Goal: Task Accomplishment & Management: Use online tool/utility

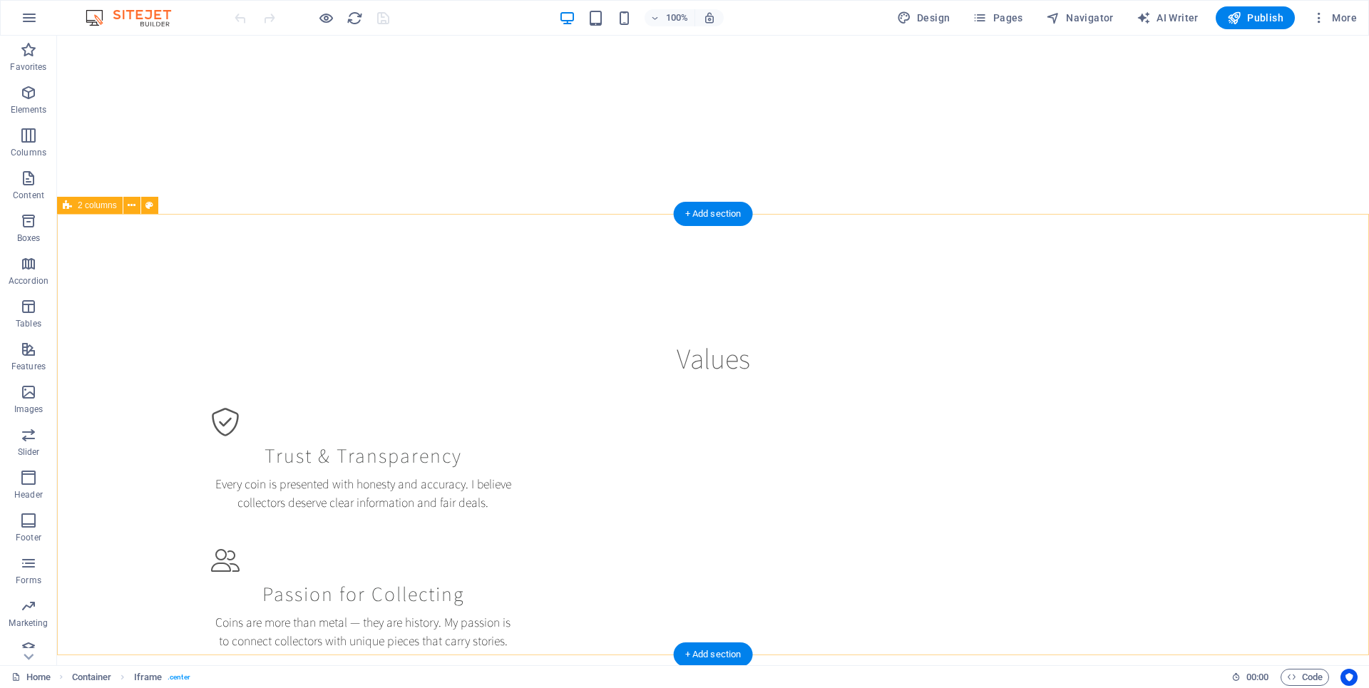
scroll to position [1242, 0]
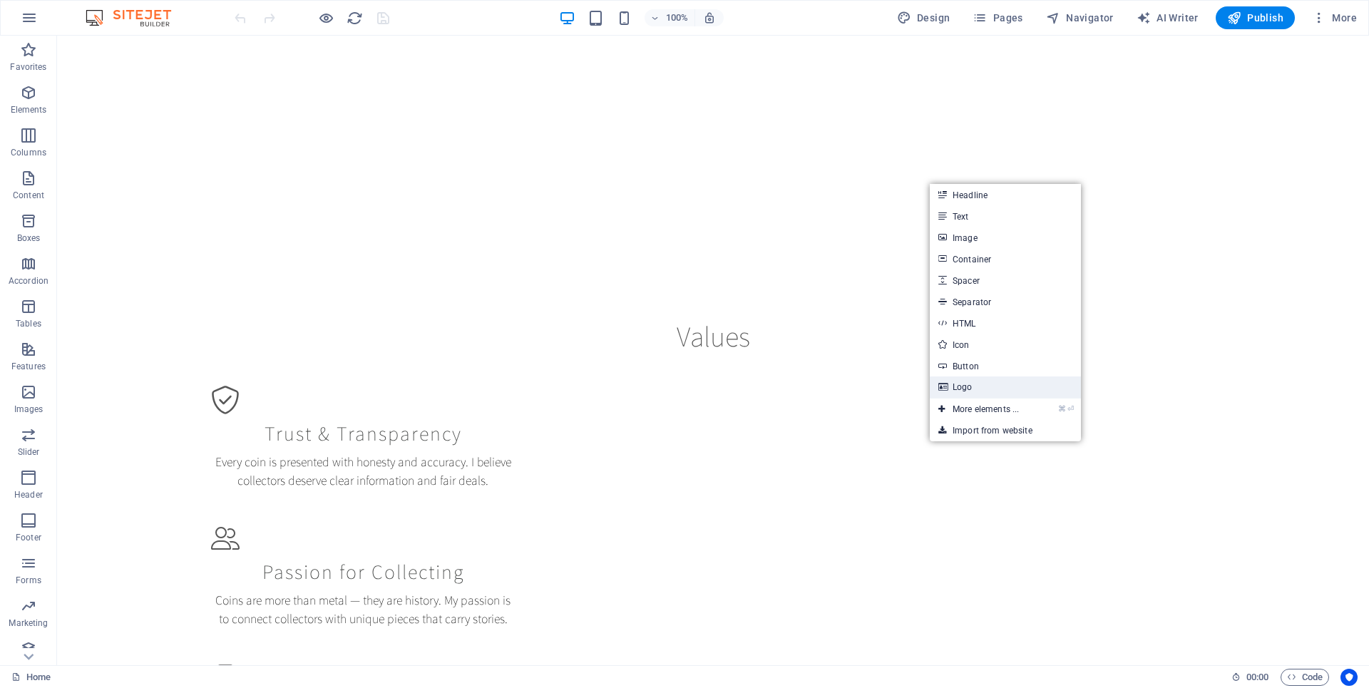
click at [980, 387] on link "Logo" at bounding box center [1005, 386] width 151 height 21
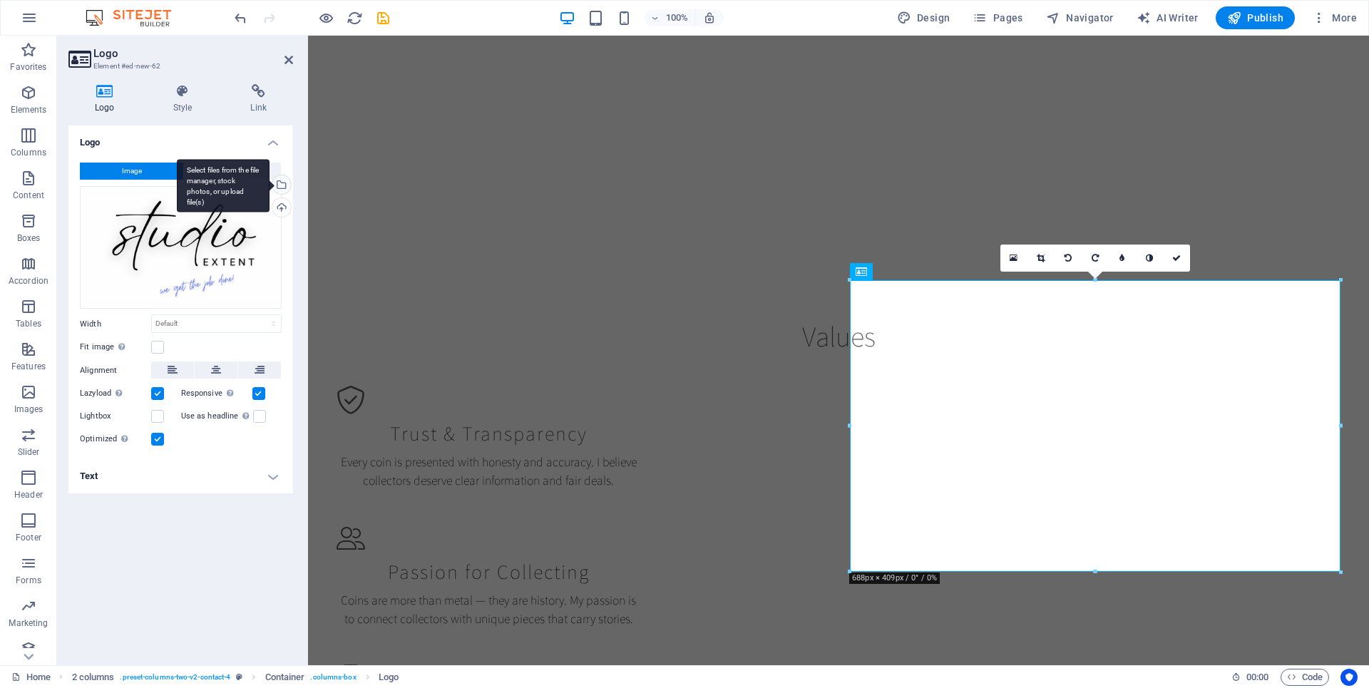
click at [269, 183] on div "Select files from the file manager, stock photos, or upload file(s)" at bounding box center [223, 185] width 93 height 53
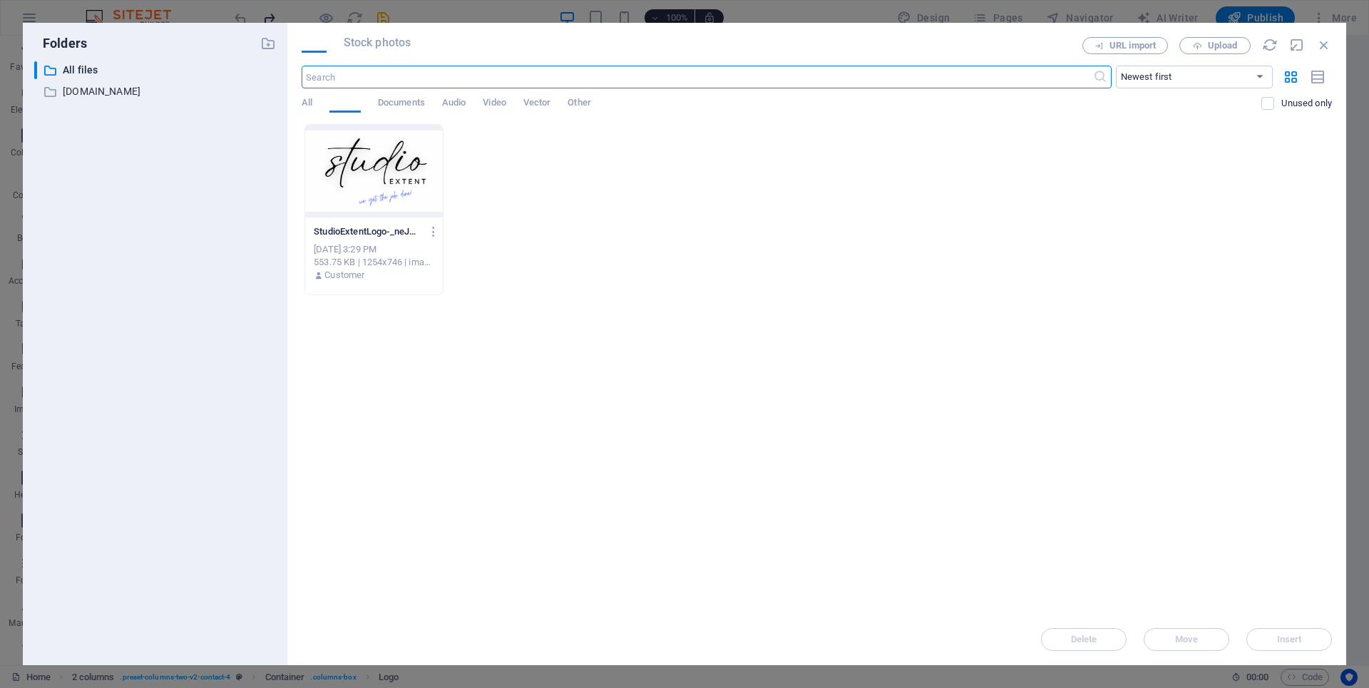
scroll to position [1329, 0]
click at [495, 238] on div "StudioExtentLogo-_neJNQZMbWVFna_hY1KZPQ.png StudioExtentLogo-_neJNQZMbWVFna_hY1…" at bounding box center [817, 209] width 1030 height 171
click at [1202, 41] on span "Upload" at bounding box center [1214, 45] width 58 height 9
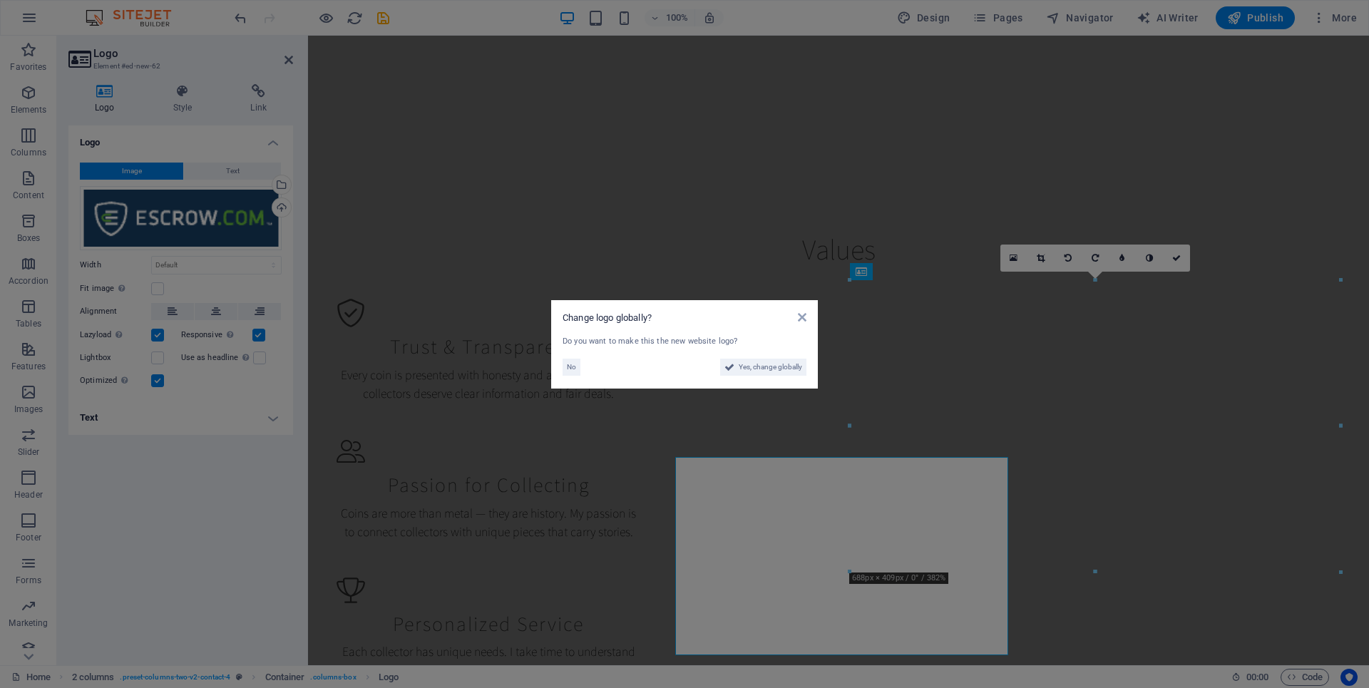
scroll to position [1242, 0]
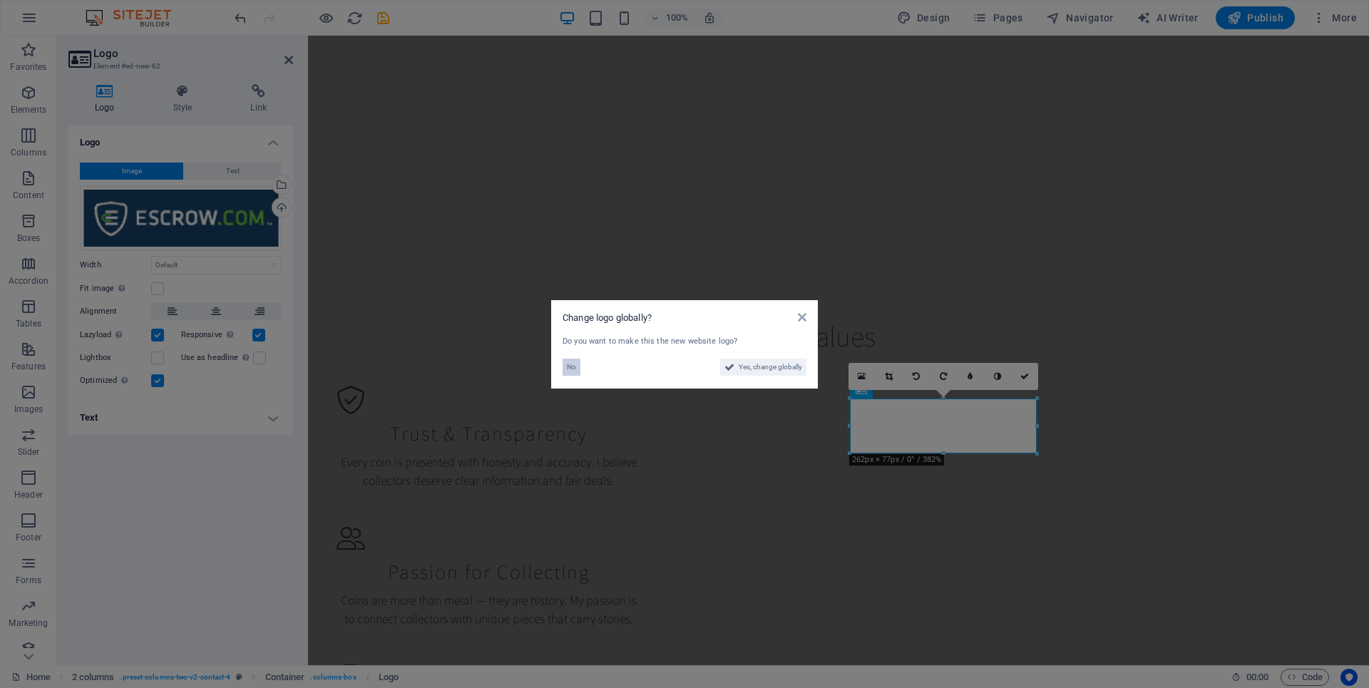
click at [571, 365] on span "No" at bounding box center [571, 367] width 9 height 17
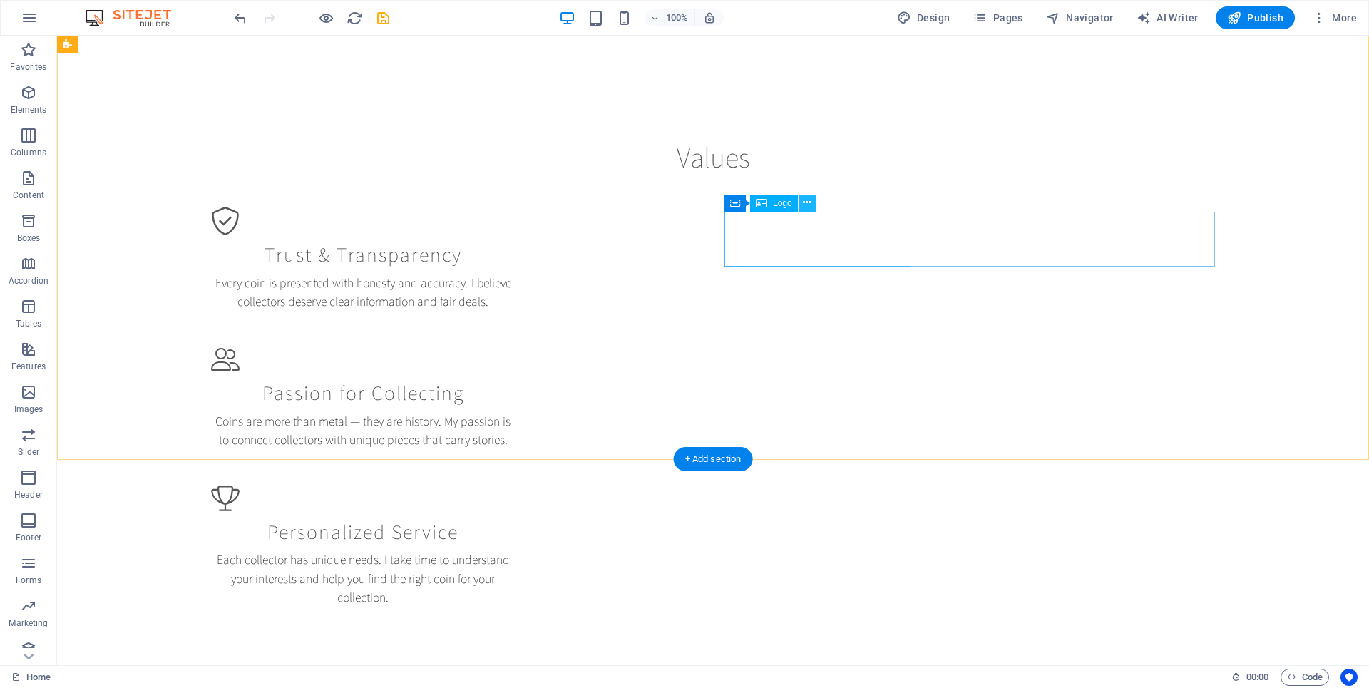
scroll to position [1448, 0]
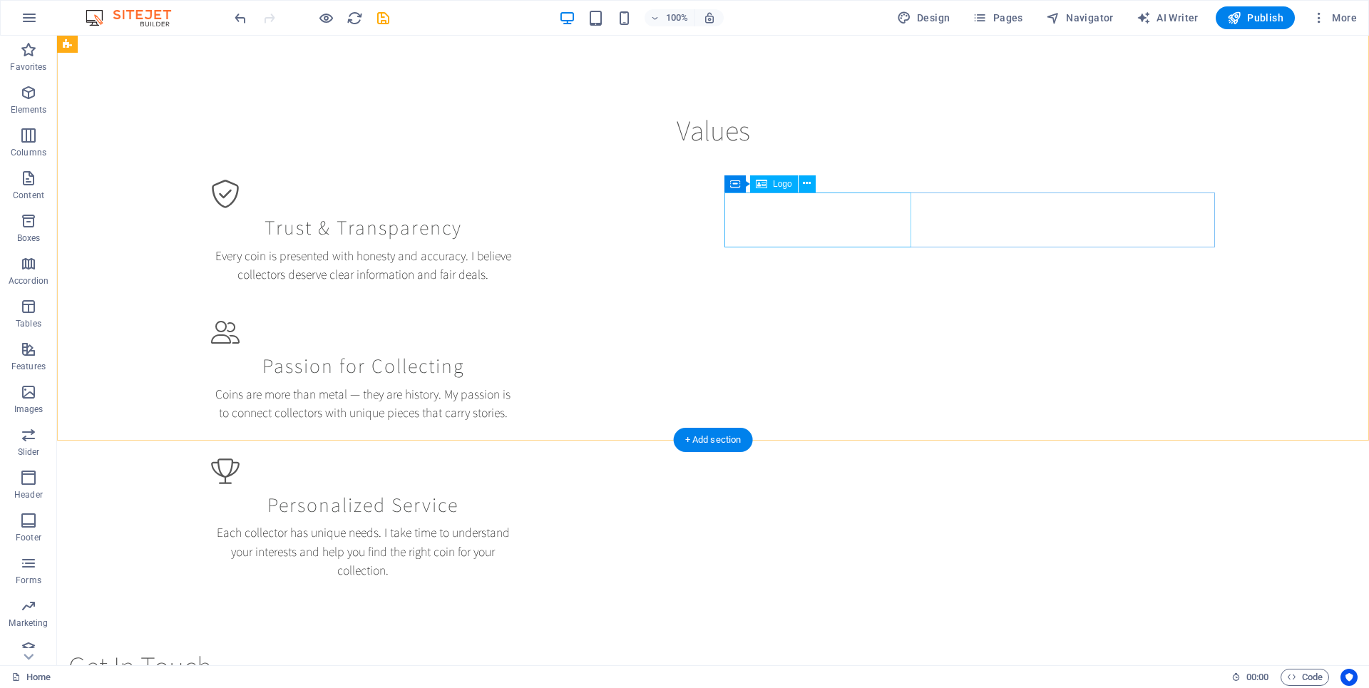
click at [803, 181] on icon at bounding box center [807, 183] width 8 height 15
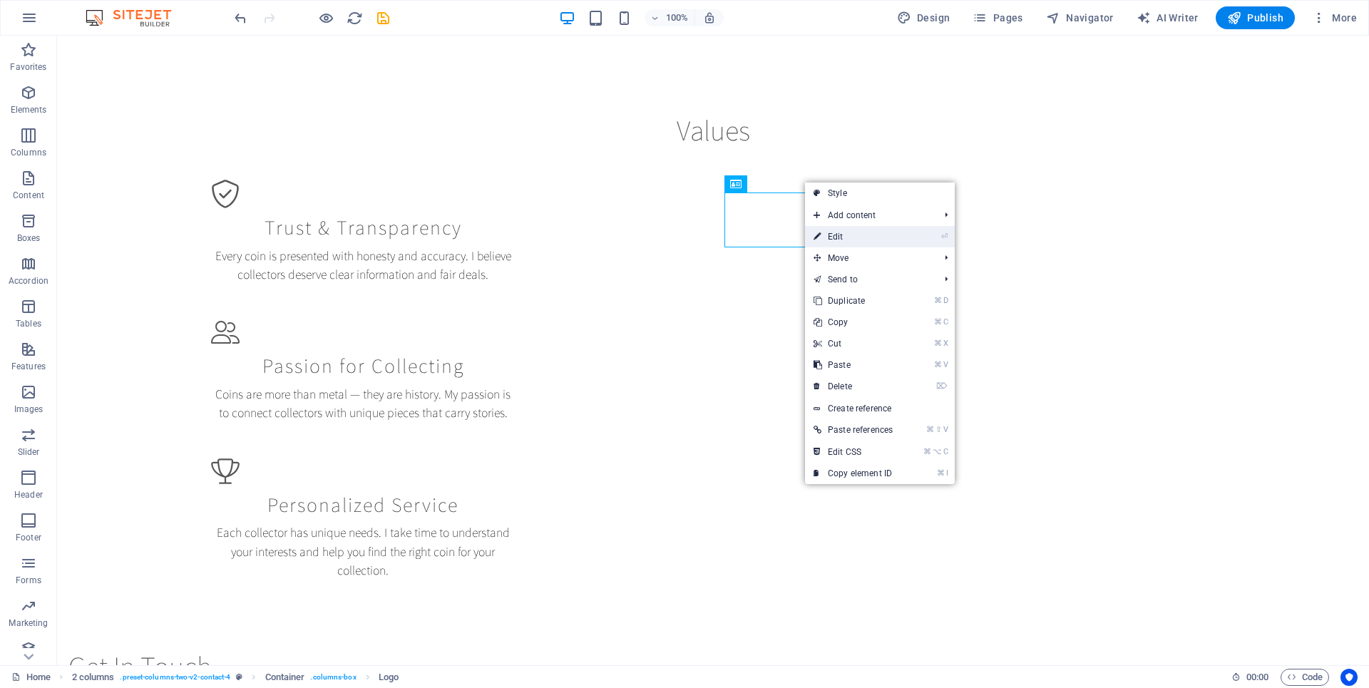
click at [845, 233] on link "⏎ Edit" at bounding box center [853, 236] width 96 height 21
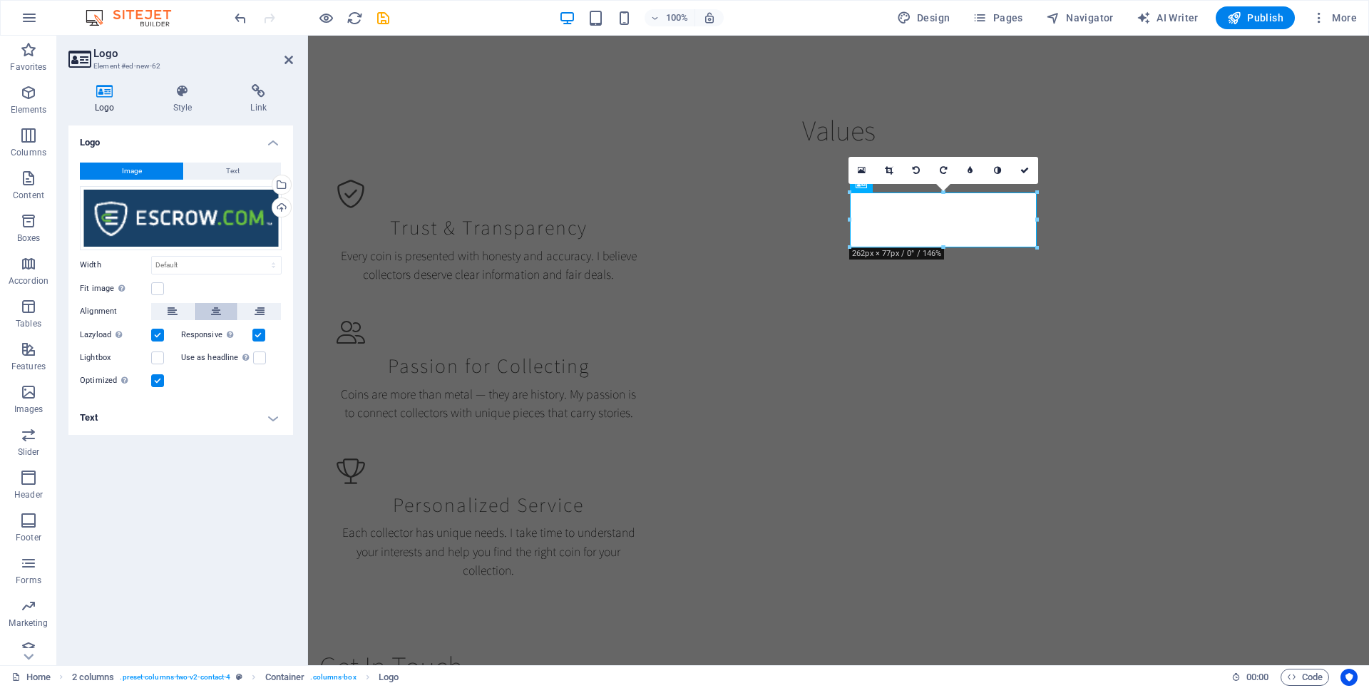
click at [217, 309] on icon at bounding box center [216, 311] width 10 height 17
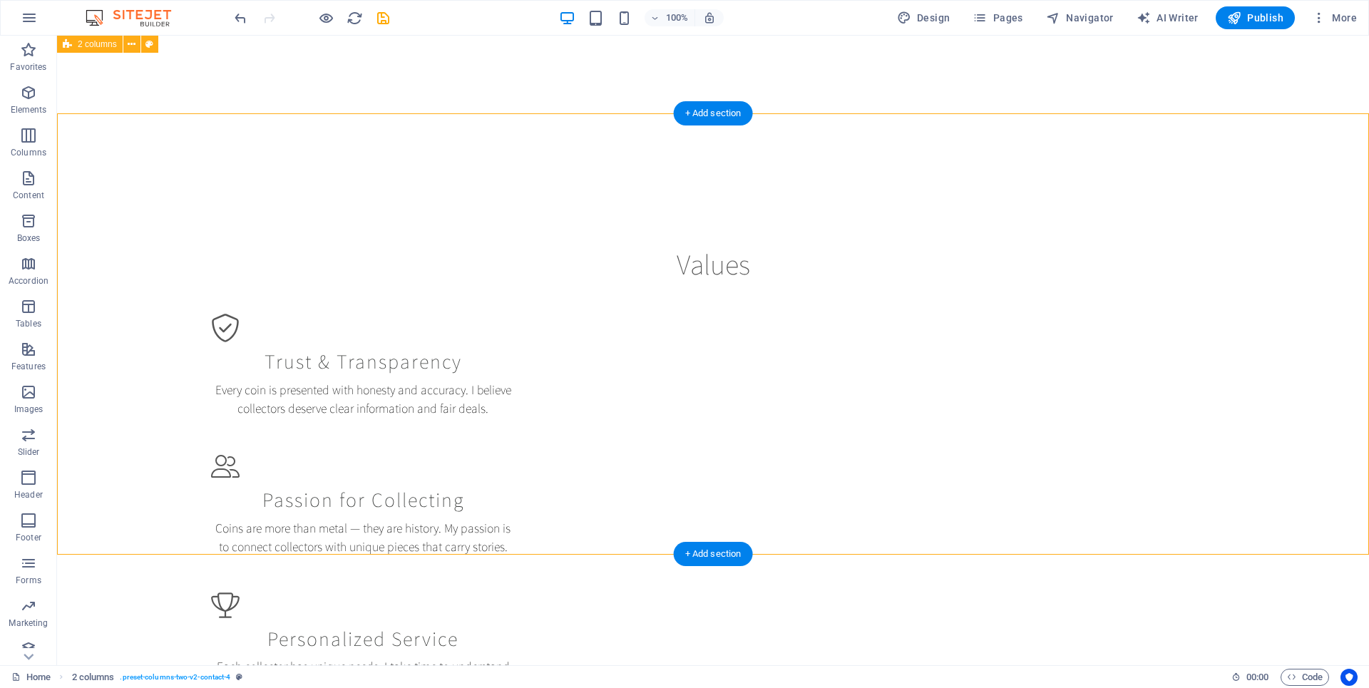
scroll to position [1304, 0]
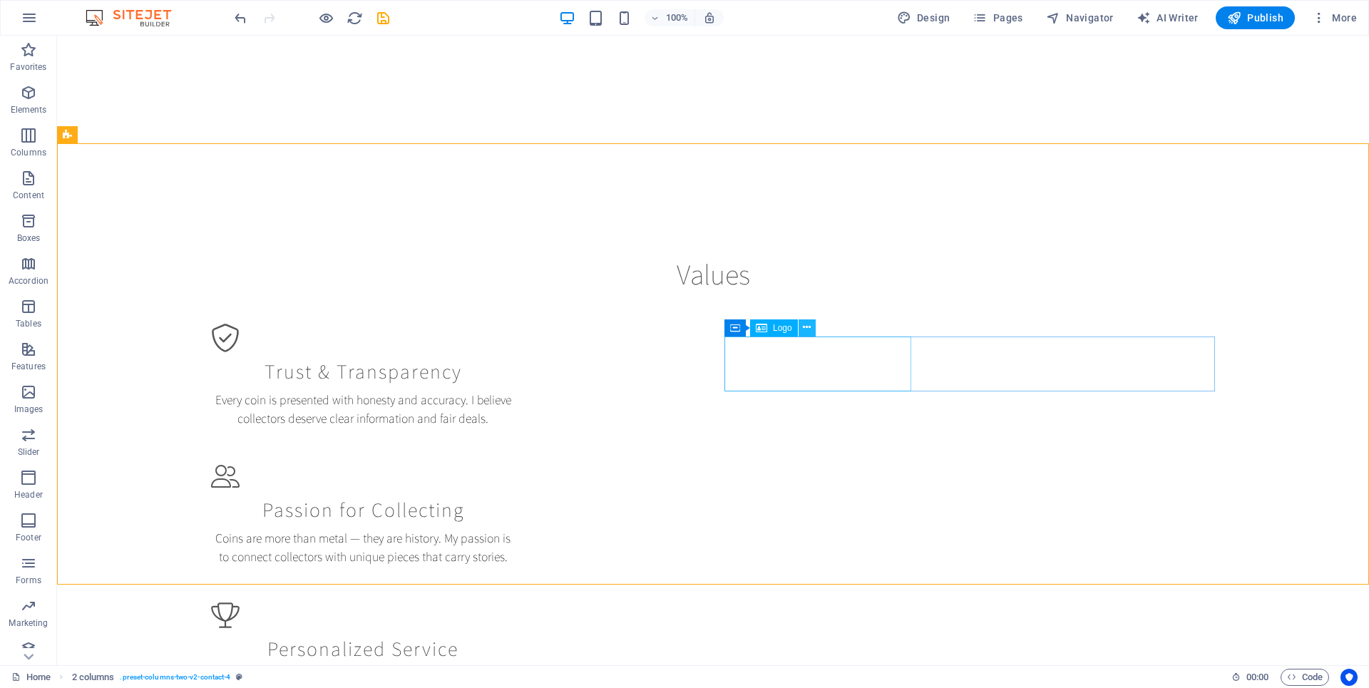
click at [806, 327] on icon at bounding box center [807, 327] width 8 height 15
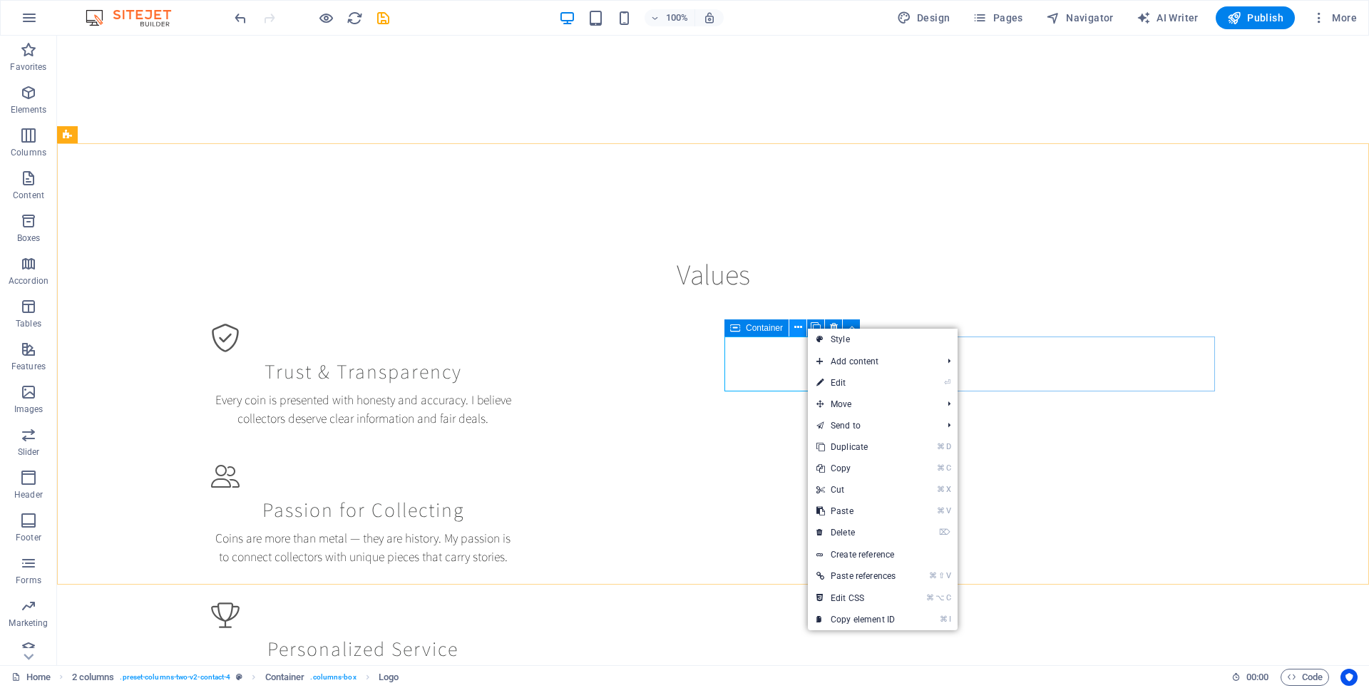
click at [796, 324] on icon at bounding box center [798, 327] width 8 height 15
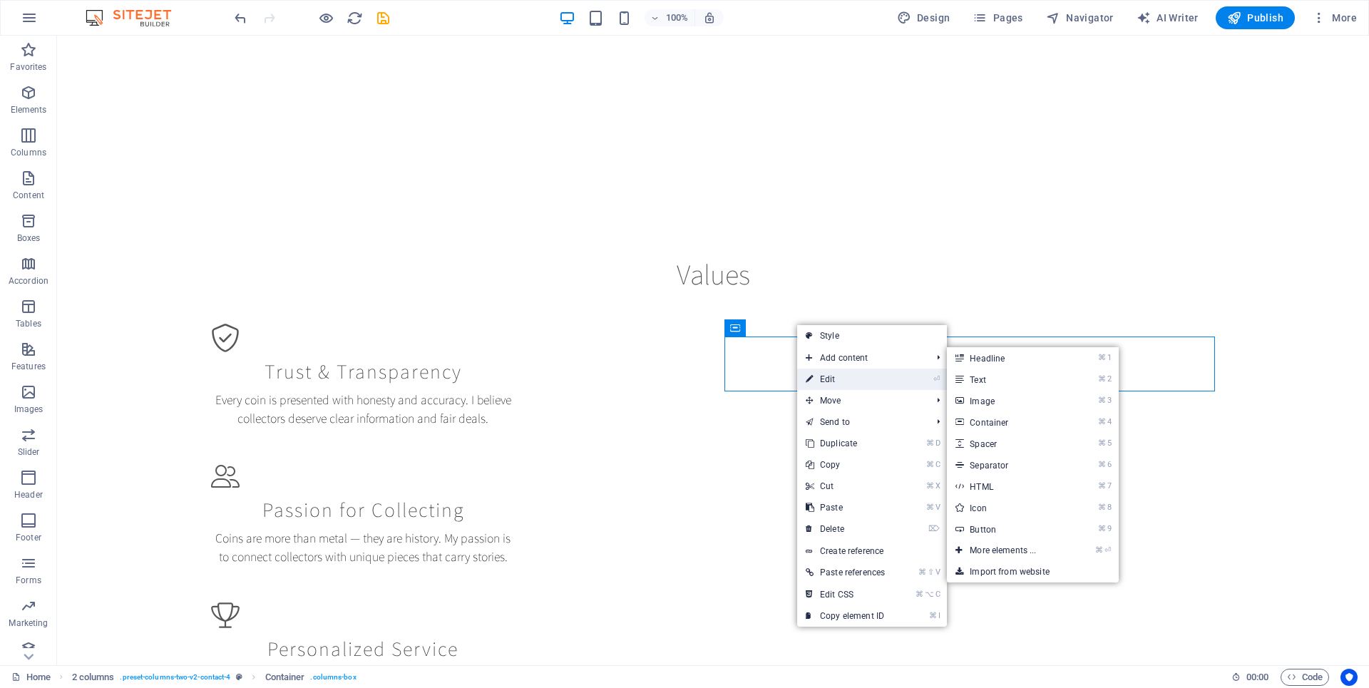
click at [821, 374] on link "⏎ Edit" at bounding box center [845, 379] width 96 height 21
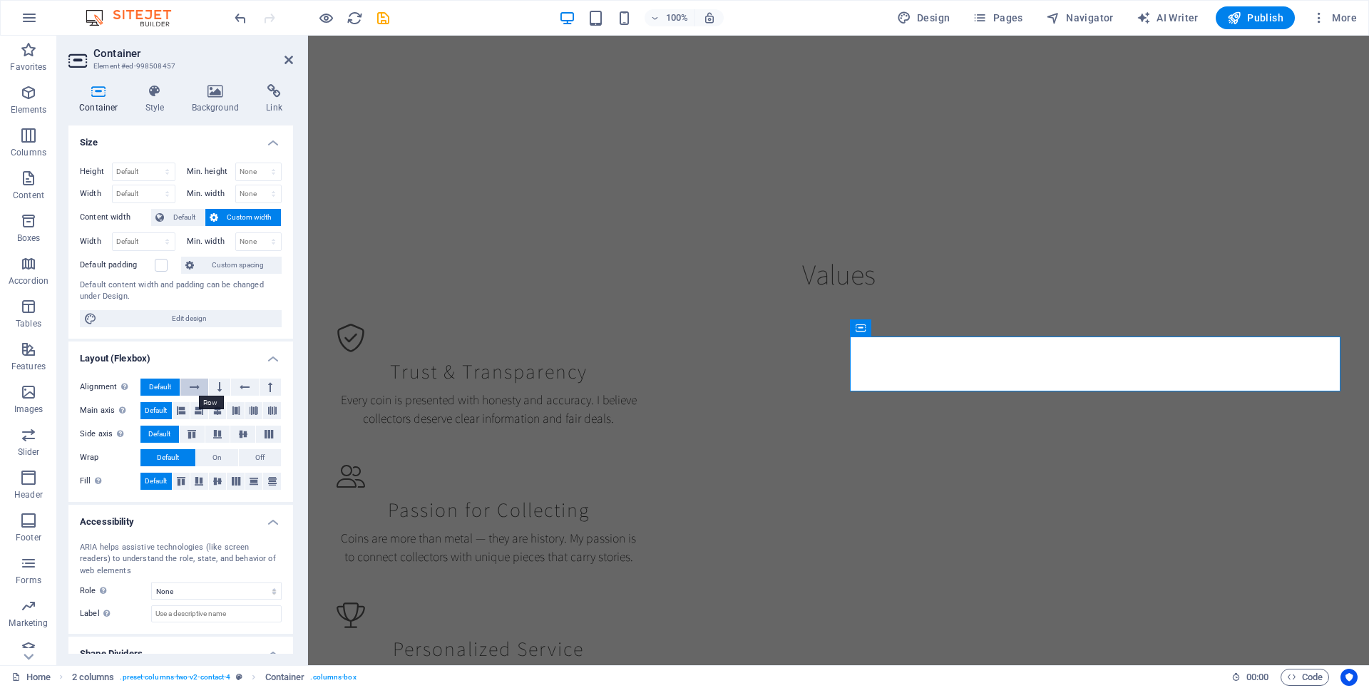
click at [197, 389] on icon at bounding box center [195, 387] width 10 height 17
click at [165, 389] on span "Default" at bounding box center [160, 387] width 22 height 17
click at [232, 414] on icon at bounding box center [236, 410] width 9 height 17
click at [156, 411] on span "Default" at bounding box center [156, 410] width 22 height 17
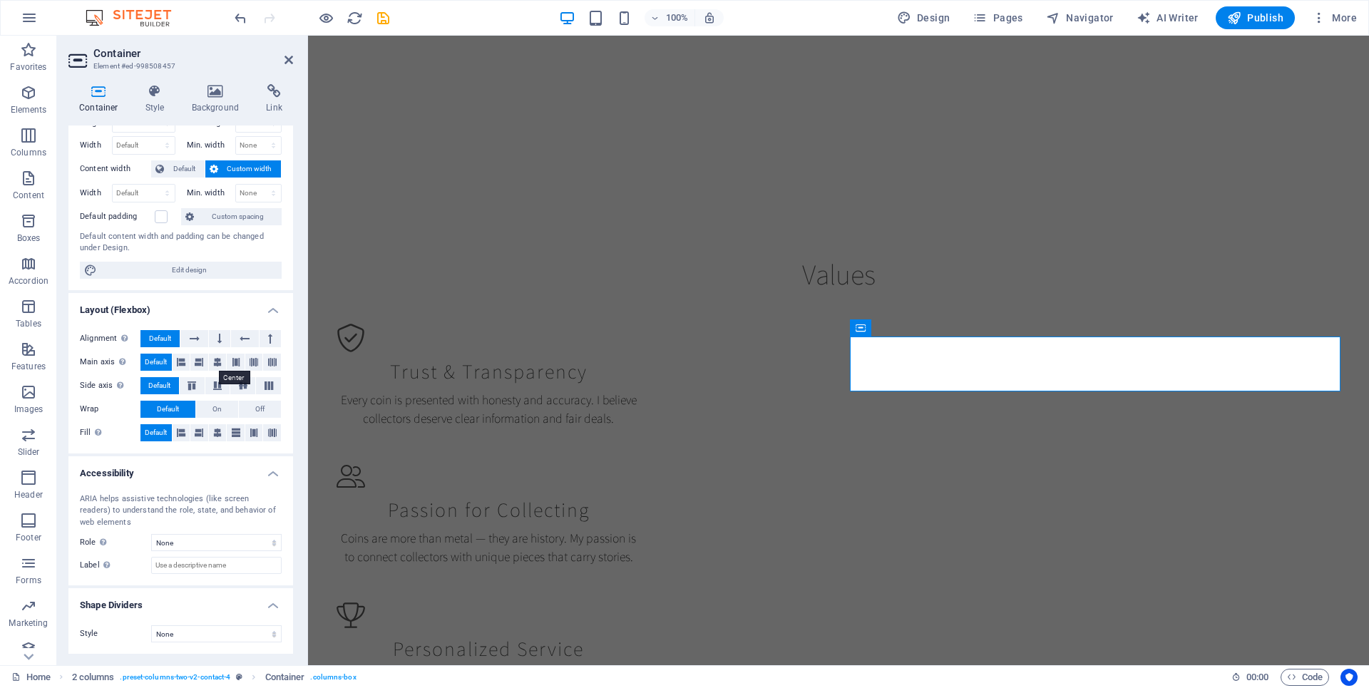
scroll to position [0, 0]
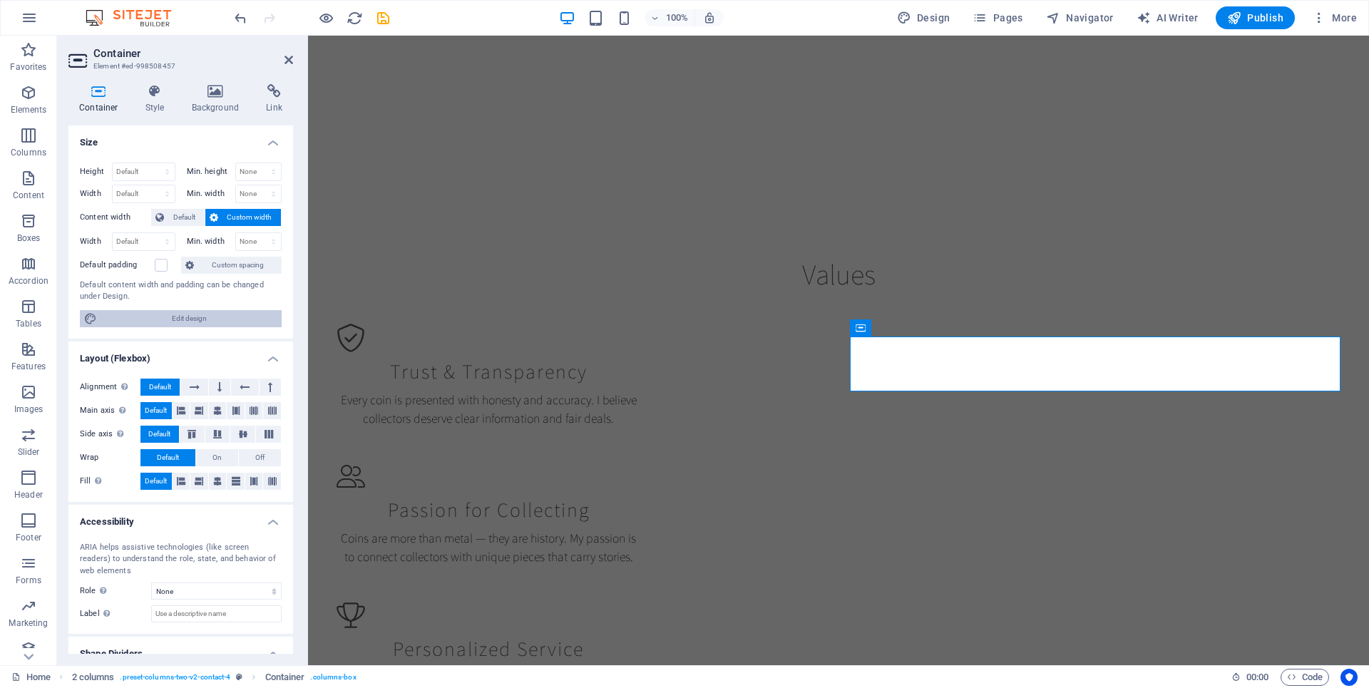
click at [210, 315] on span "Edit design" at bounding box center [189, 318] width 176 height 17
select select "rem"
select select "200"
select select "px"
select select "rem"
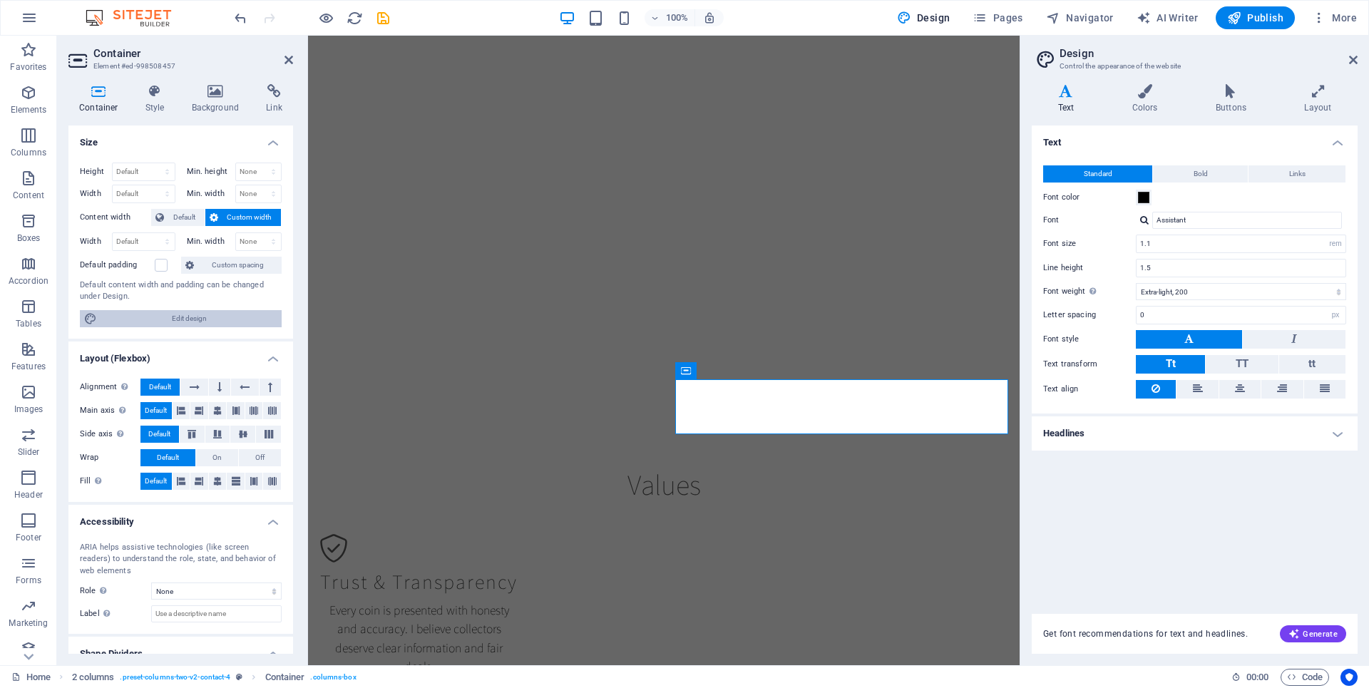
scroll to position [1391, 0]
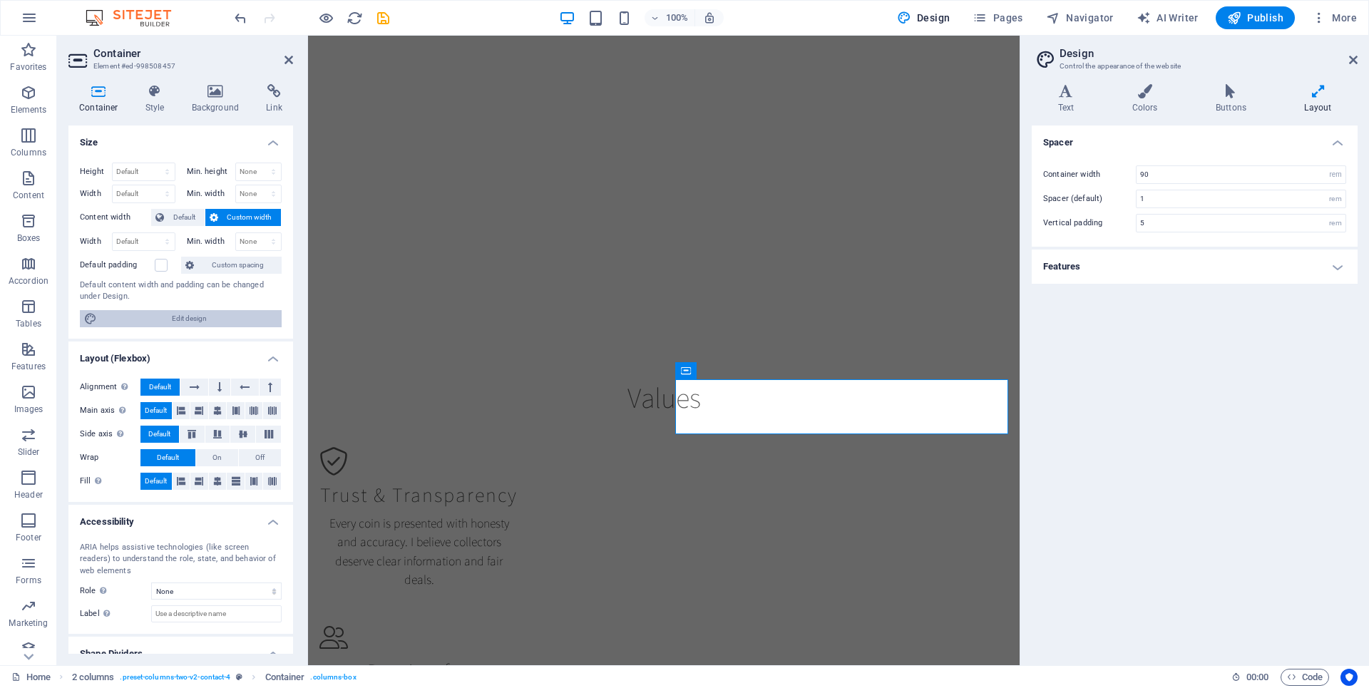
click at [210, 315] on span "Edit design" at bounding box center [189, 318] width 176 height 17
click at [1354, 58] on icon at bounding box center [1353, 59] width 9 height 11
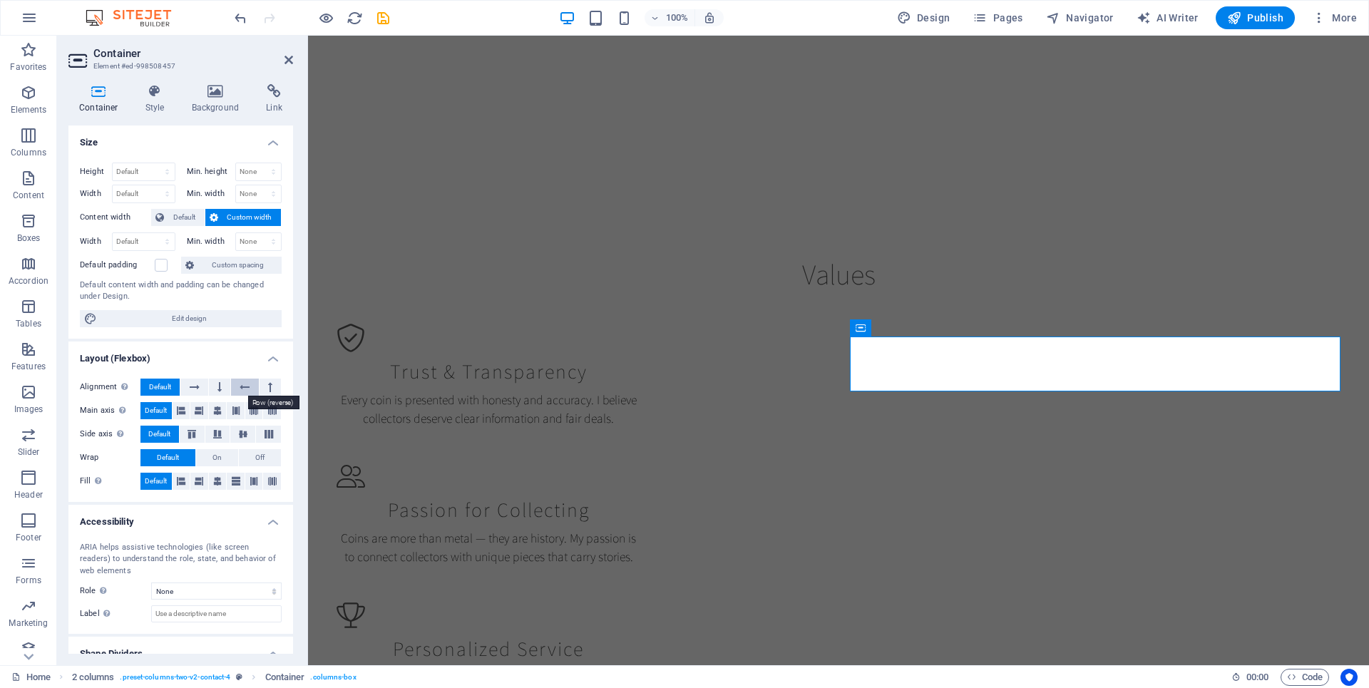
click at [245, 388] on icon at bounding box center [245, 387] width 10 height 17
click at [219, 389] on icon at bounding box center [219, 387] width 4 height 17
click at [200, 389] on button at bounding box center [193, 387] width 27 height 17
click at [217, 387] on icon at bounding box center [219, 387] width 4 height 17
click at [197, 387] on icon at bounding box center [195, 387] width 10 height 17
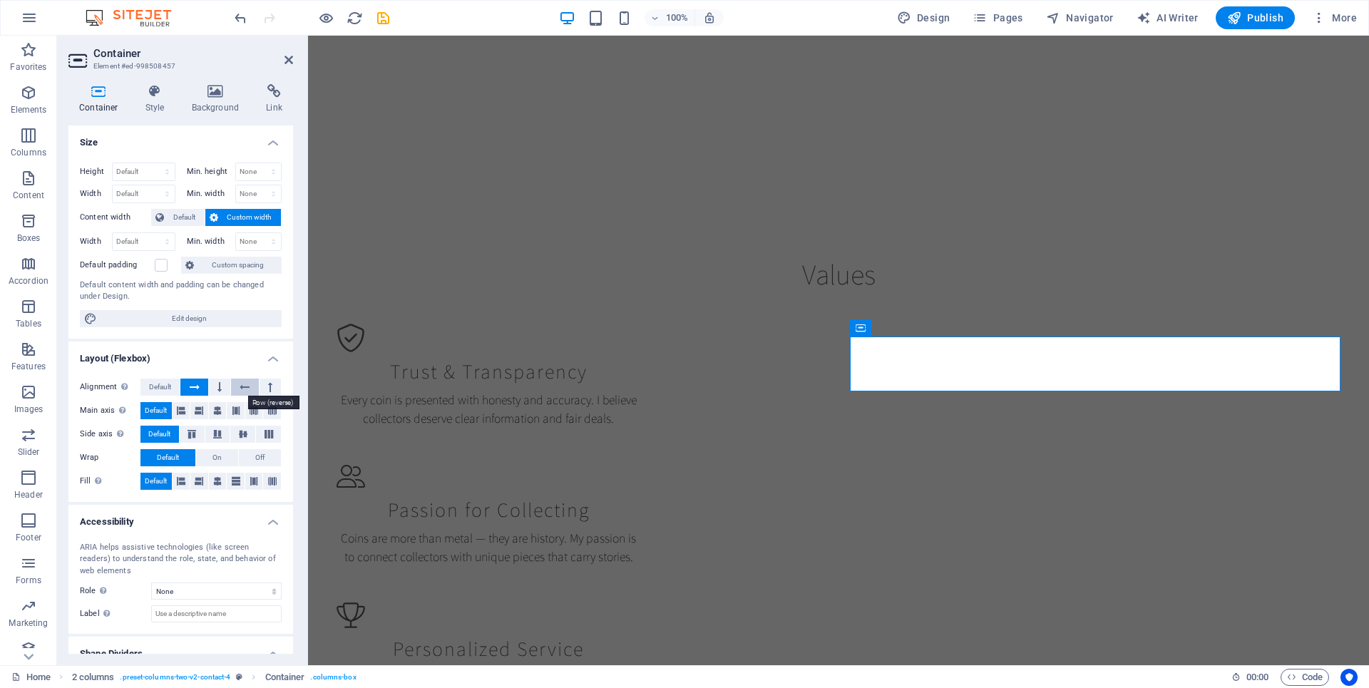
click at [240, 387] on icon at bounding box center [245, 387] width 10 height 17
click at [220, 388] on icon at bounding box center [219, 387] width 4 height 17
click at [268, 386] on icon at bounding box center [270, 387] width 4 height 17
click at [199, 388] on button at bounding box center [193, 387] width 27 height 17
click at [220, 438] on icon at bounding box center [217, 434] width 17 height 9
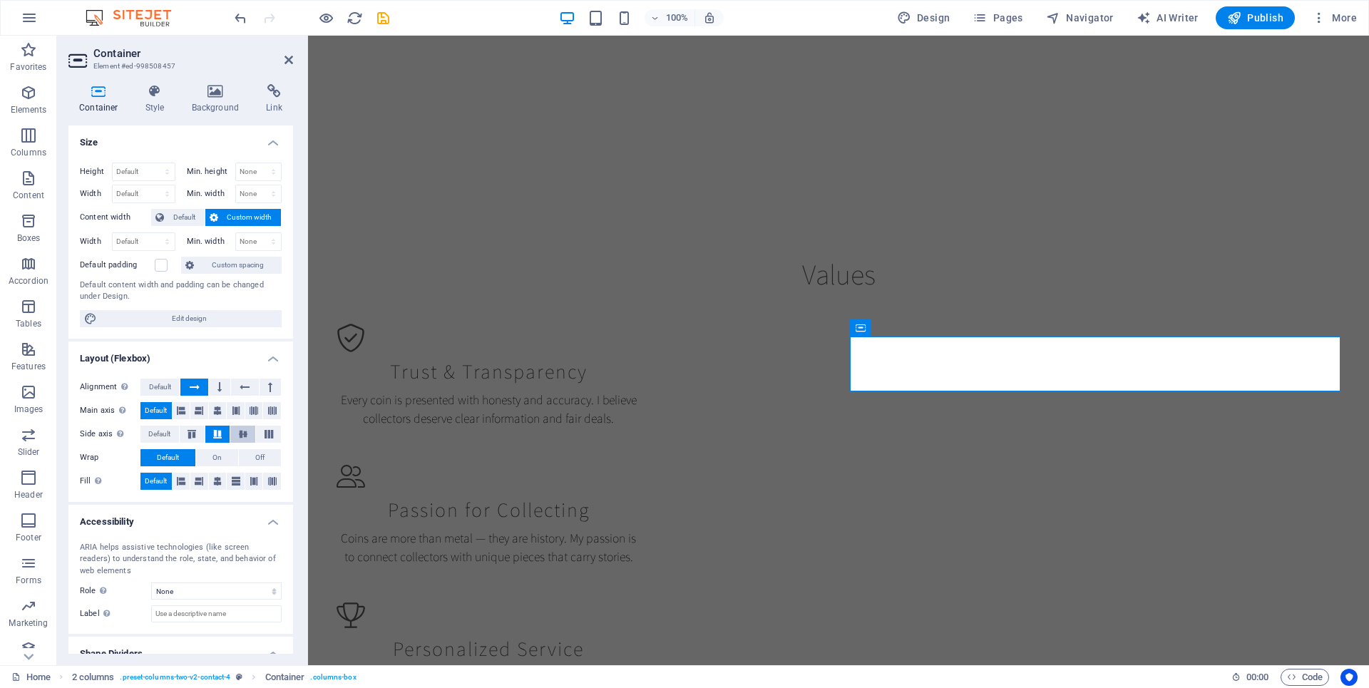
click at [243, 433] on icon at bounding box center [243, 434] width 17 height 9
click at [262, 433] on icon at bounding box center [268, 434] width 17 height 9
click at [195, 433] on icon at bounding box center [191, 434] width 17 height 9
click at [165, 432] on span "Default" at bounding box center [159, 434] width 22 height 17
click at [195, 478] on icon at bounding box center [199, 481] width 9 height 17
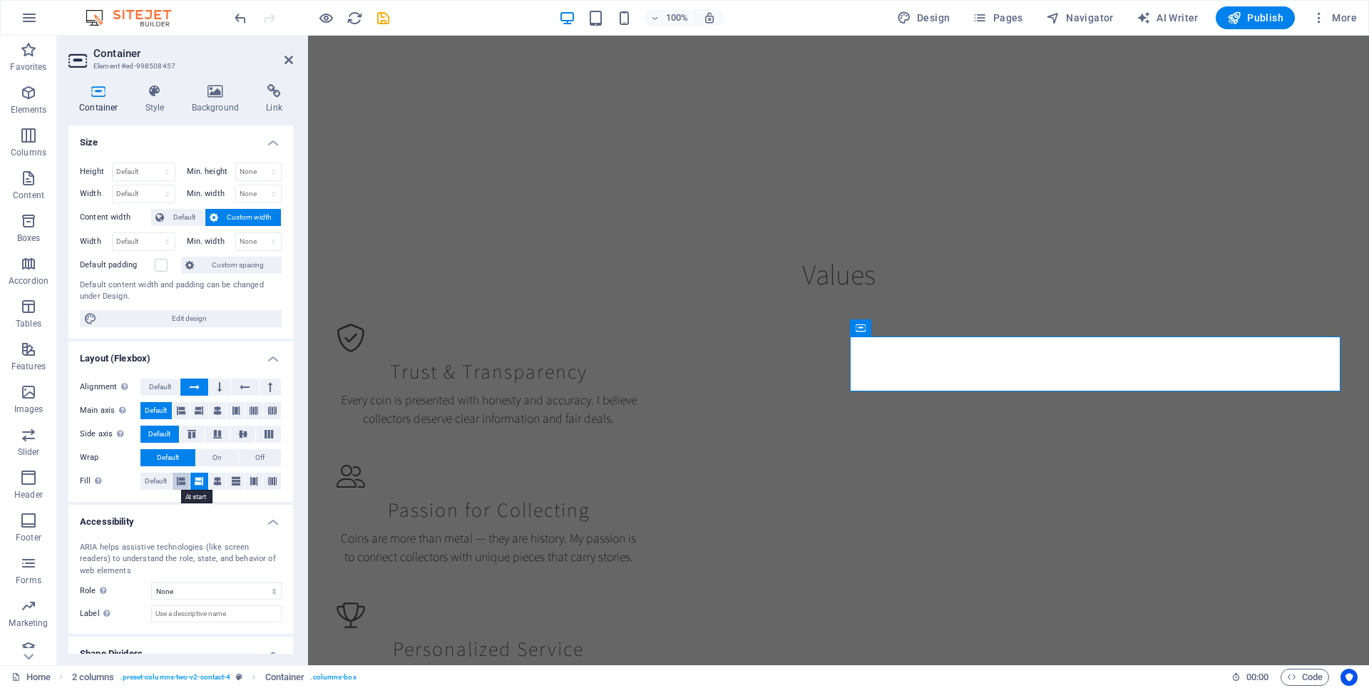
click at [180, 479] on icon at bounding box center [181, 481] width 9 height 17
click at [227, 479] on button at bounding box center [236, 481] width 18 height 17
click at [158, 482] on span "Default" at bounding box center [156, 481] width 22 height 17
click at [245, 384] on icon at bounding box center [245, 387] width 10 height 17
click at [200, 414] on icon at bounding box center [199, 410] width 9 height 17
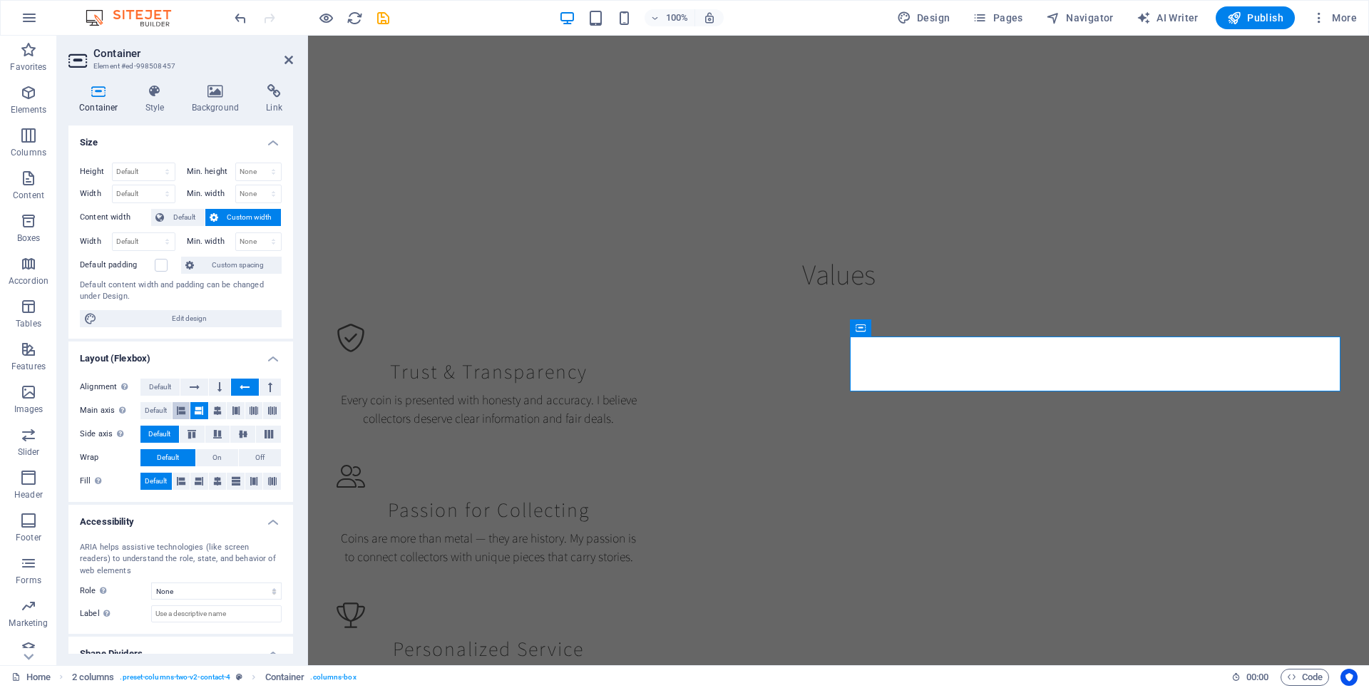
click at [177, 412] on icon at bounding box center [181, 410] width 9 height 17
click at [232, 412] on icon at bounding box center [236, 410] width 9 height 17
click at [164, 411] on span "Default" at bounding box center [156, 410] width 22 height 17
click at [165, 389] on span "Default" at bounding box center [160, 387] width 22 height 17
click at [155, 96] on icon at bounding box center [155, 91] width 41 height 14
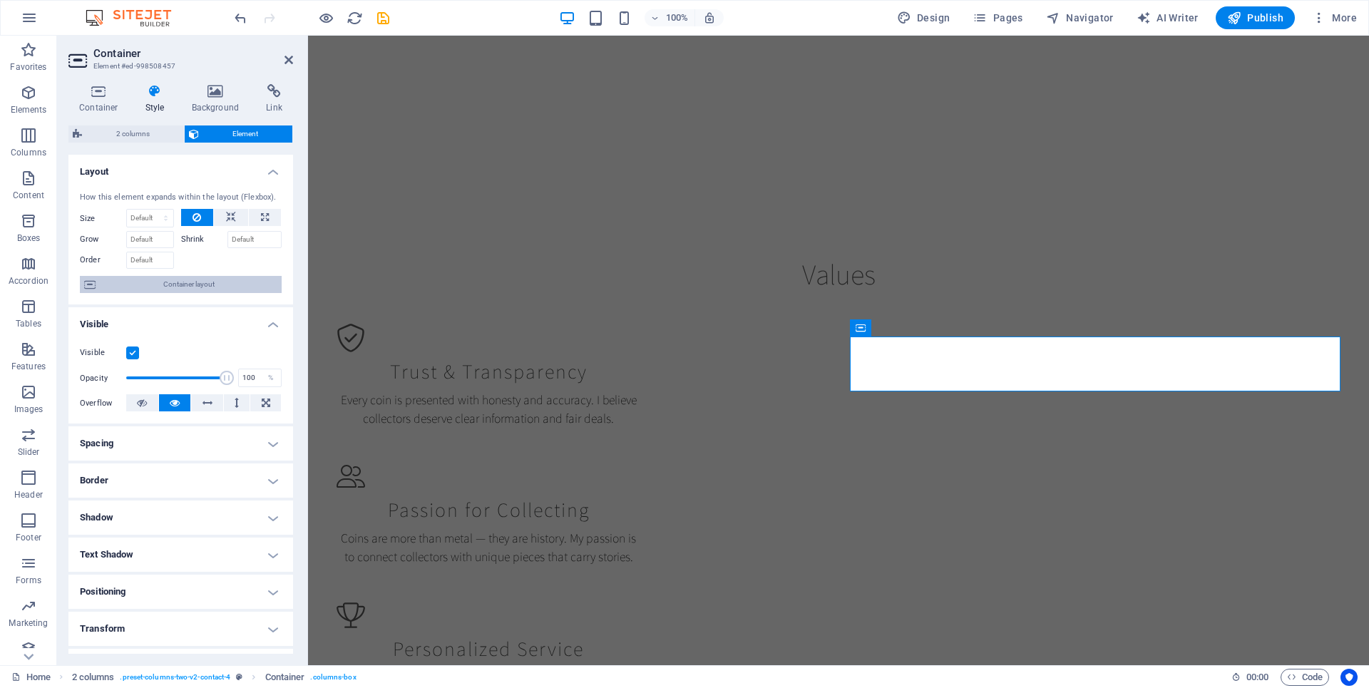
click at [204, 287] on span "Container layout" at bounding box center [188, 284] width 177 height 17
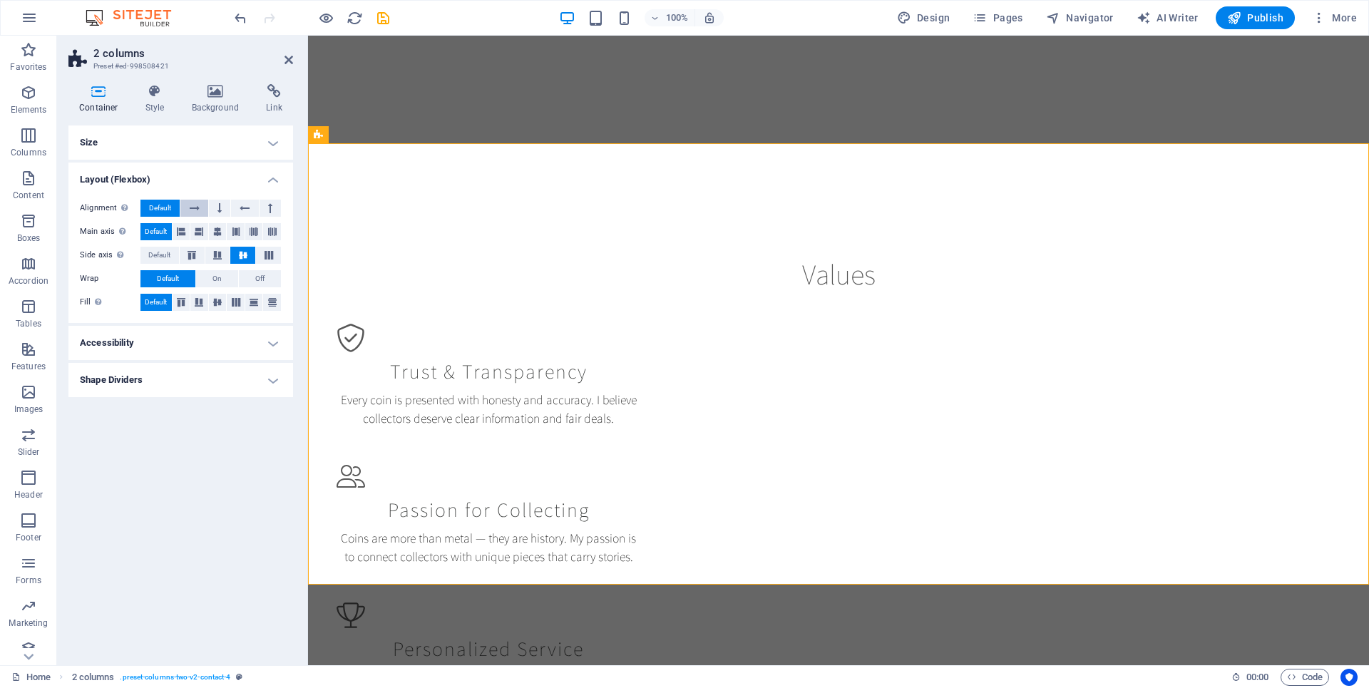
click at [199, 206] on icon at bounding box center [195, 208] width 10 height 17
click at [236, 206] on button at bounding box center [244, 208] width 27 height 17
click at [190, 207] on icon at bounding box center [195, 208] width 10 height 17
click at [102, 97] on icon at bounding box center [98, 91] width 61 height 14
click at [286, 60] on icon at bounding box center [288, 59] width 9 height 11
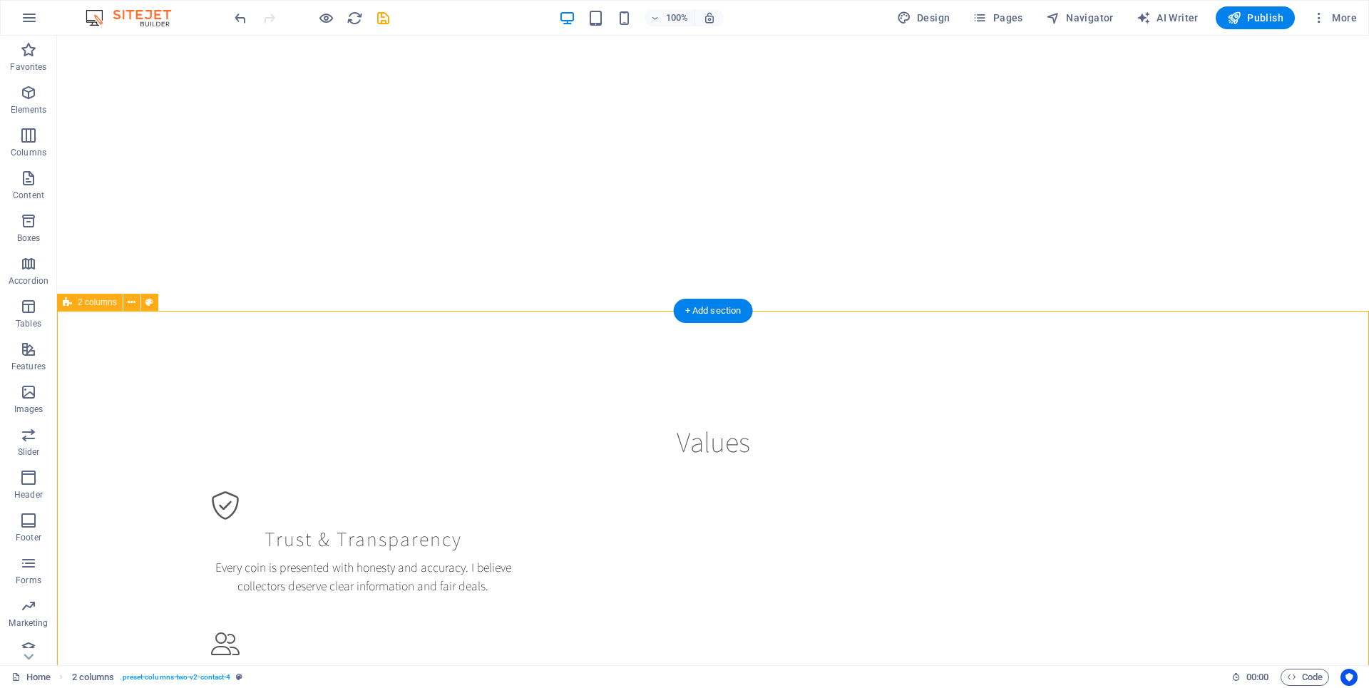
scroll to position [1115, 0]
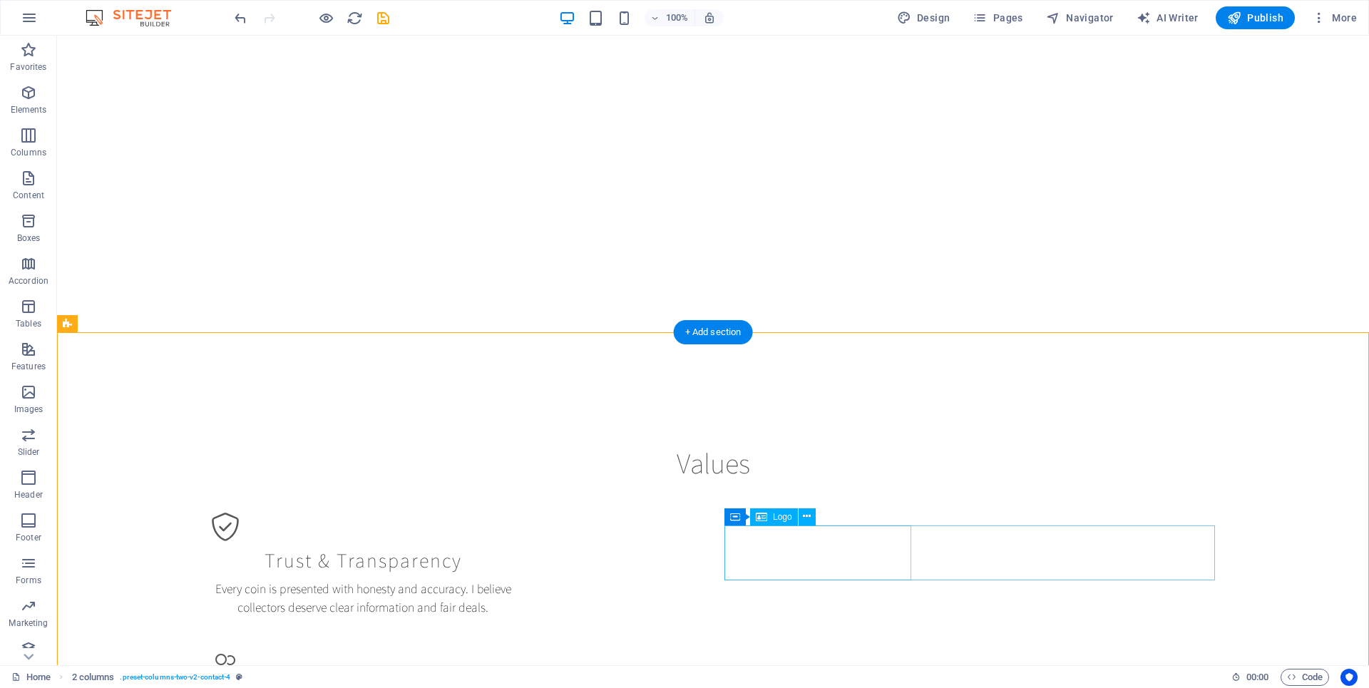
click at [806, 518] on icon at bounding box center [807, 516] width 8 height 15
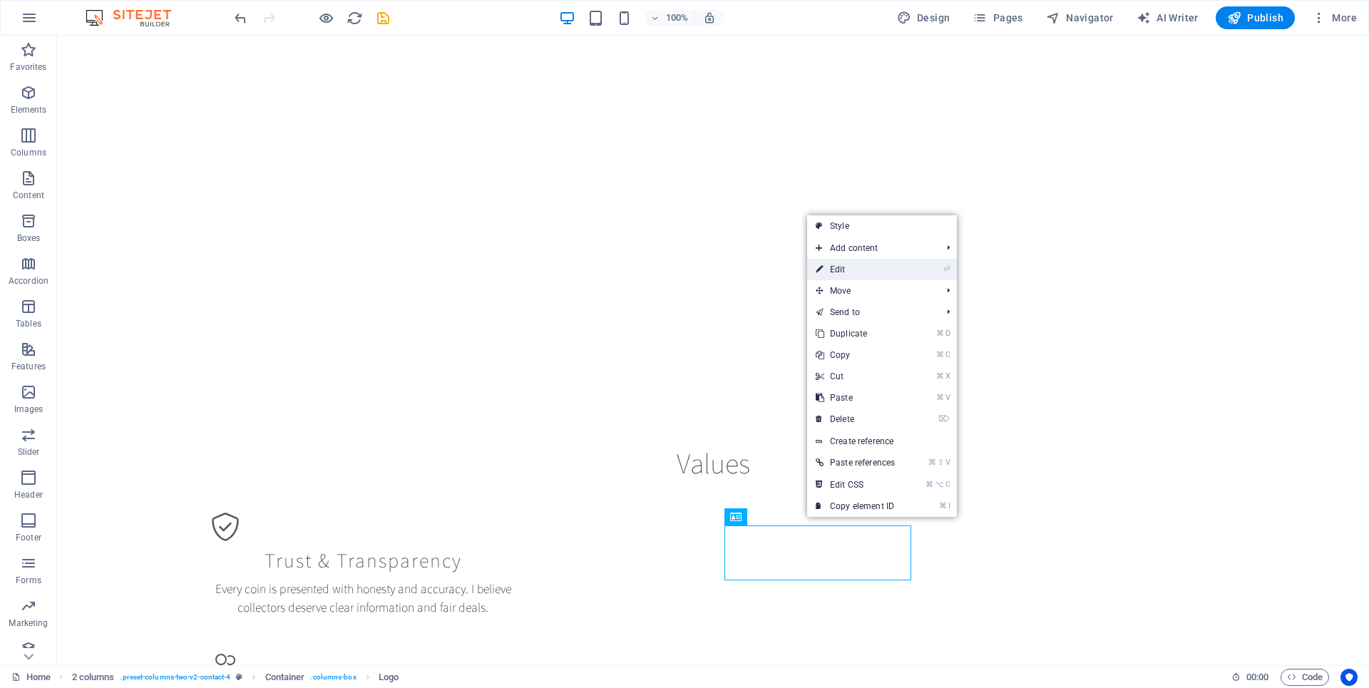
click at [855, 267] on link "⏎ Edit" at bounding box center [855, 269] width 96 height 21
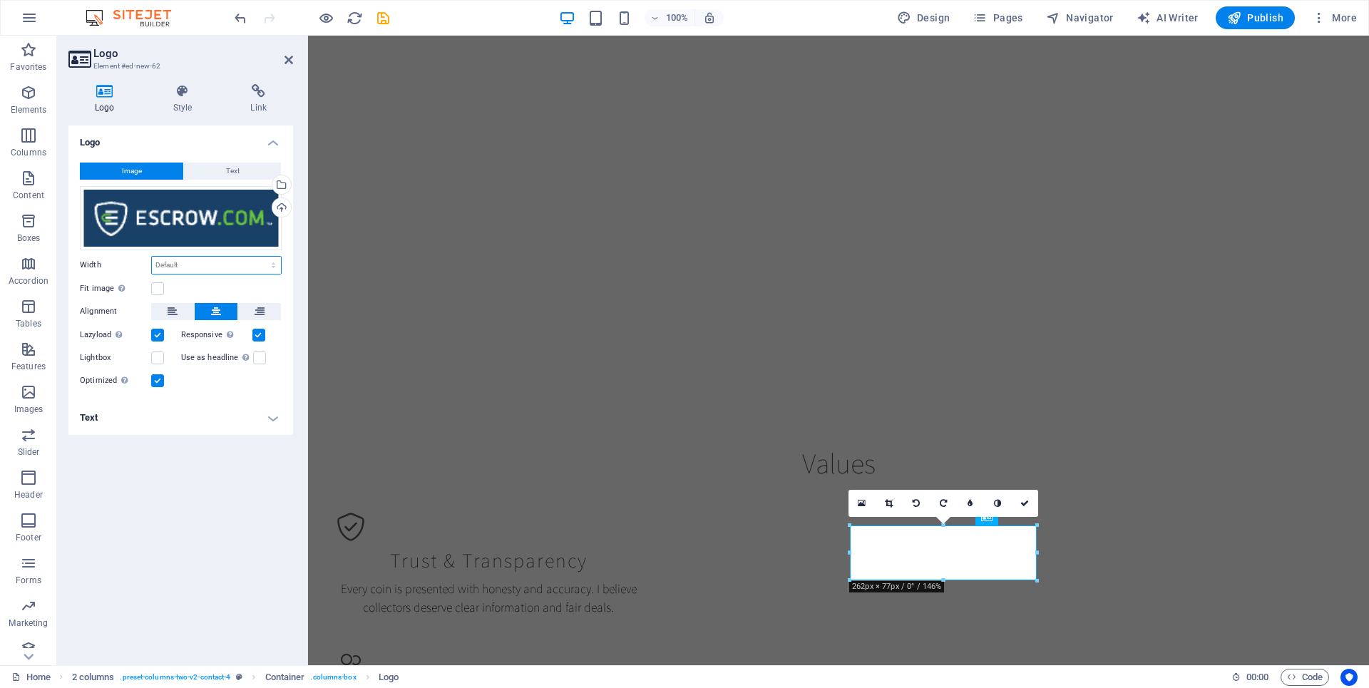
click at [240, 262] on select "Default auto px rem % em vh vw" at bounding box center [216, 265] width 129 height 17
click at [160, 288] on label at bounding box center [157, 288] width 13 height 13
click at [0, 0] on input "Fit image Automatically fit image to a fixed width and height" at bounding box center [0, 0] width 0 height 0
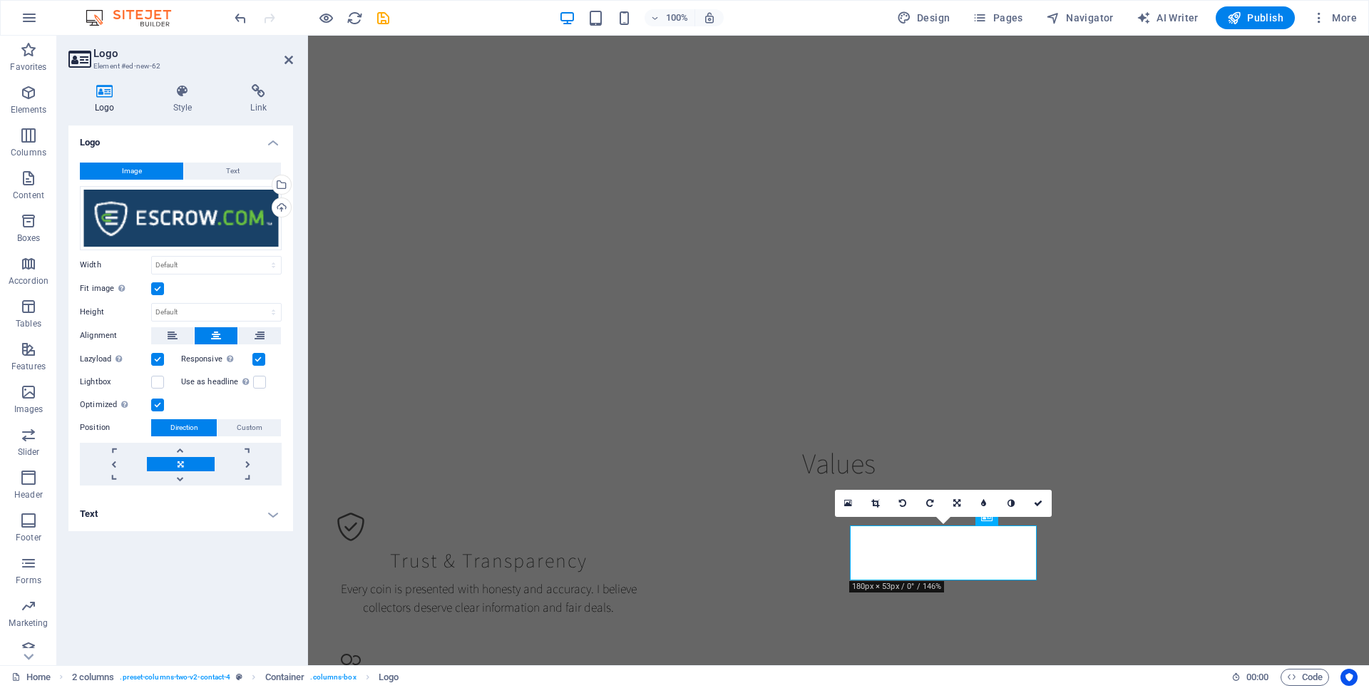
click at [160, 288] on label at bounding box center [157, 288] width 13 height 13
click at [0, 0] on input "Fit image Automatically fit image to a fixed width and height" at bounding box center [0, 0] width 0 height 0
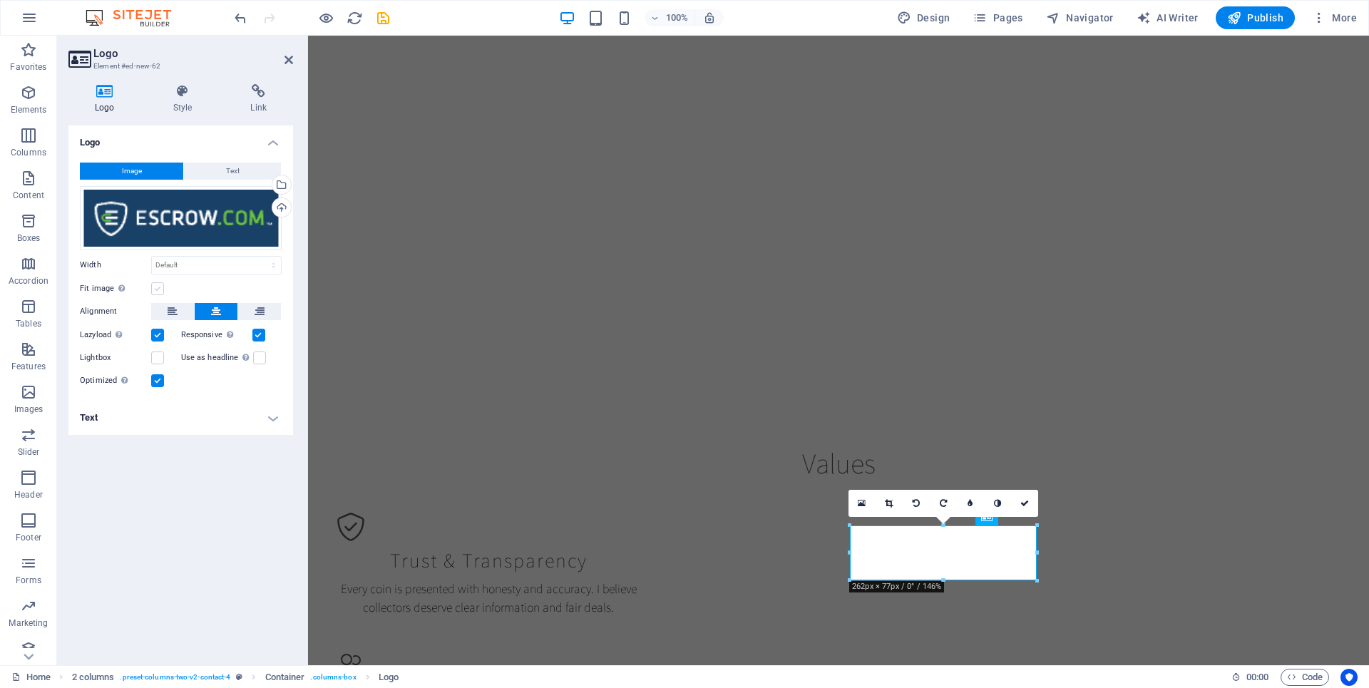
click at [160, 288] on label at bounding box center [157, 288] width 13 height 13
click at [0, 0] on input "Fit image Automatically fit image to a fixed width and height" at bounding box center [0, 0] width 0 height 0
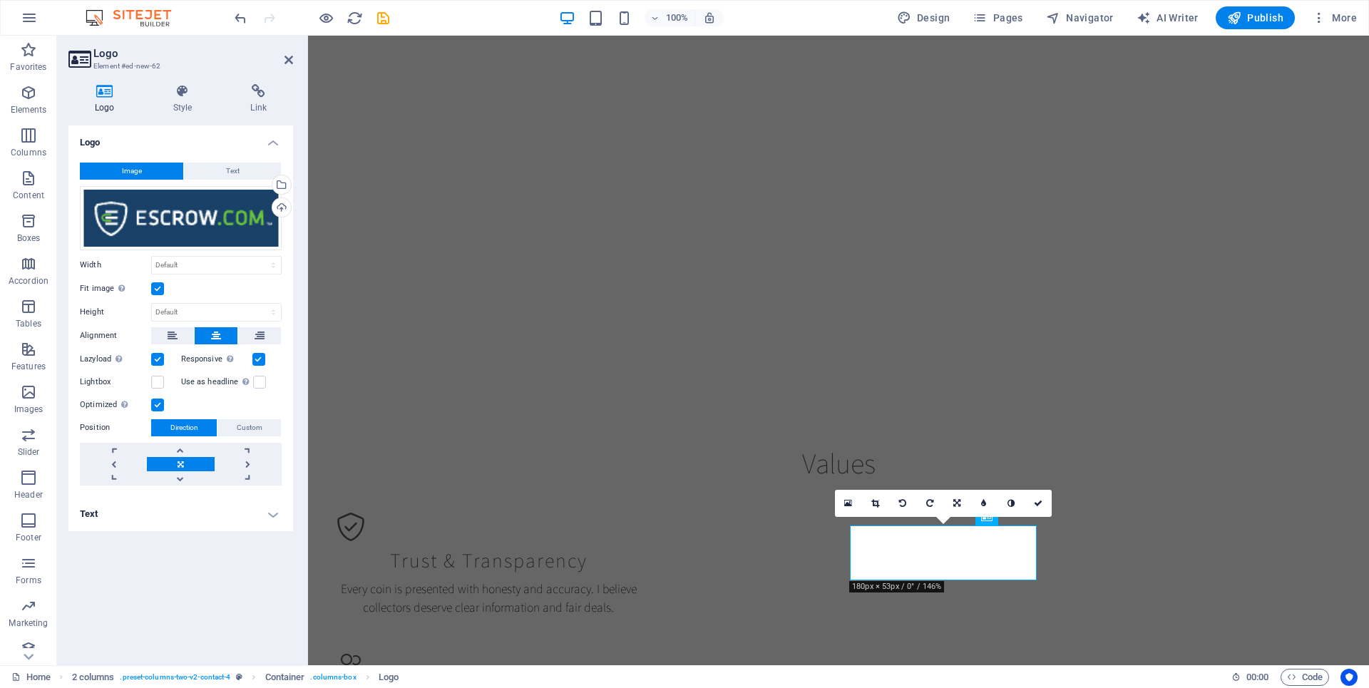
click at [160, 288] on label at bounding box center [157, 288] width 13 height 13
click at [0, 0] on input "Fit image Automatically fit image to a fixed width and height" at bounding box center [0, 0] width 0 height 0
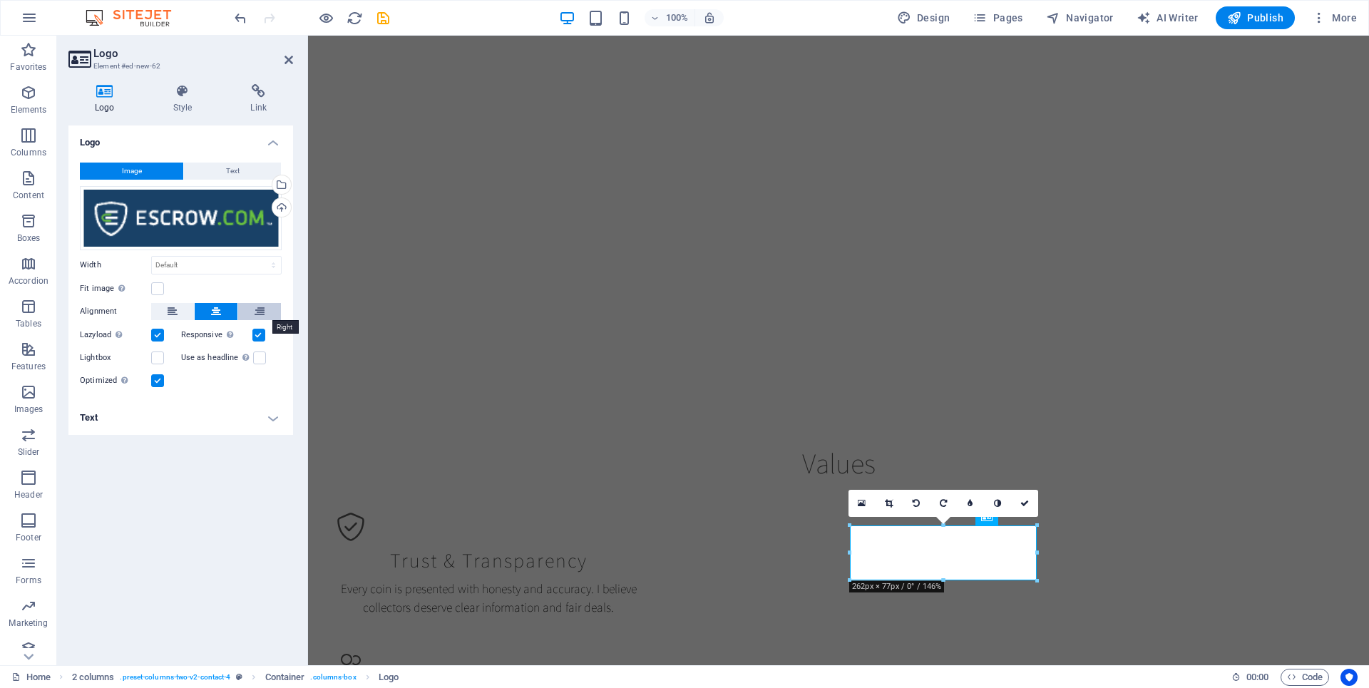
click at [246, 308] on button at bounding box center [259, 311] width 43 height 17
click at [180, 310] on button at bounding box center [172, 311] width 43 height 17
click at [220, 309] on icon at bounding box center [216, 311] width 10 height 17
click at [222, 165] on button "Text" at bounding box center [232, 171] width 97 height 17
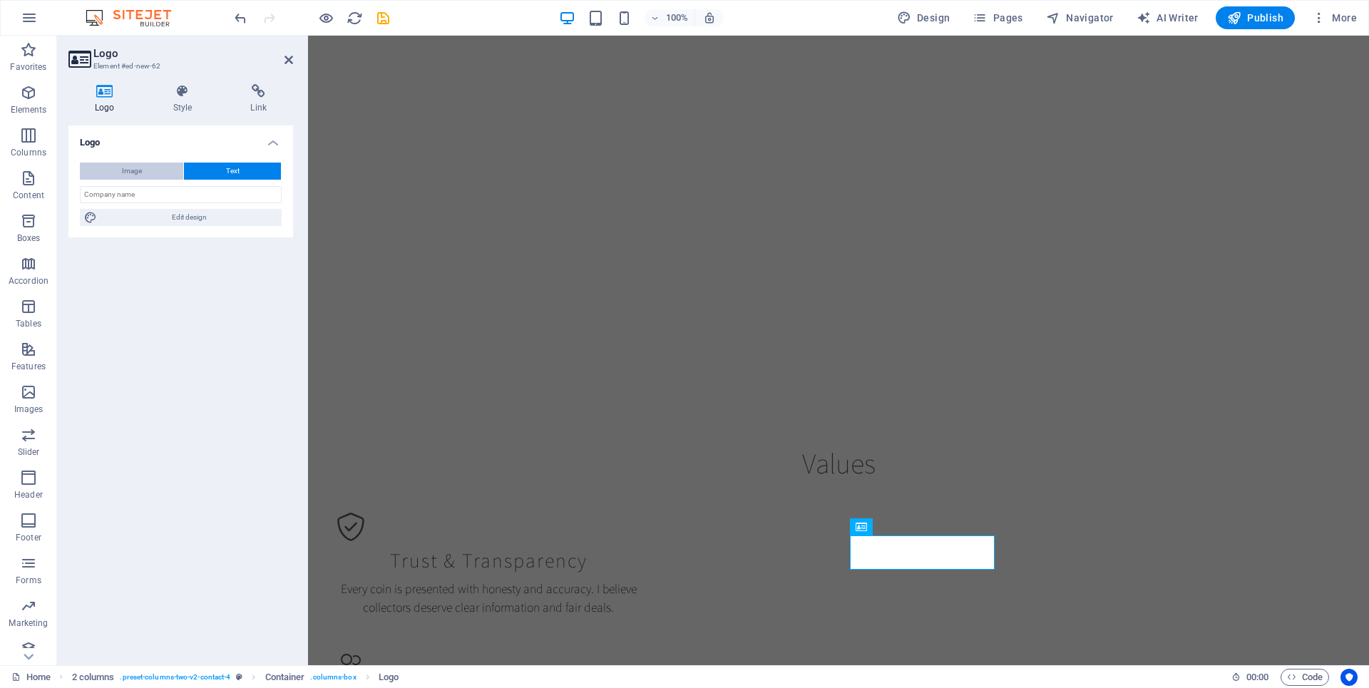
click at [149, 170] on button "Image" at bounding box center [131, 171] width 103 height 17
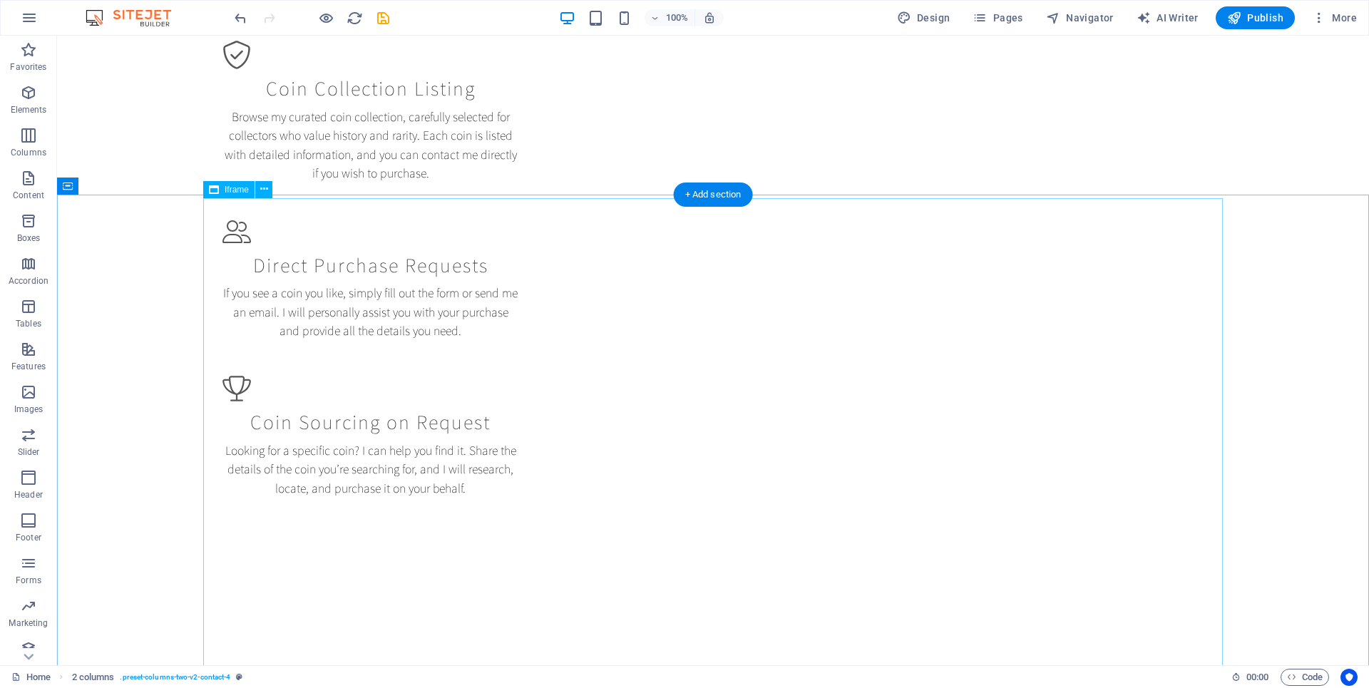
scroll to position [0, 0]
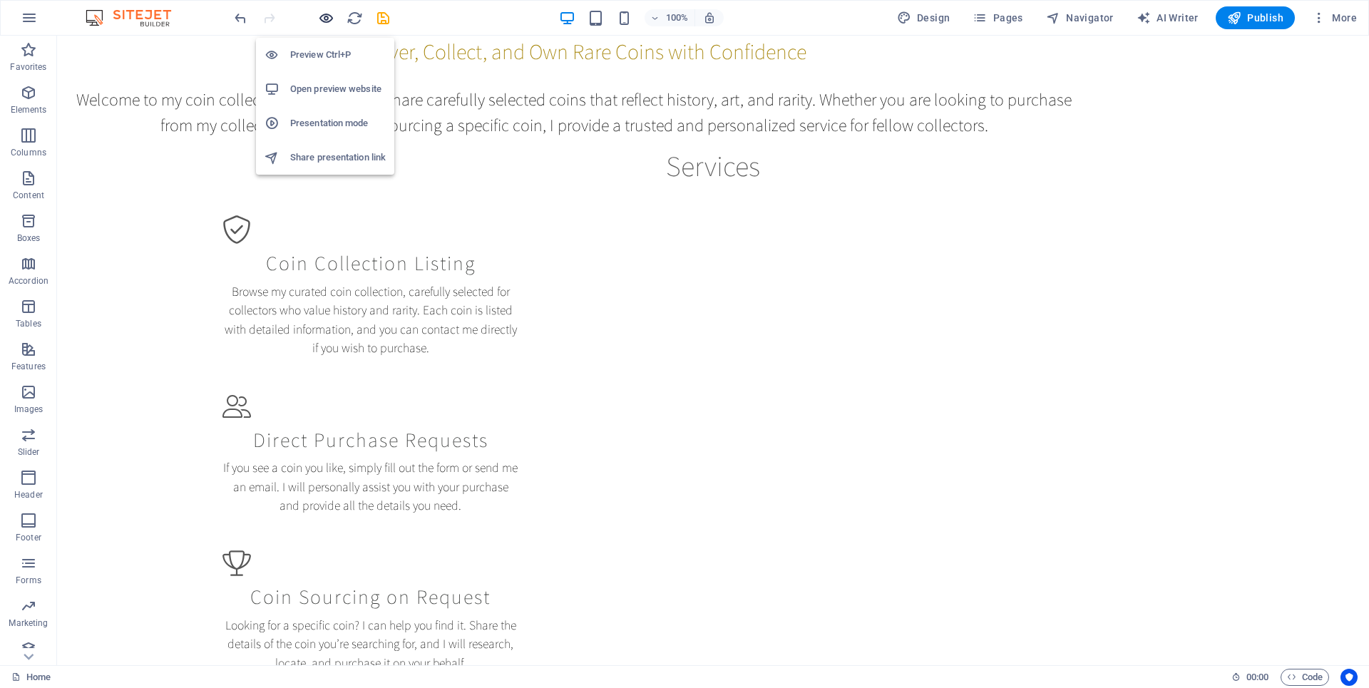
click at [331, 20] on icon "button" at bounding box center [326, 18] width 16 height 16
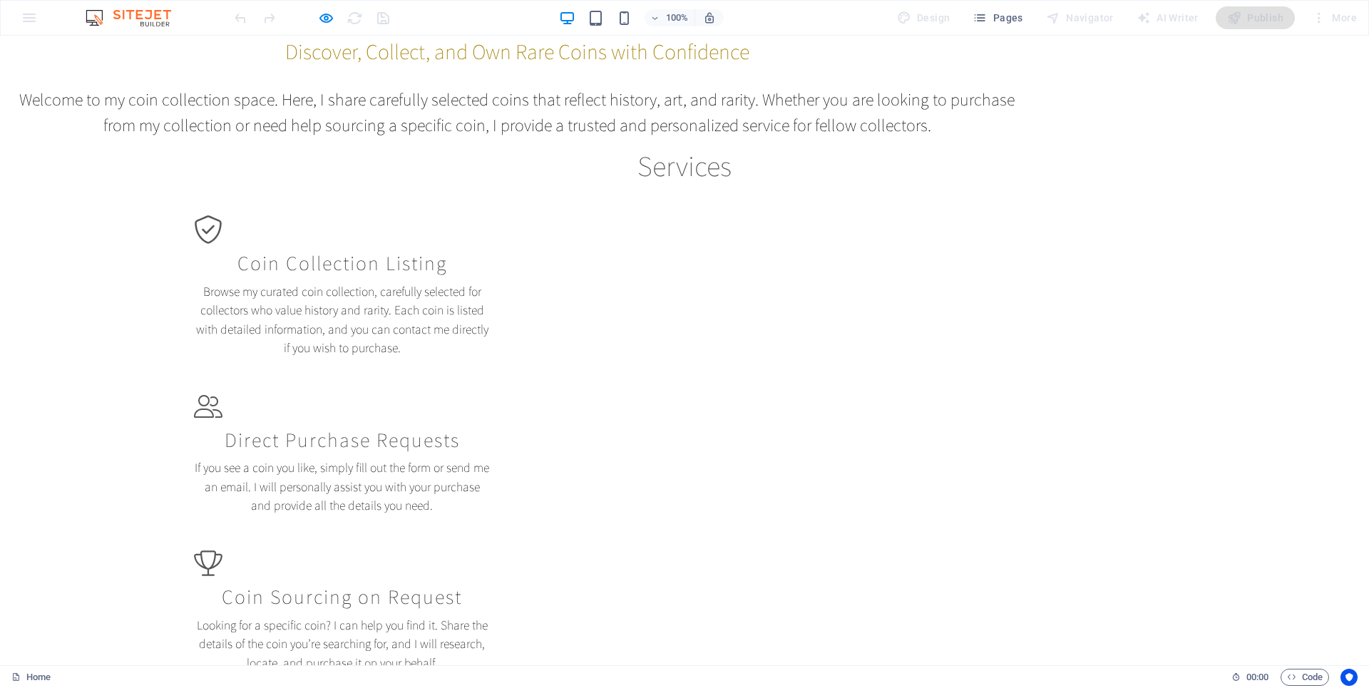
click at [327, 26] on div at bounding box center [312, 17] width 160 height 23
click at [329, 19] on icon "button" at bounding box center [326, 18] width 16 height 16
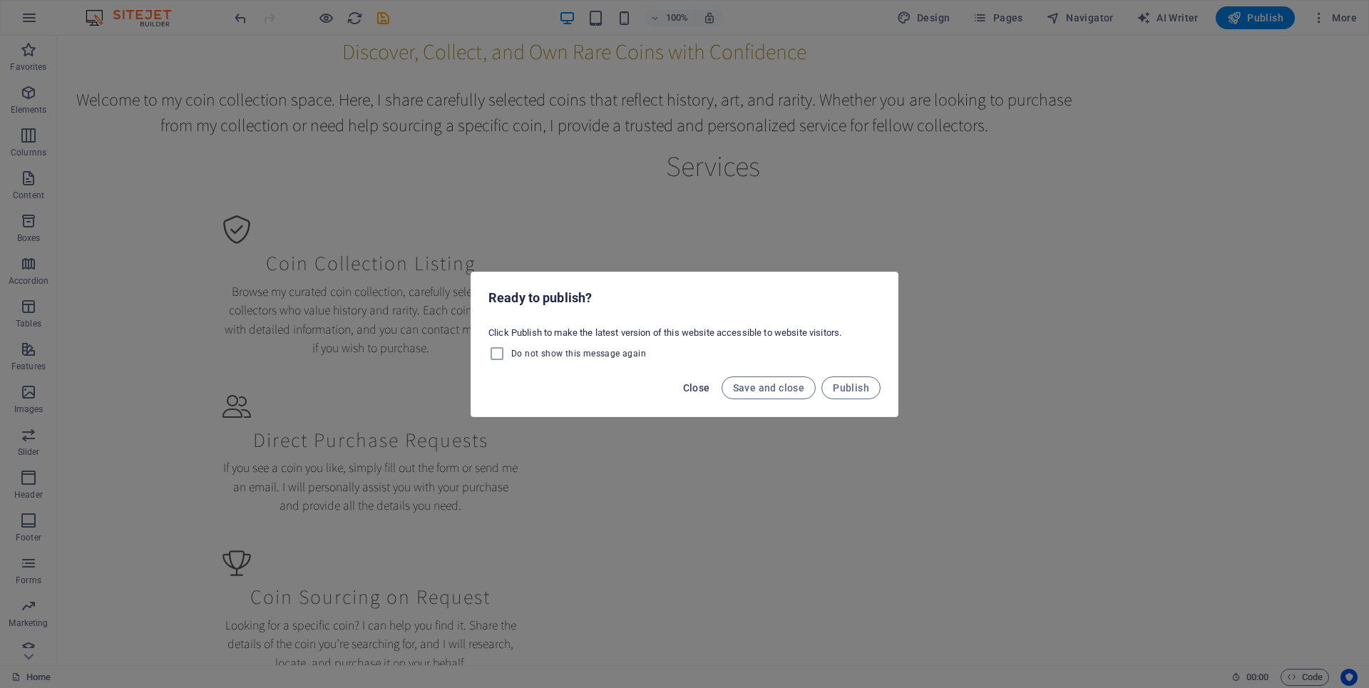
click at [696, 390] on span "Close" at bounding box center [696, 387] width 27 height 11
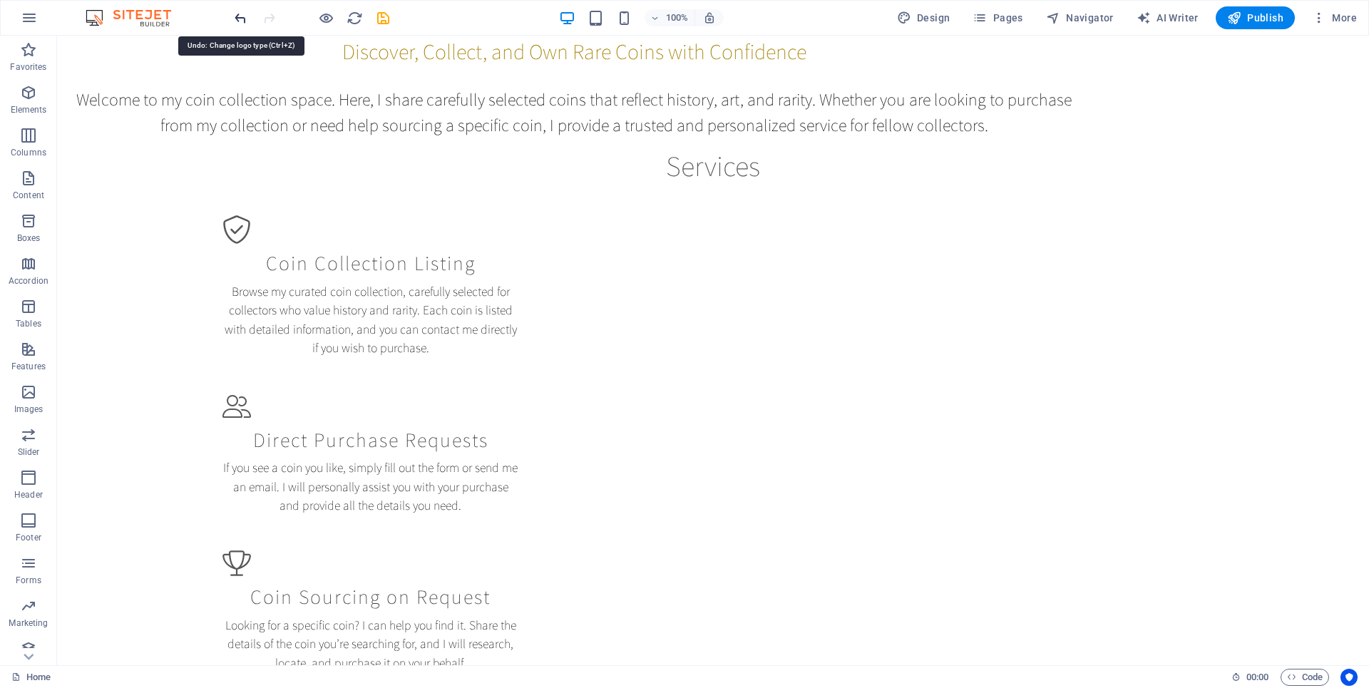
click at [242, 25] on icon "undo" at bounding box center [240, 18] width 16 height 16
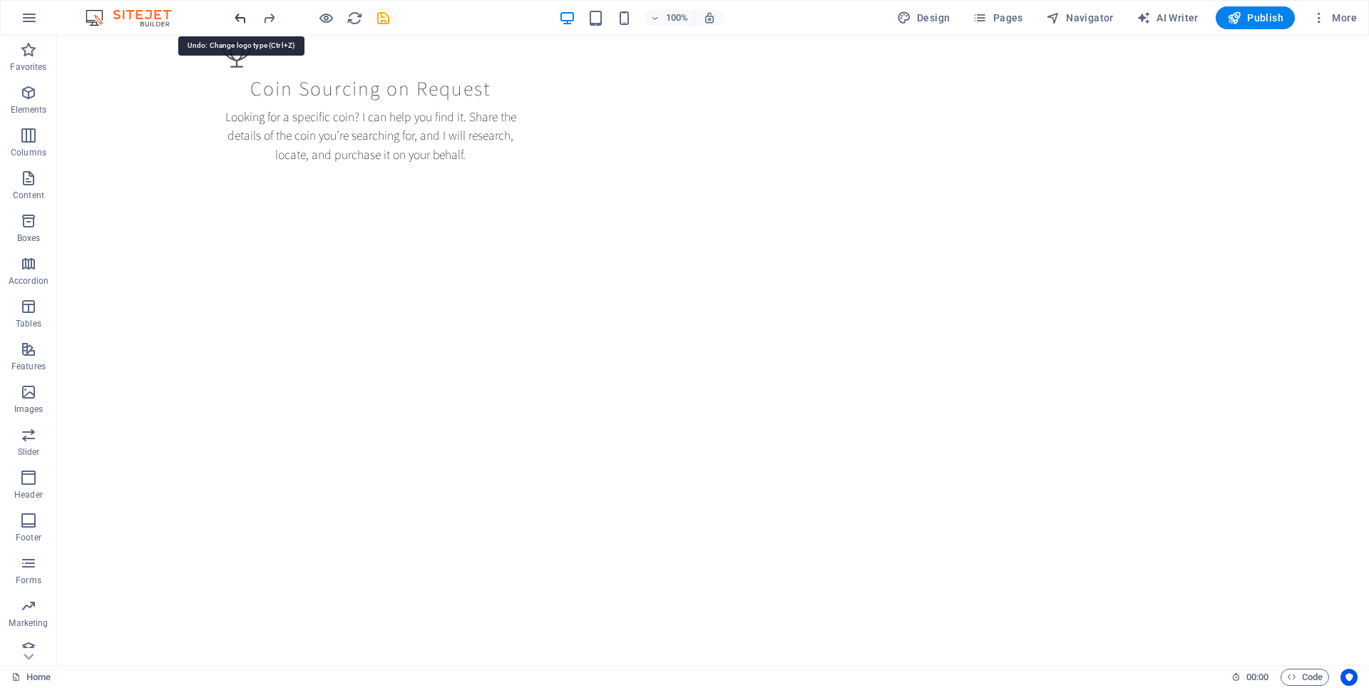
scroll to position [1317, 0]
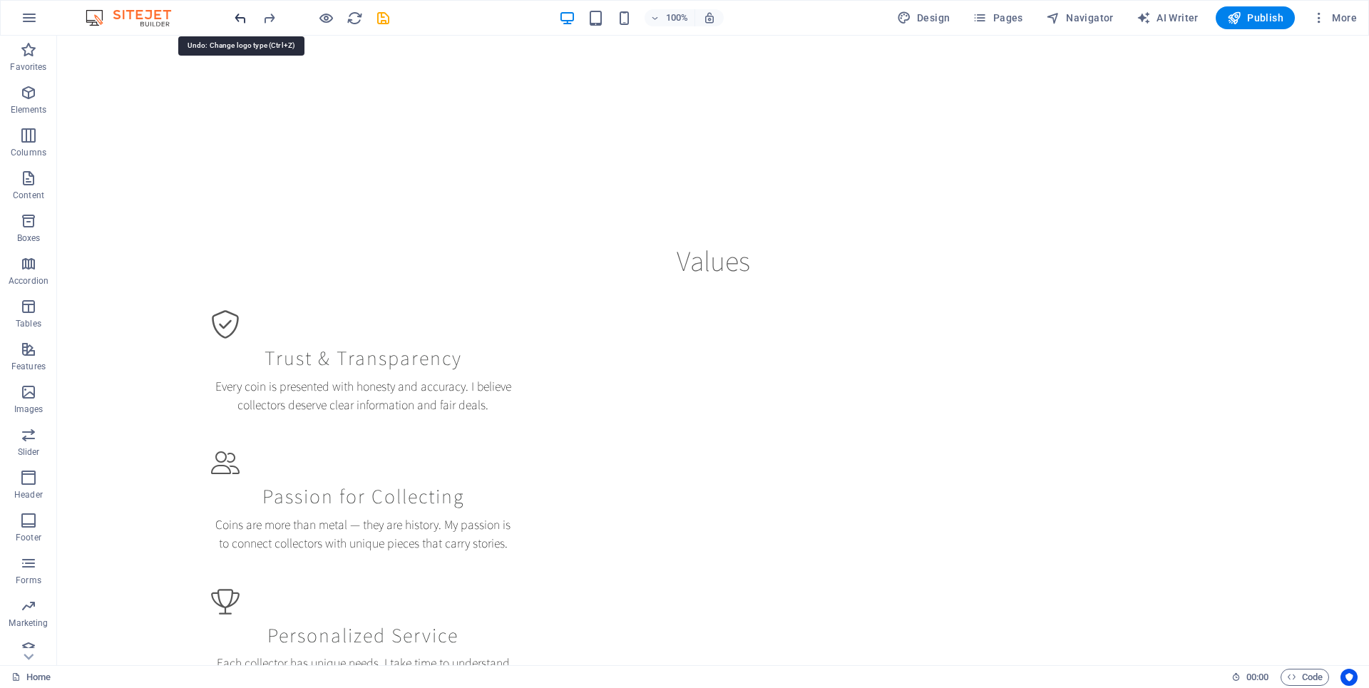
click at [242, 22] on icon "undo" at bounding box center [240, 18] width 16 height 16
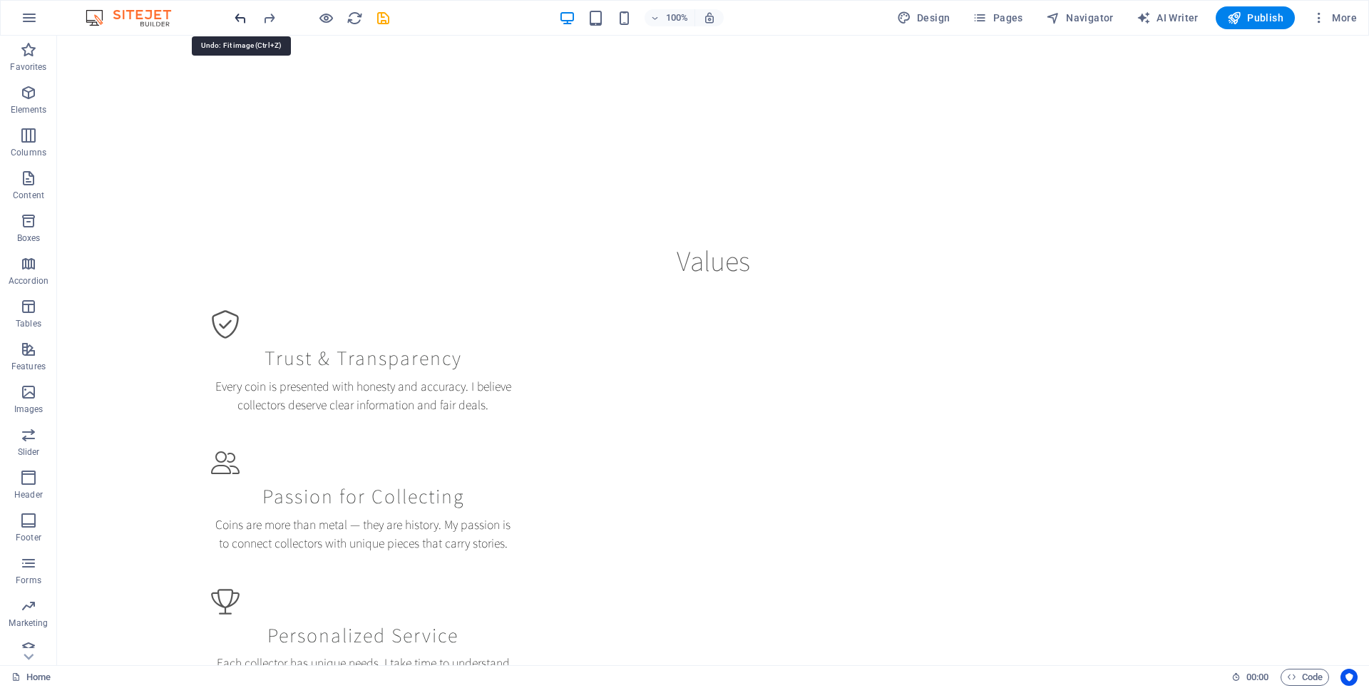
click at [242, 22] on icon "undo" at bounding box center [240, 18] width 16 height 16
click at [242, 21] on icon "undo" at bounding box center [240, 18] width 16 height 16
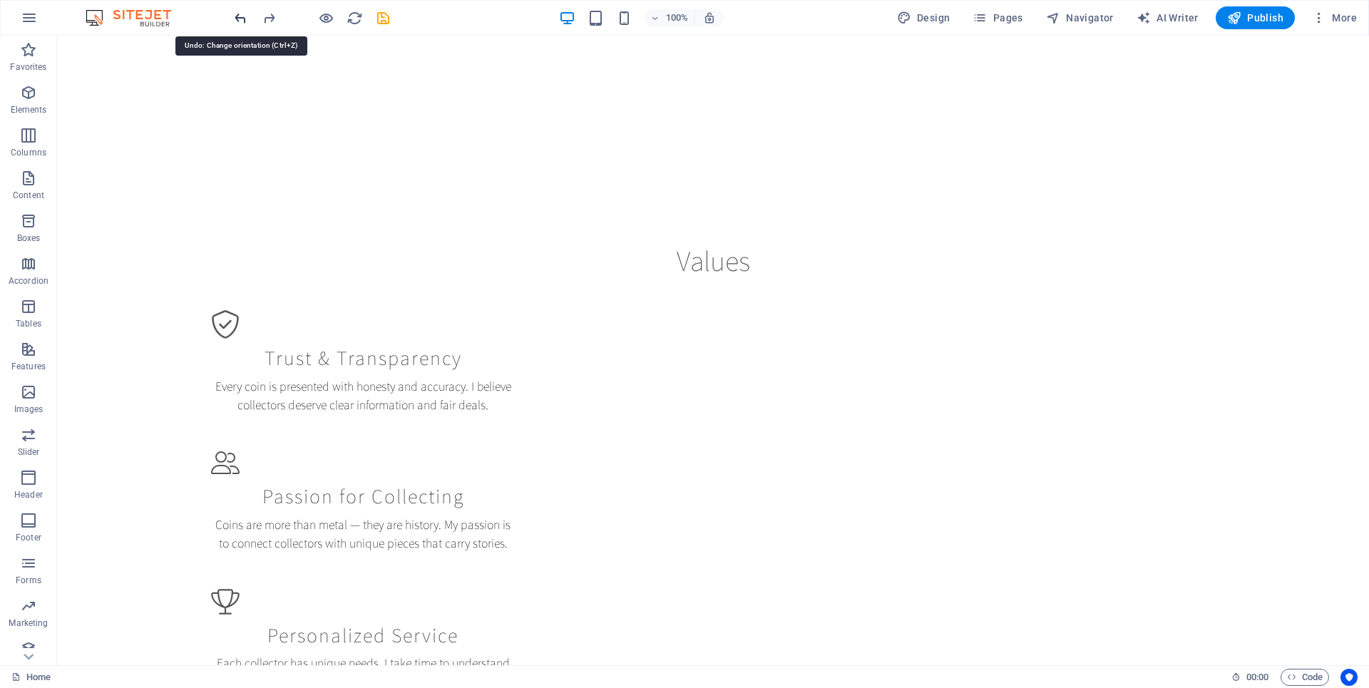
click at [242, 21] on icon "undo" at bounding box center [240, 18] width 16 height 16
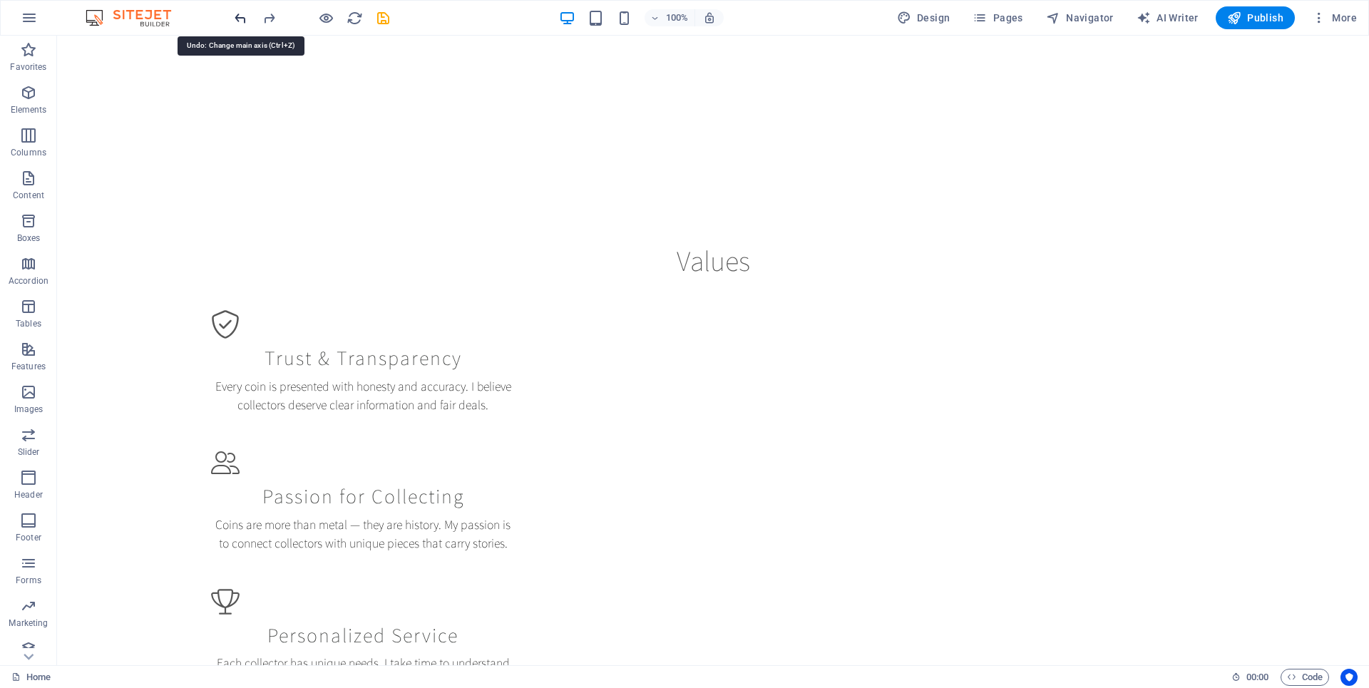
click at [242, 21] on icon "undo" at bounding box center [240, 18] width 16 height 16
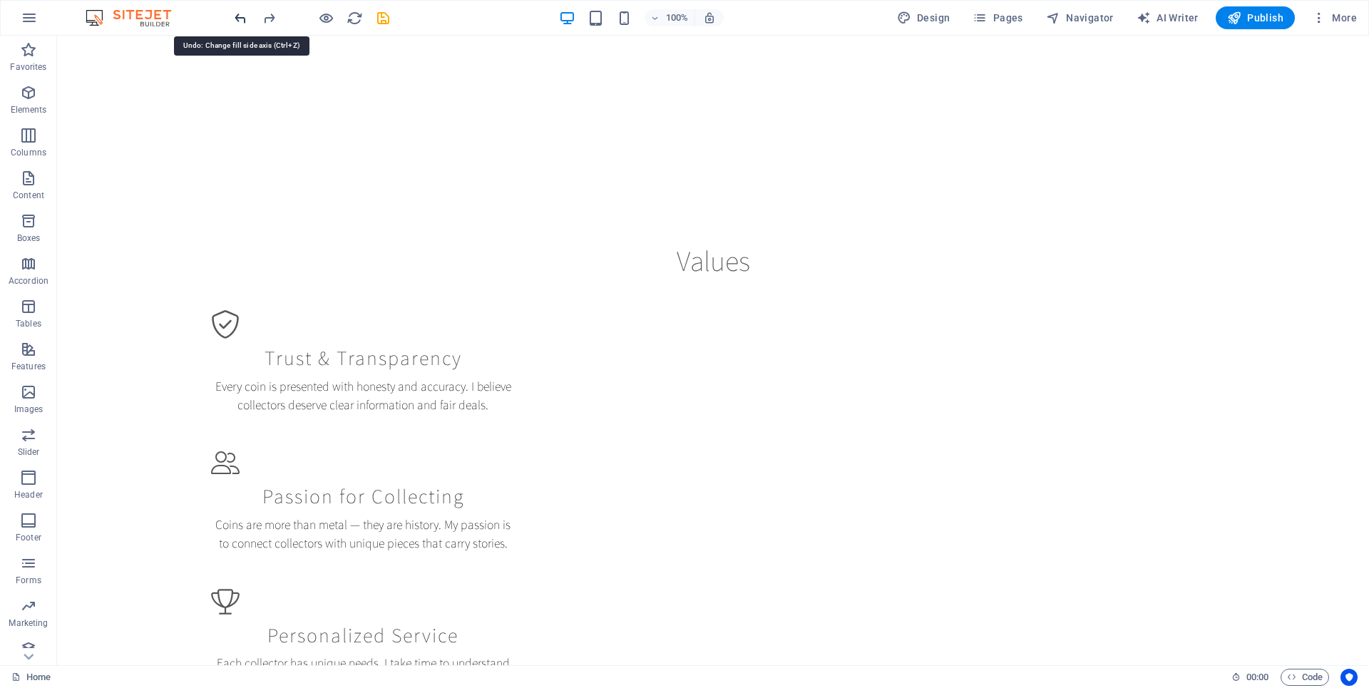
click at [242, 21] on icon "undo" at bounding box center [240, 18] width 16 height 16
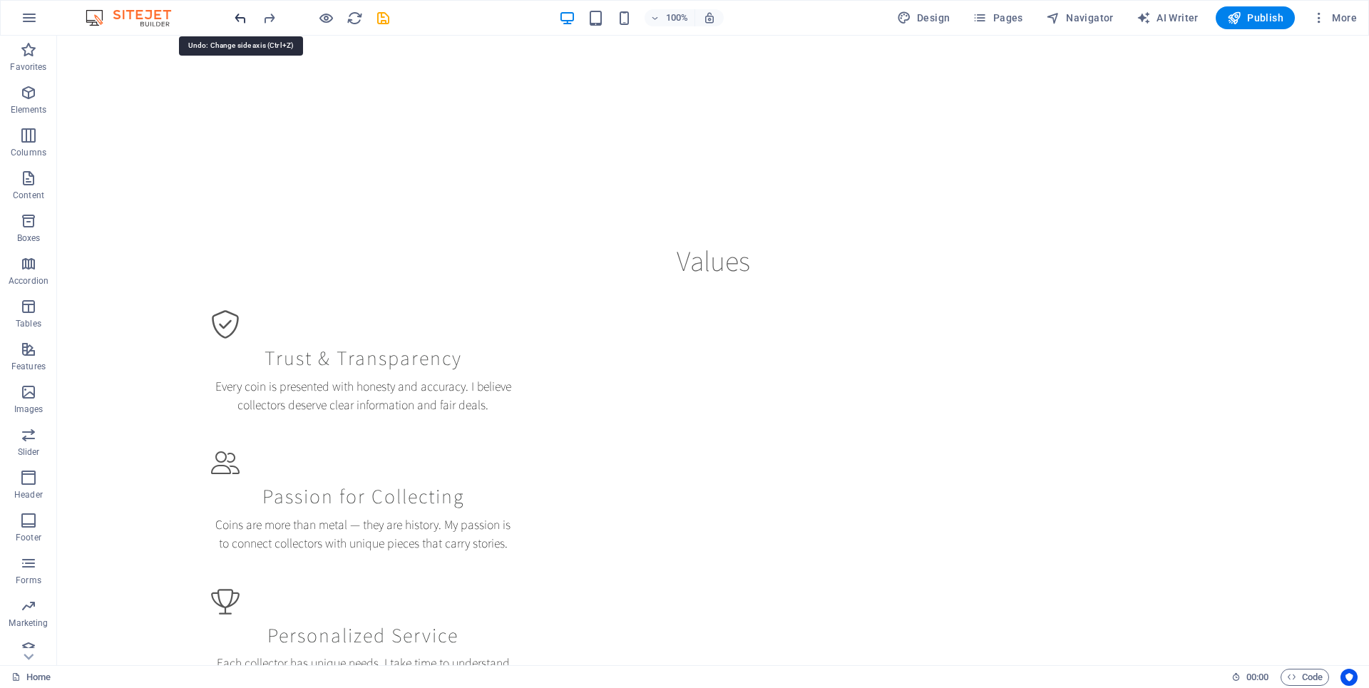
click at [242, 21] on icon "undo" at bounding box center [240, 18] width 16 height 16
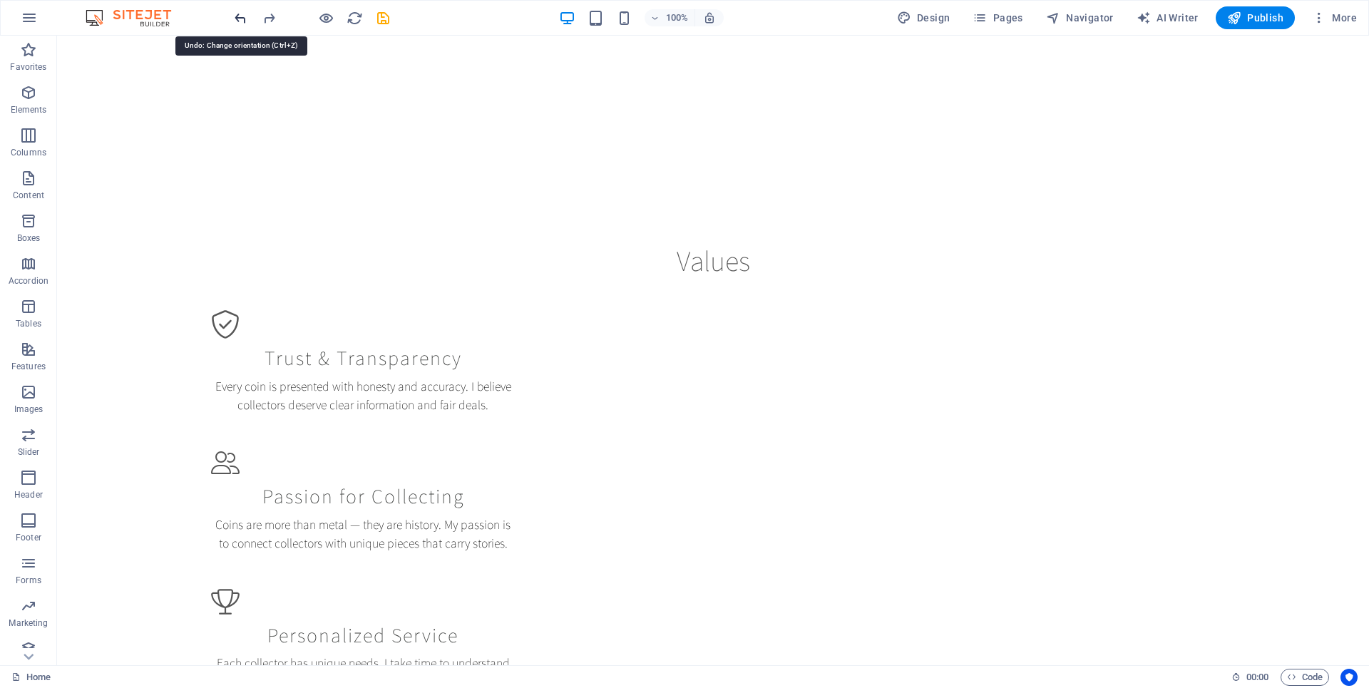
click at [242, 21] on icon "undo" at bounding box center [240, 18] width 16 height 16
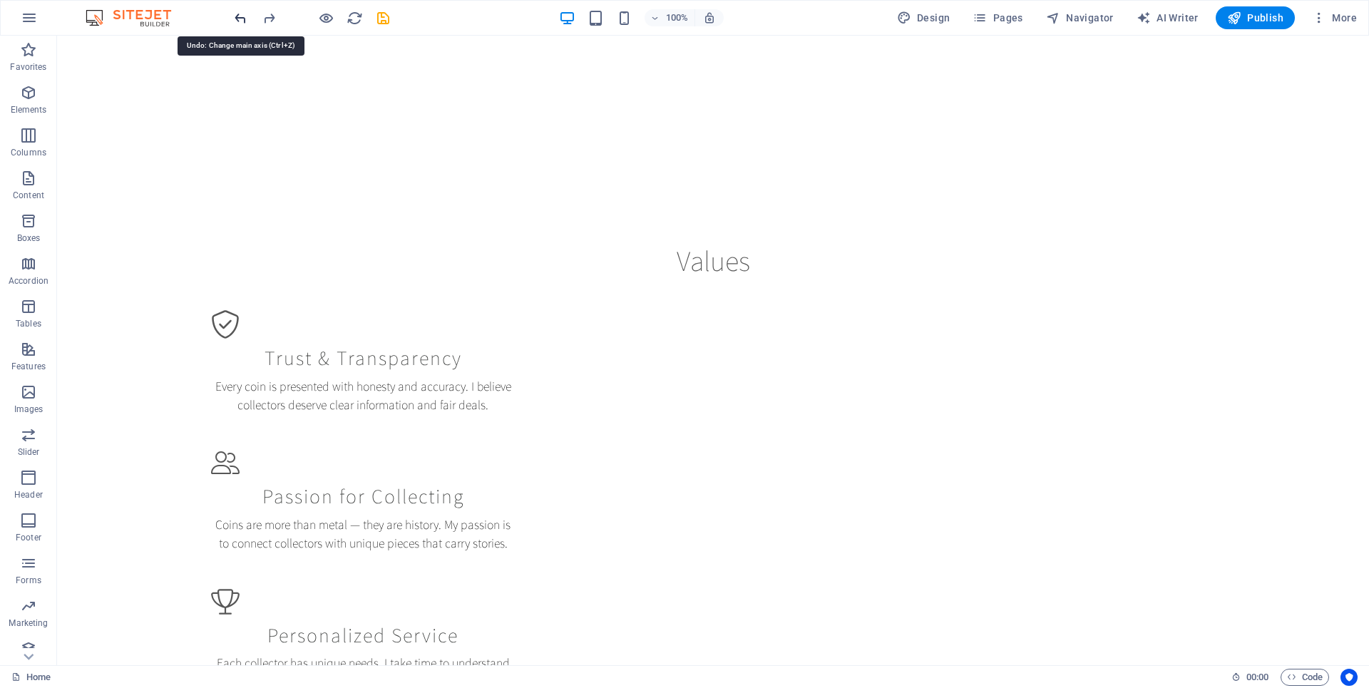
click at [242, 21] on icon "undo" at bounding box center [240, 18] width 16 height 16
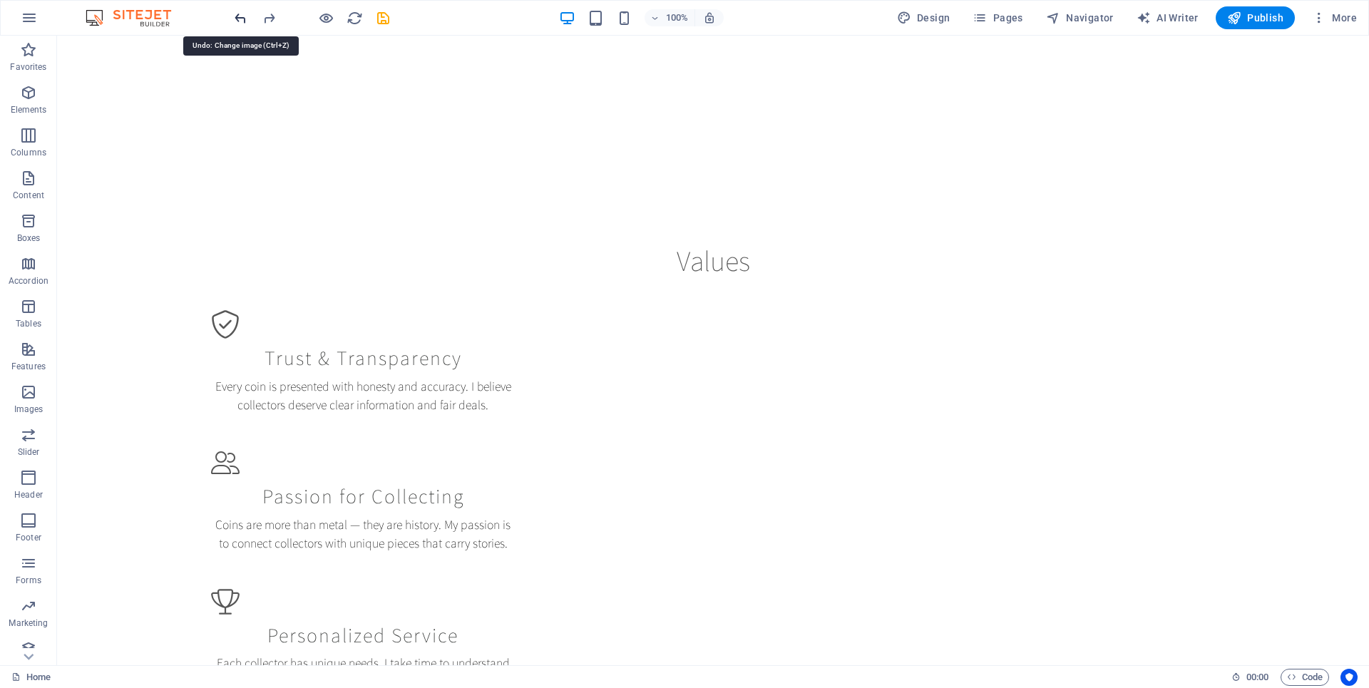
click at [242, 21] on icon "undo" at bounding box center [240, 18] width 16 height 16
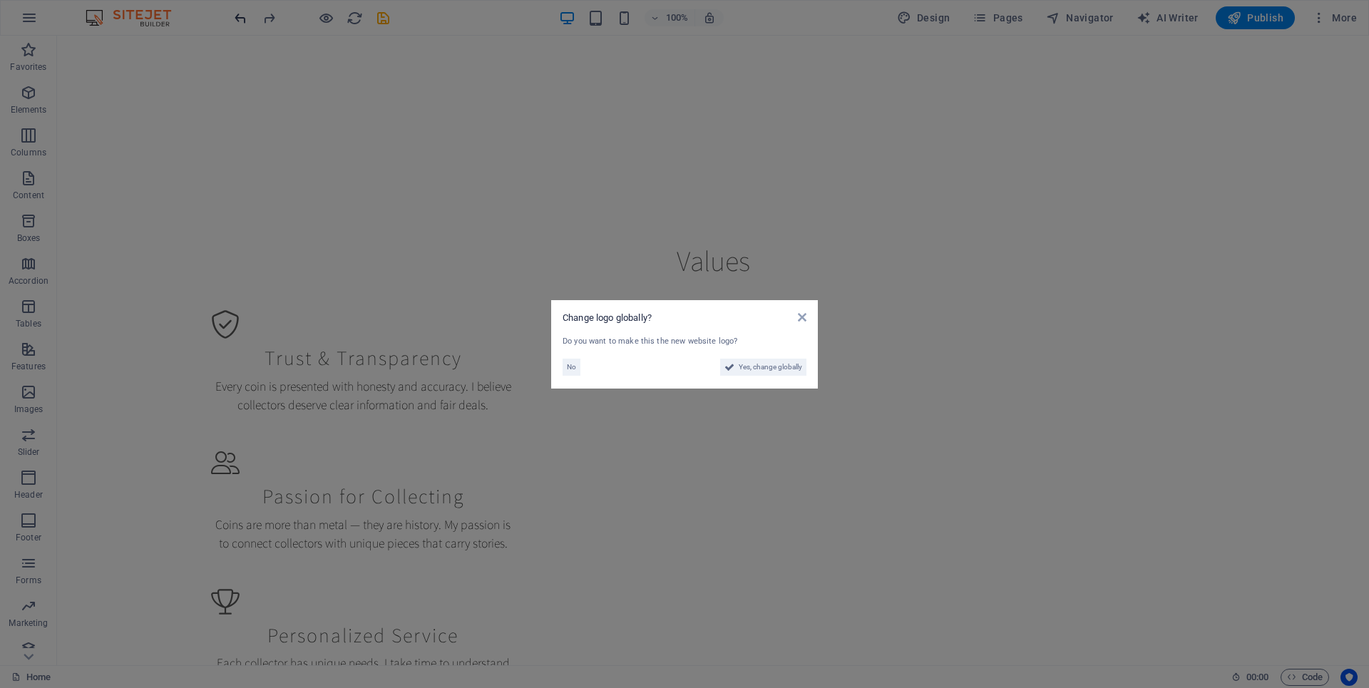
click at [242, 21] on aside "Change logo globally? Do you want to make this the new website logo? No Yes, ch…" at bounding box center [684, 344] width 1369 height 688
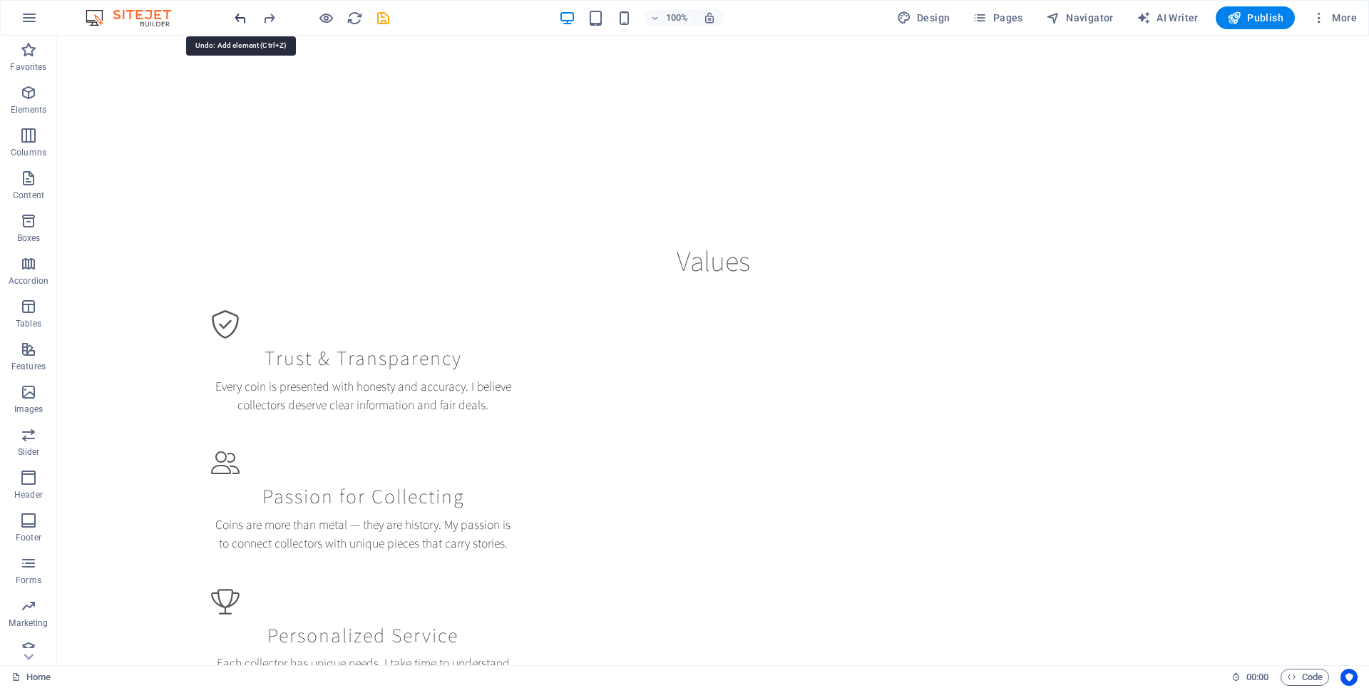
click at [242, 21] on icon "undo" at bounding box center [240, 18] width 16 height 16
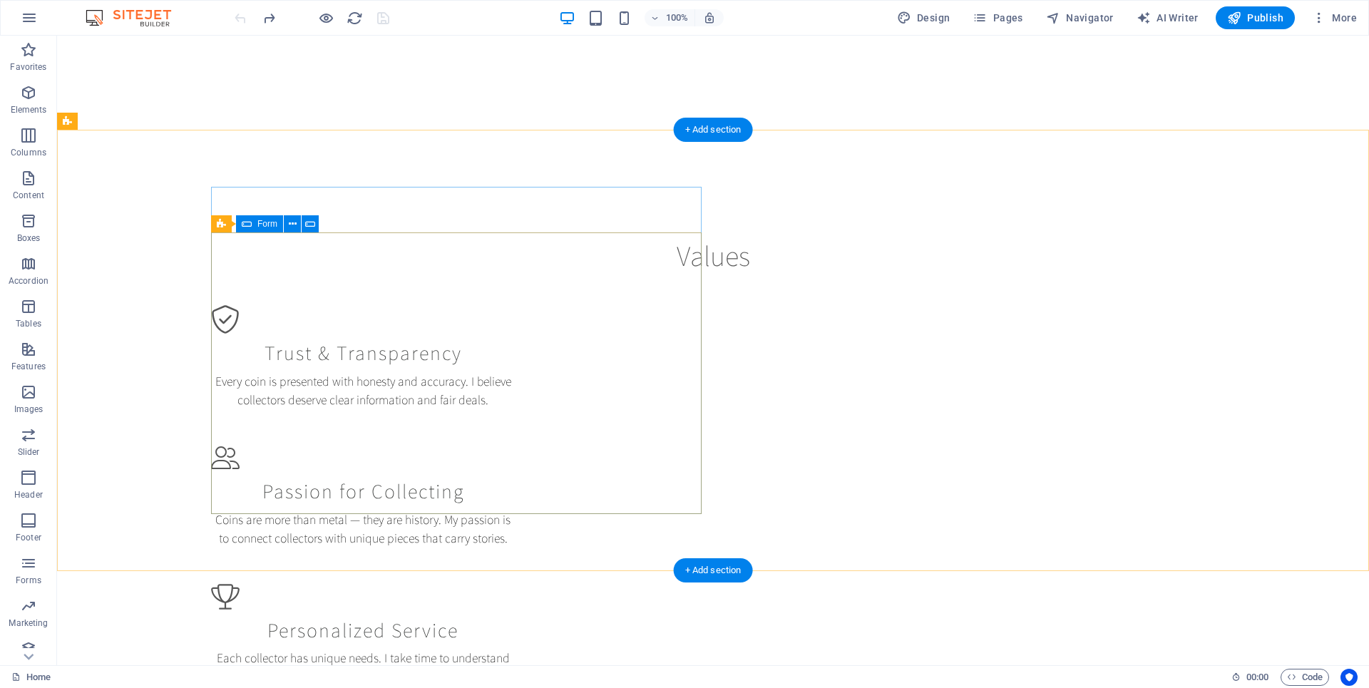
scroll to position [1324, 0]
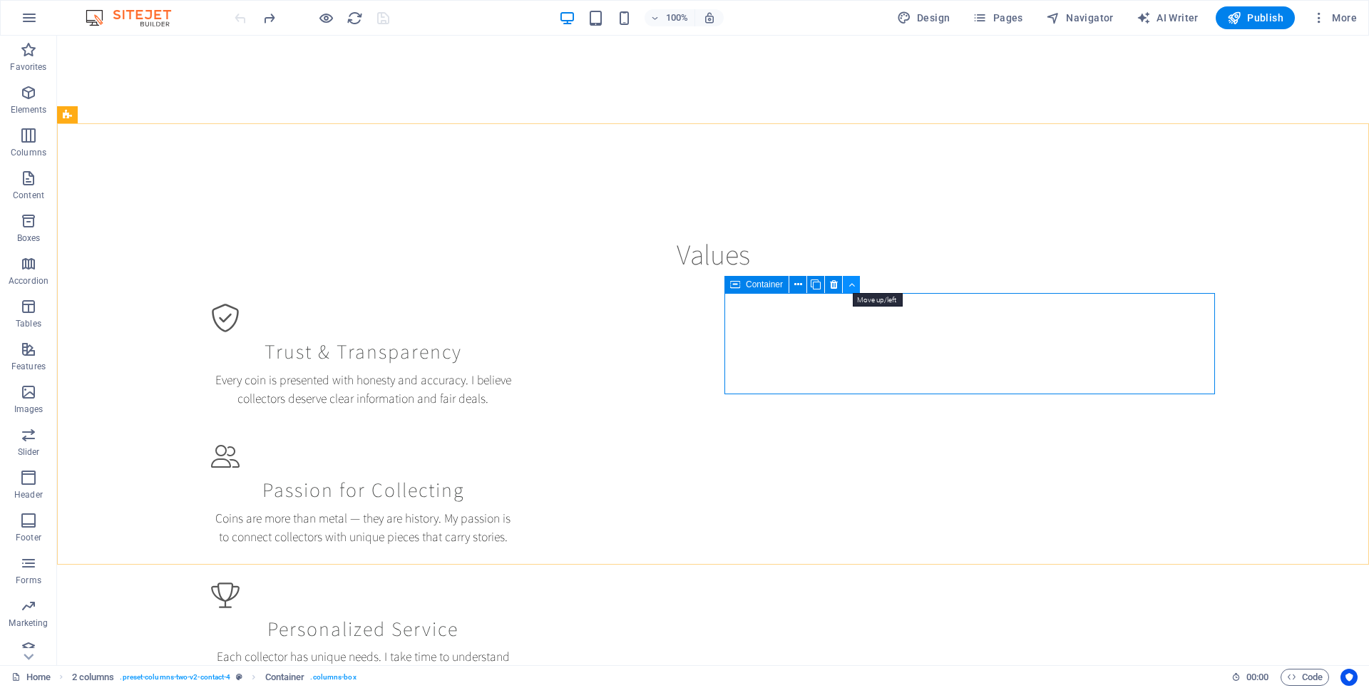
click at [849, 288] on icon at bounding box center [851, 284] width 6 height 15
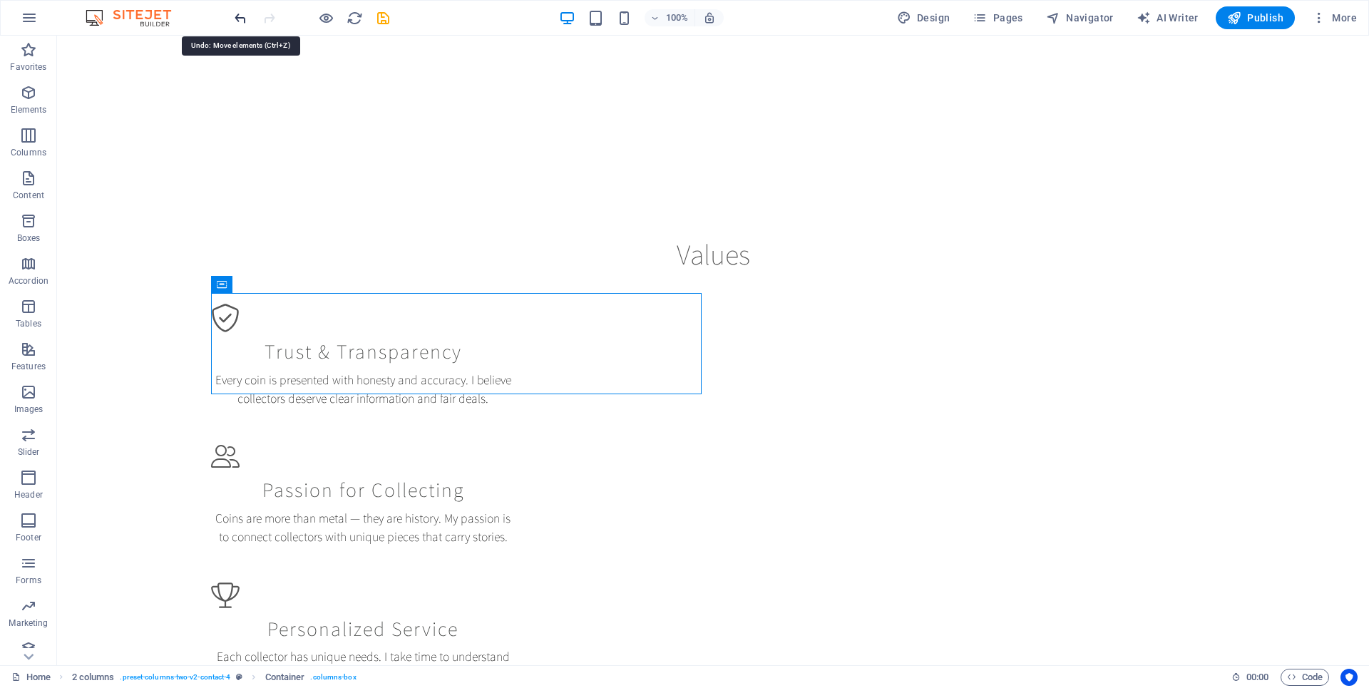
click at [244, 21] on icon "undo" at bounding box center [240, 18] width 16 height 16
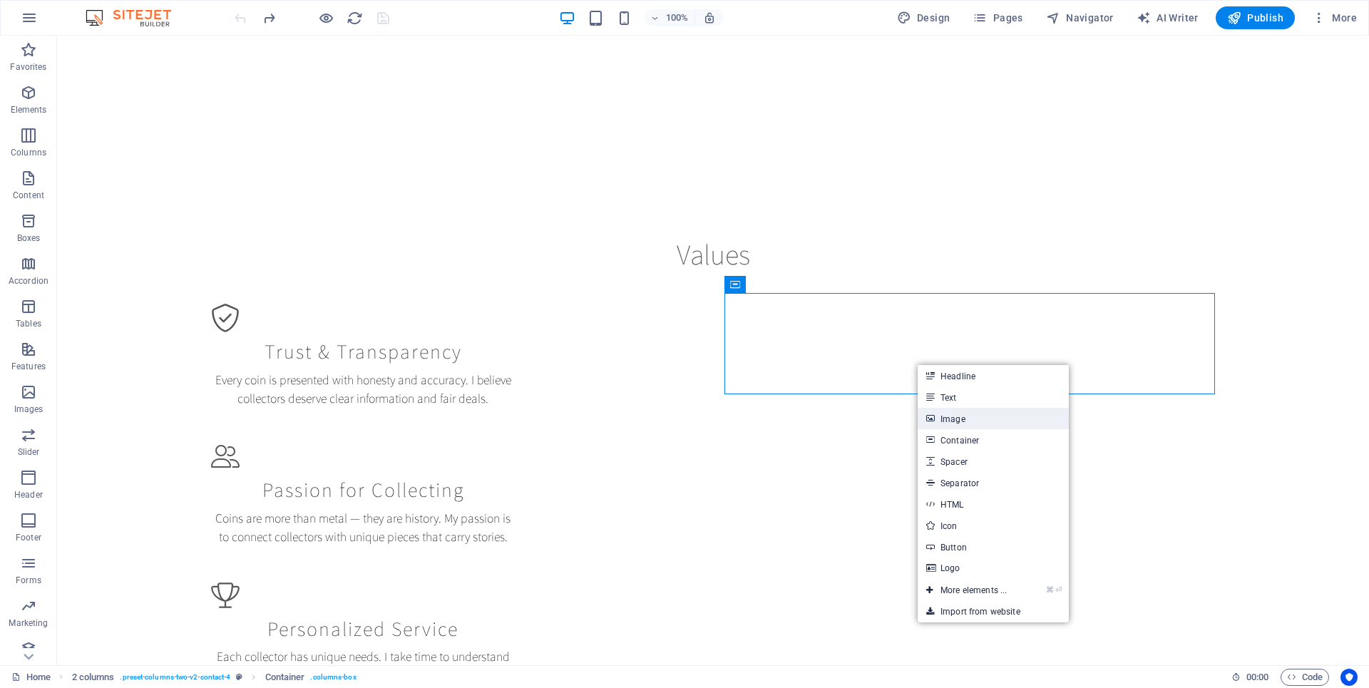
click at [970, 411] on link "Image" at bounding box center [992, 418] width 151 height 21
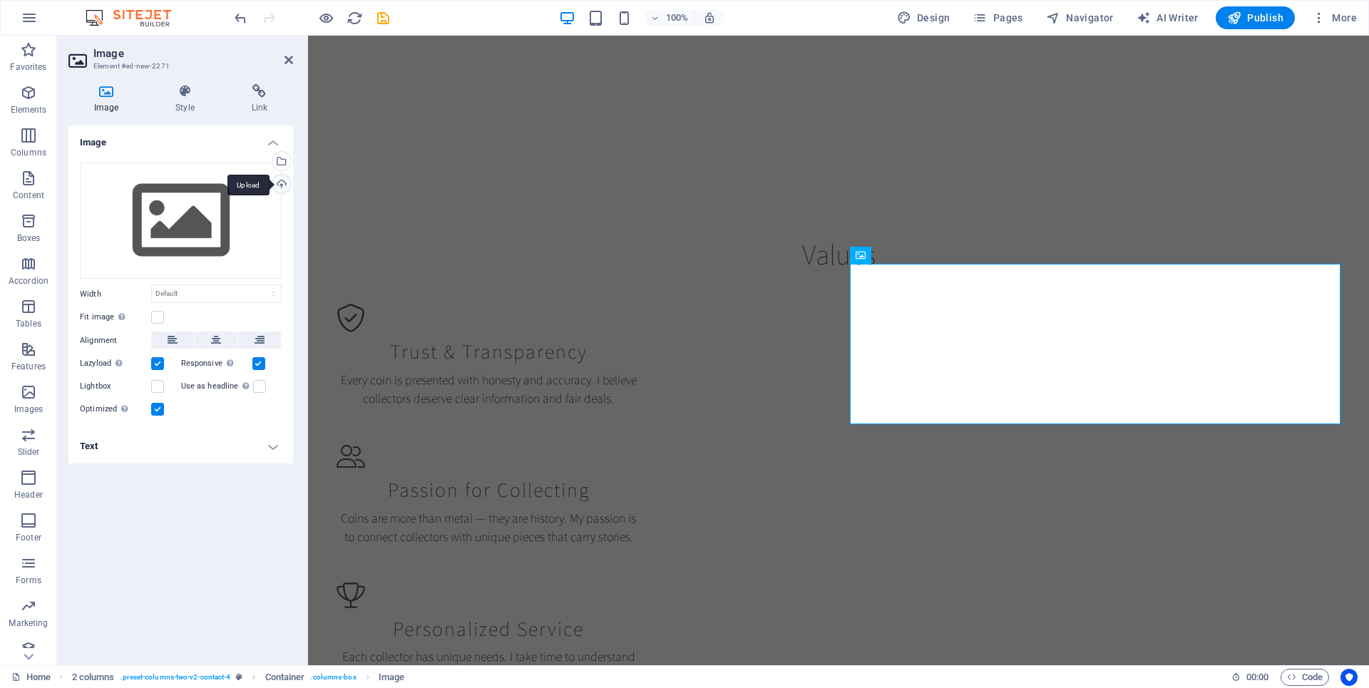
click at [282, 183] on div "Upload" at bounding box center [279, 185] width 21 height 21
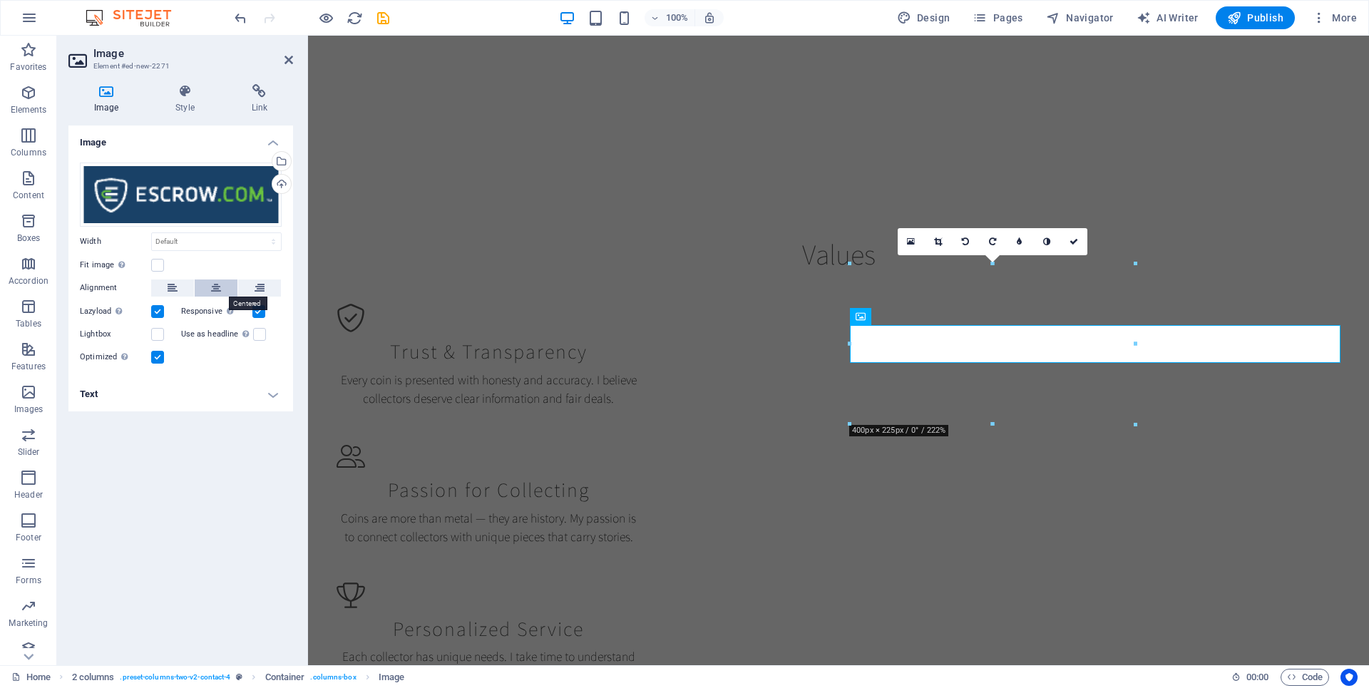
click at [219, 293] on icon at bounding box center [216, 287] width 10 height 17
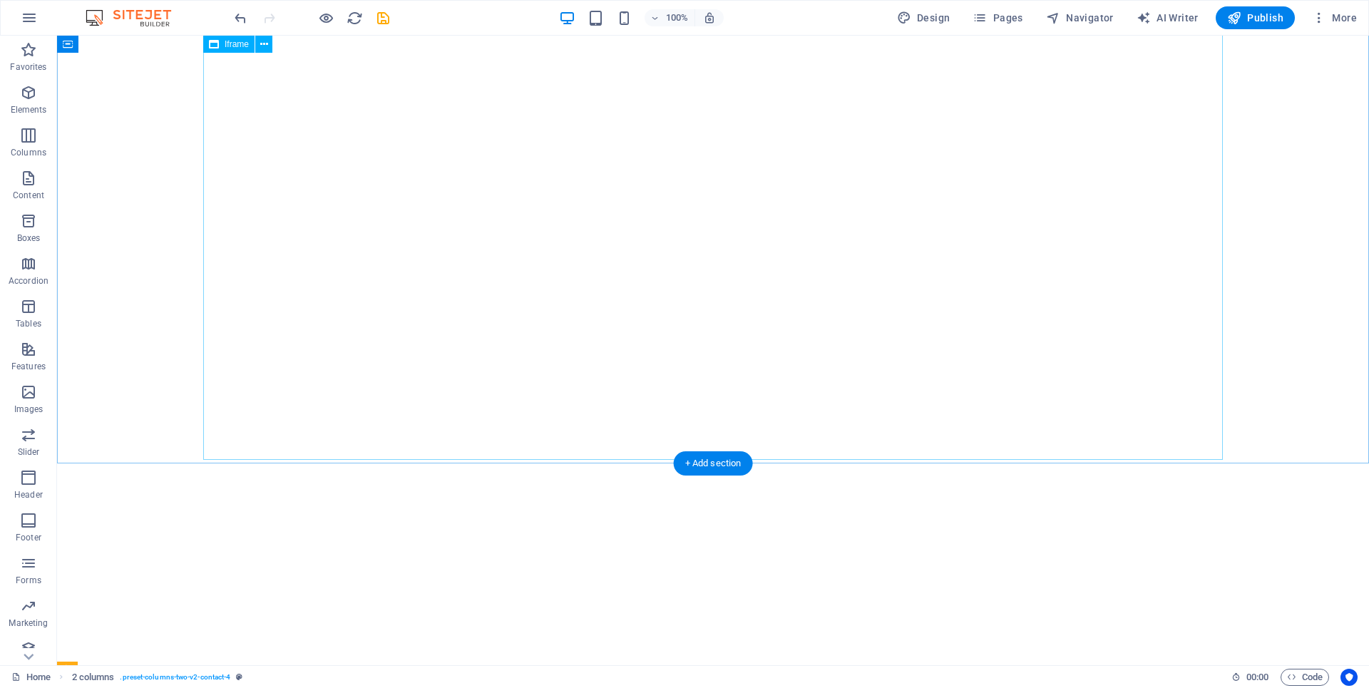
scroll to position [768, 0]
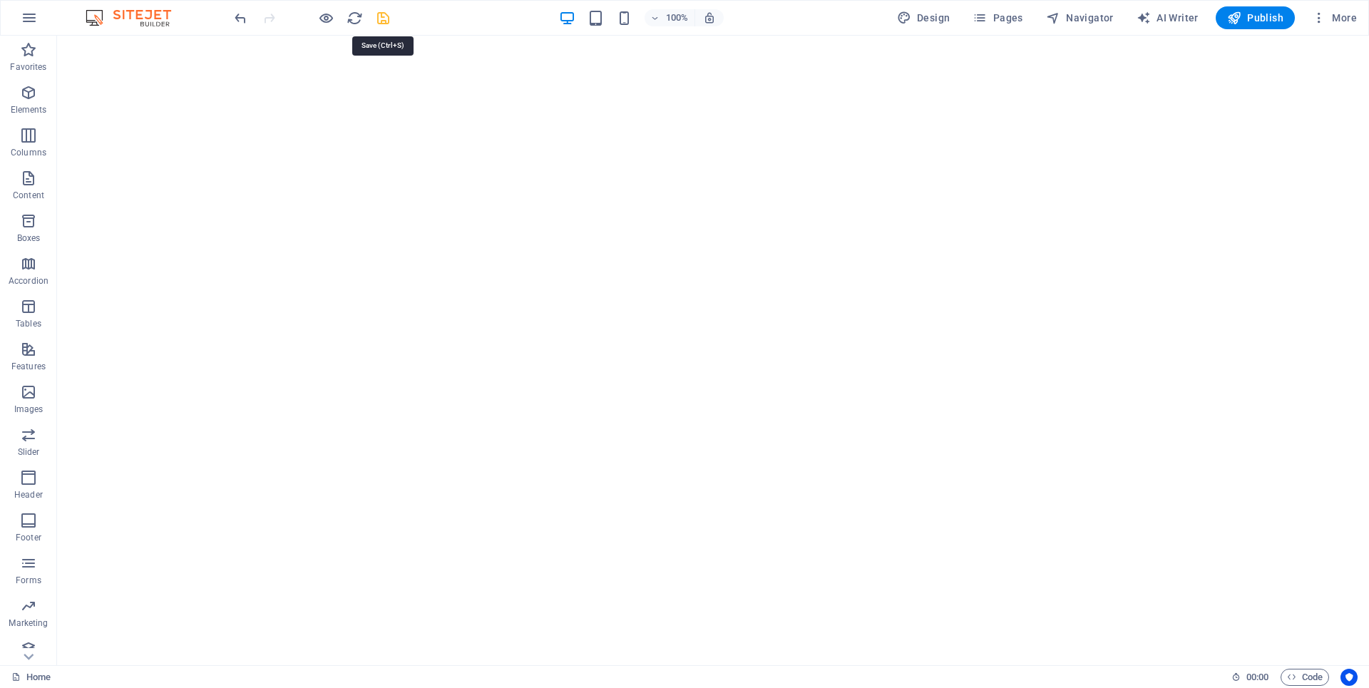
click at [386, 19] on icon "save" at bounding box center [383, 18] width 16 height 16
checkbox input "false"
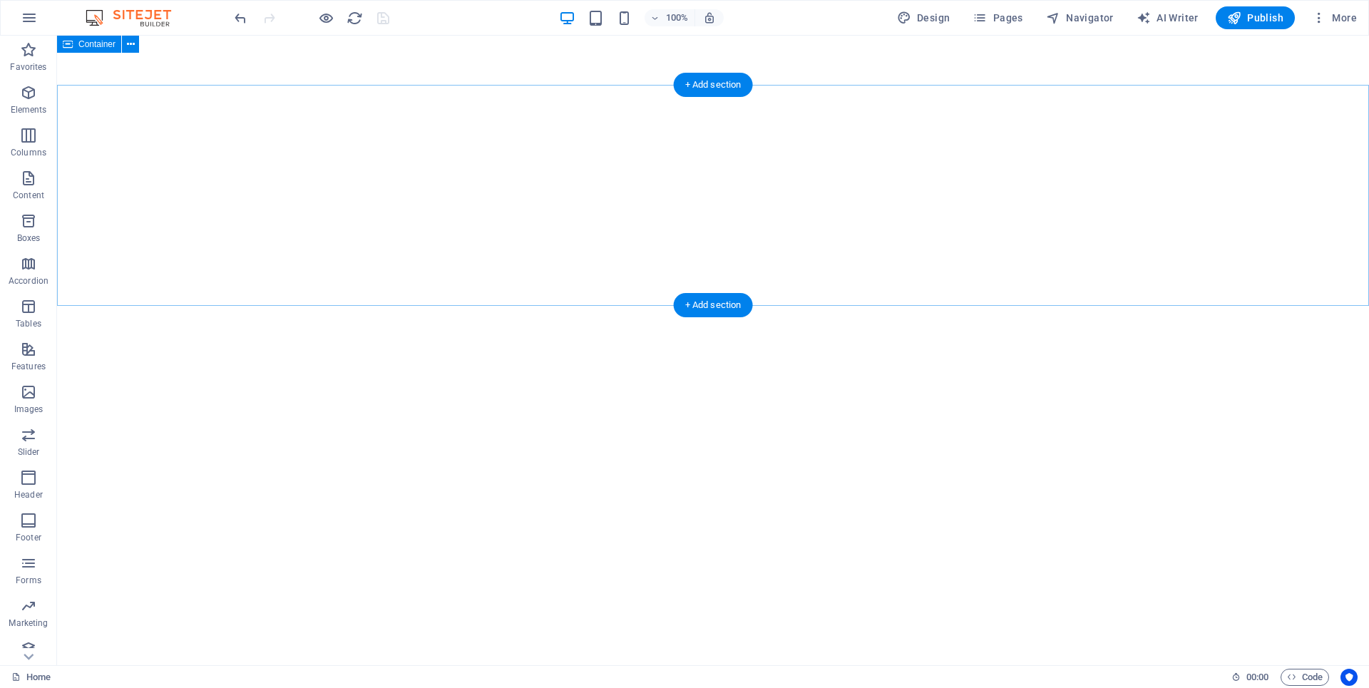
scroll to position [0, 0]
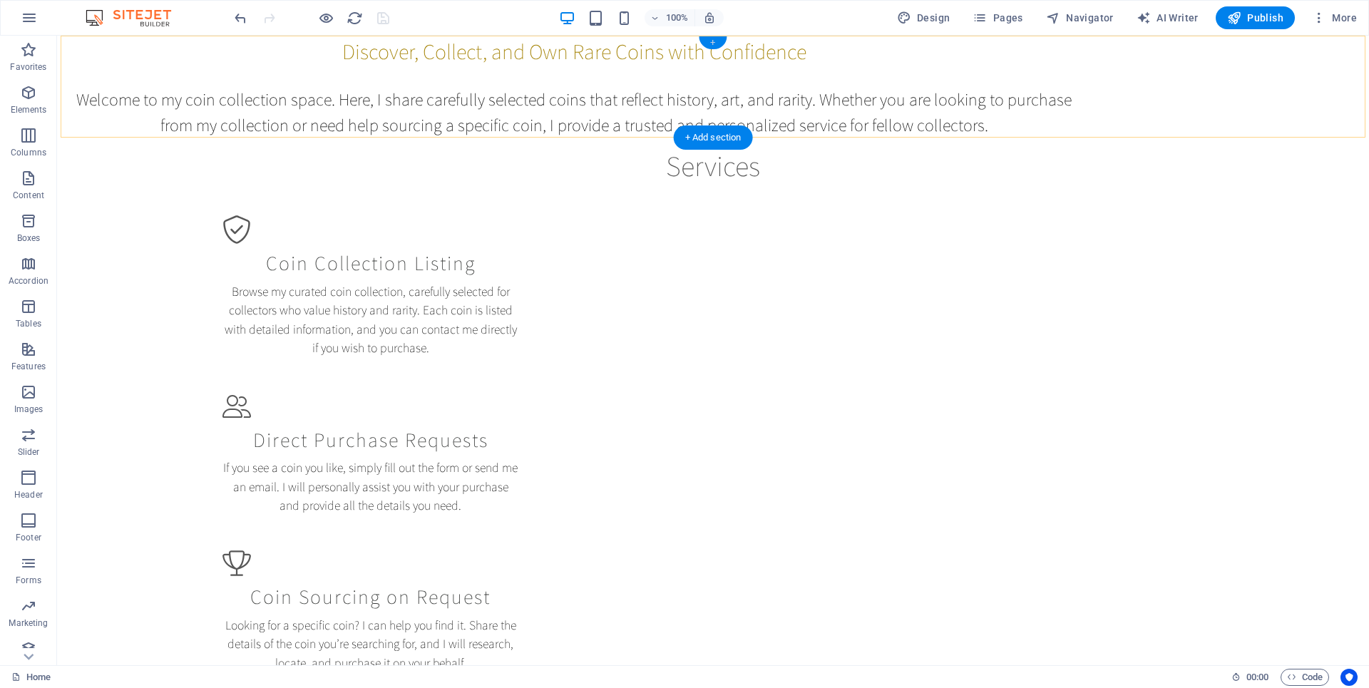
click at [711, 39] on div "+" at bounding box center [713, 42] width 28 height 13
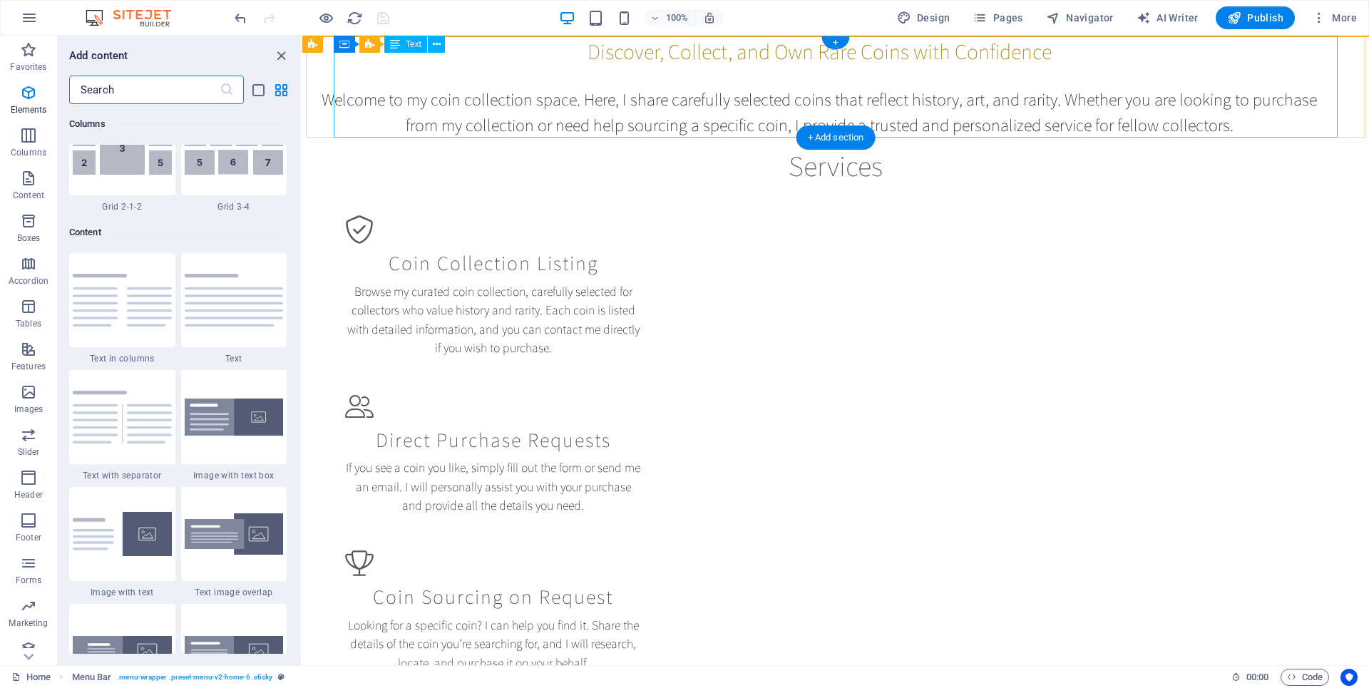
scroll to position [2611, 0]
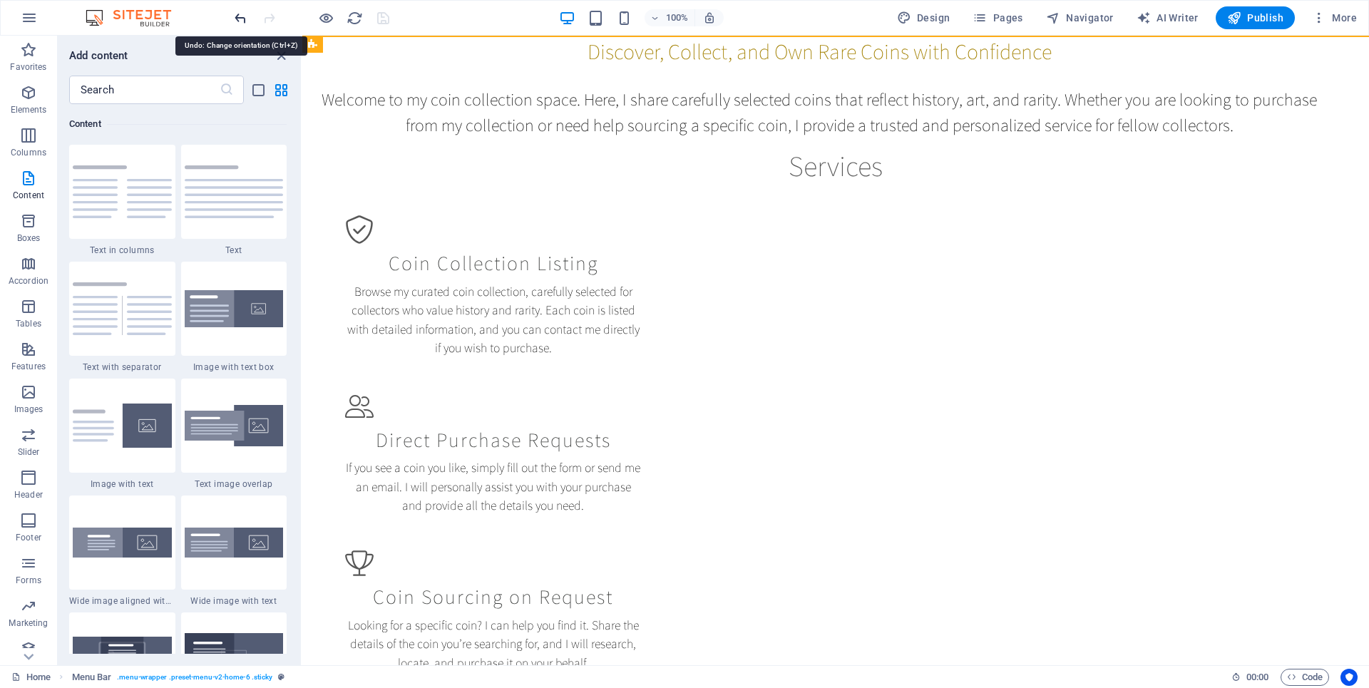
click at [240, 16] on icon "undo" at bounding box center [240, 18] width 16 height 16
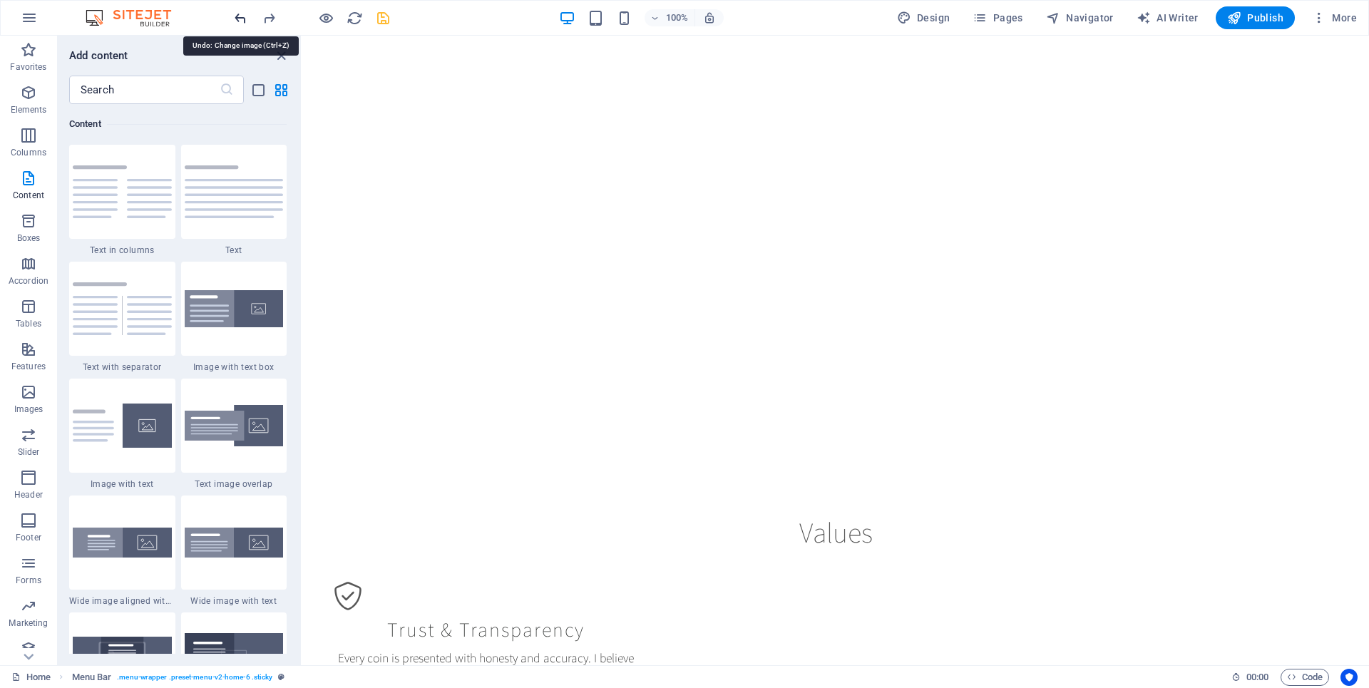
scroll to position [1317, 0]
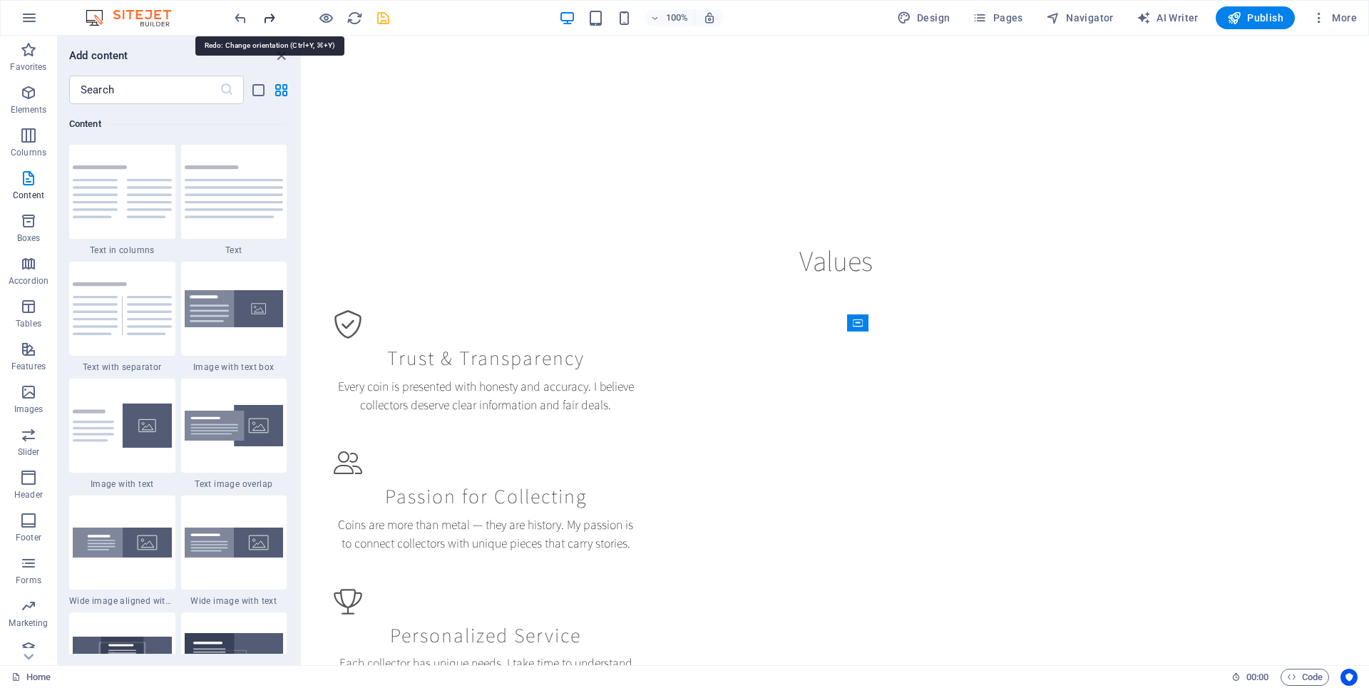
click at [268, 16] on icon "redo" at bounding box center [269, 18] width 16 height 16
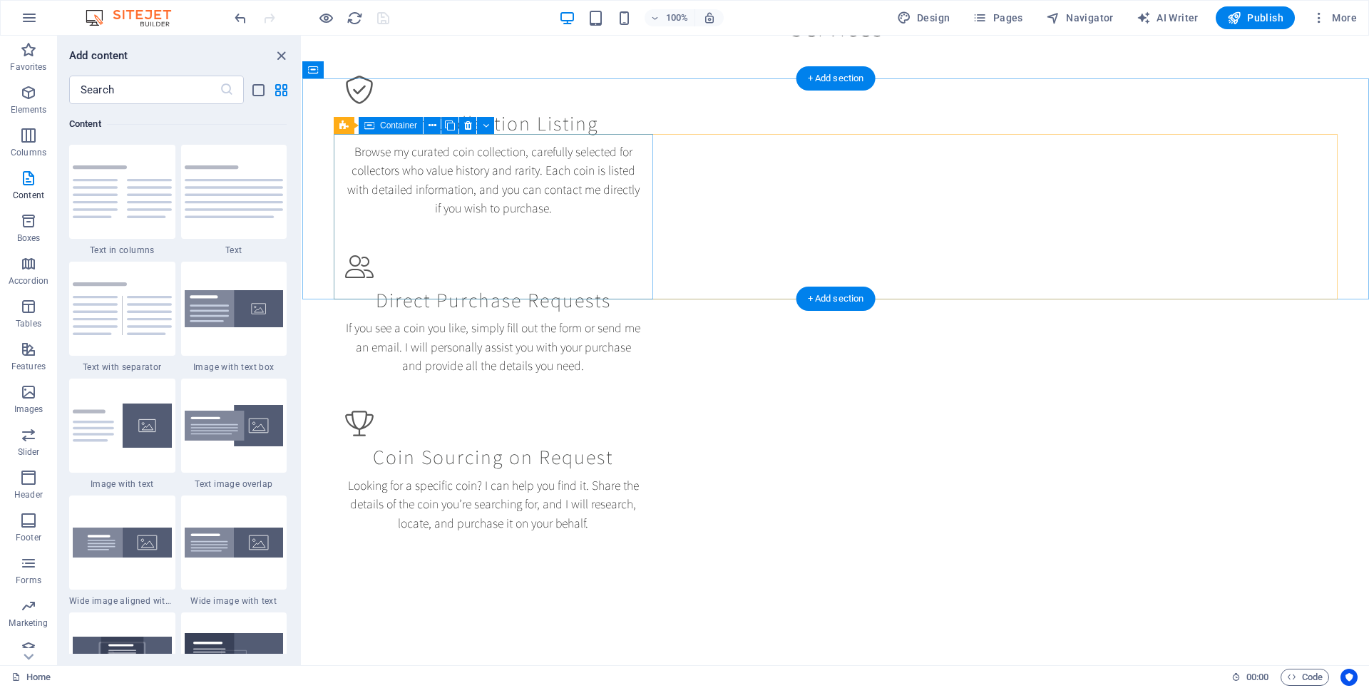
scroll to position [0, 0]
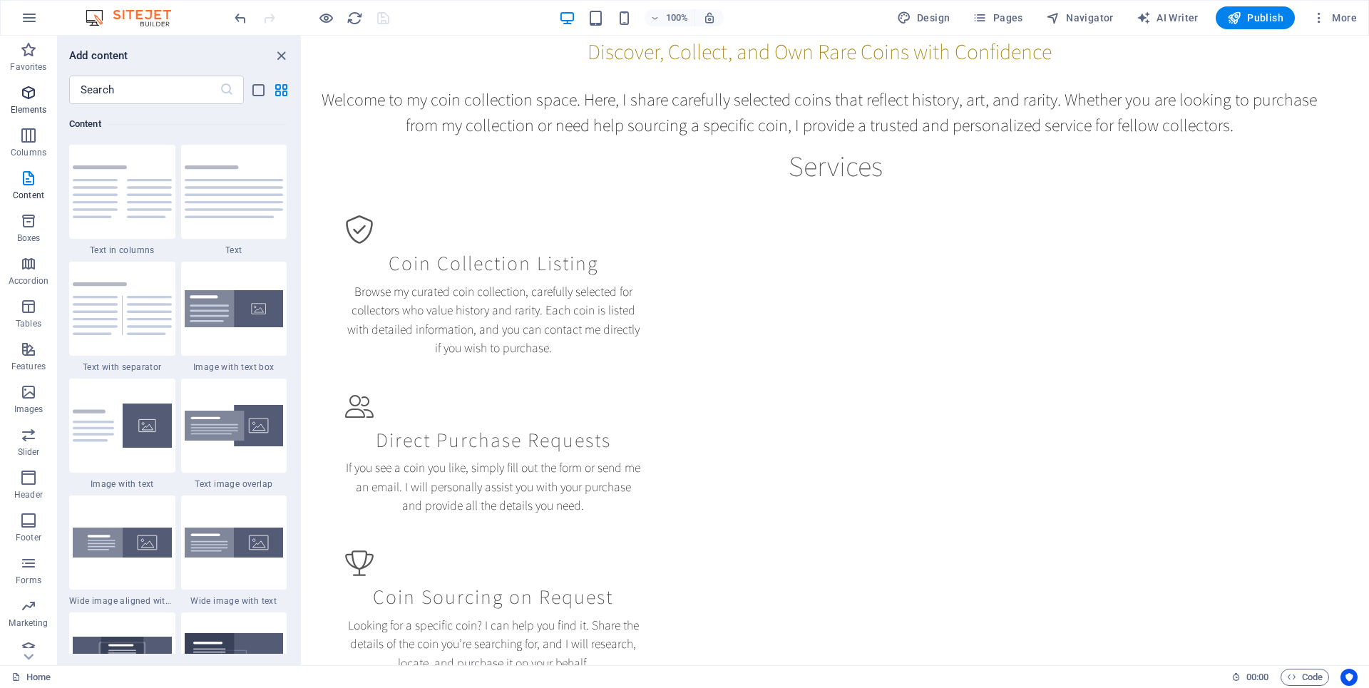
click at [28, 92] on icon "button" at bounding box center [28, 92] width 17 height 17
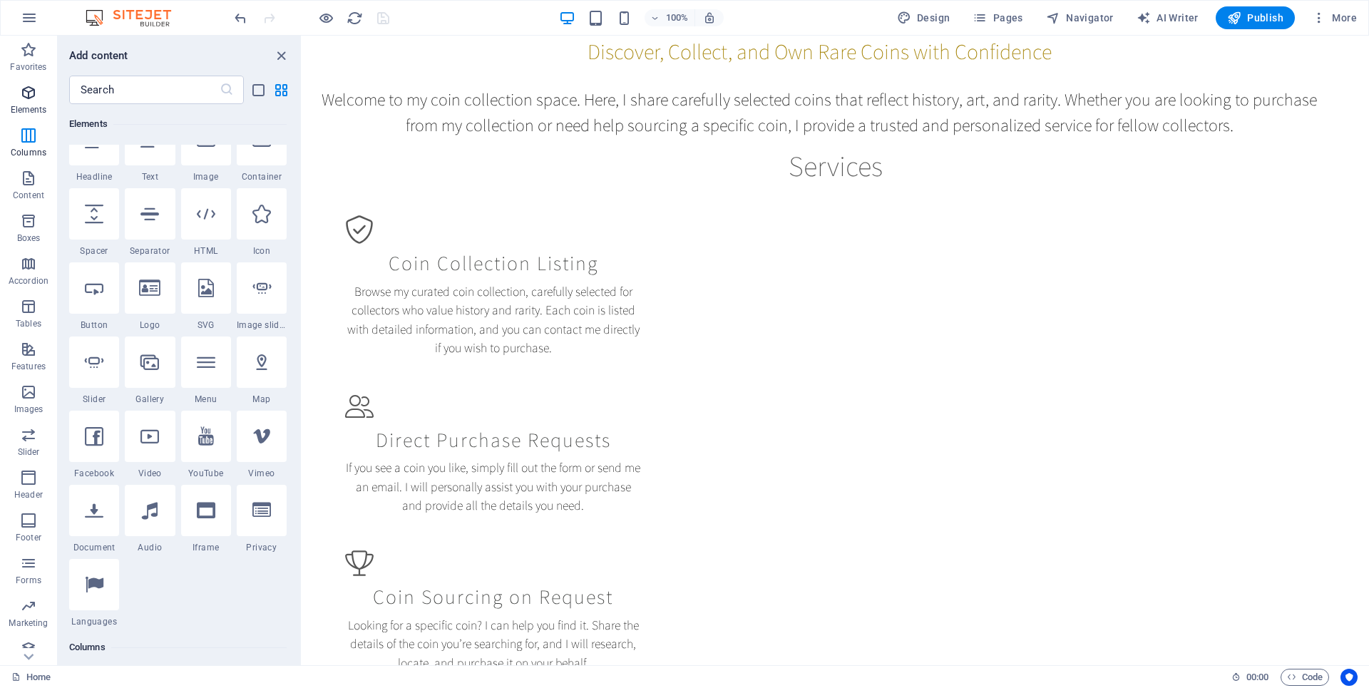
scroll to position [269, 0]
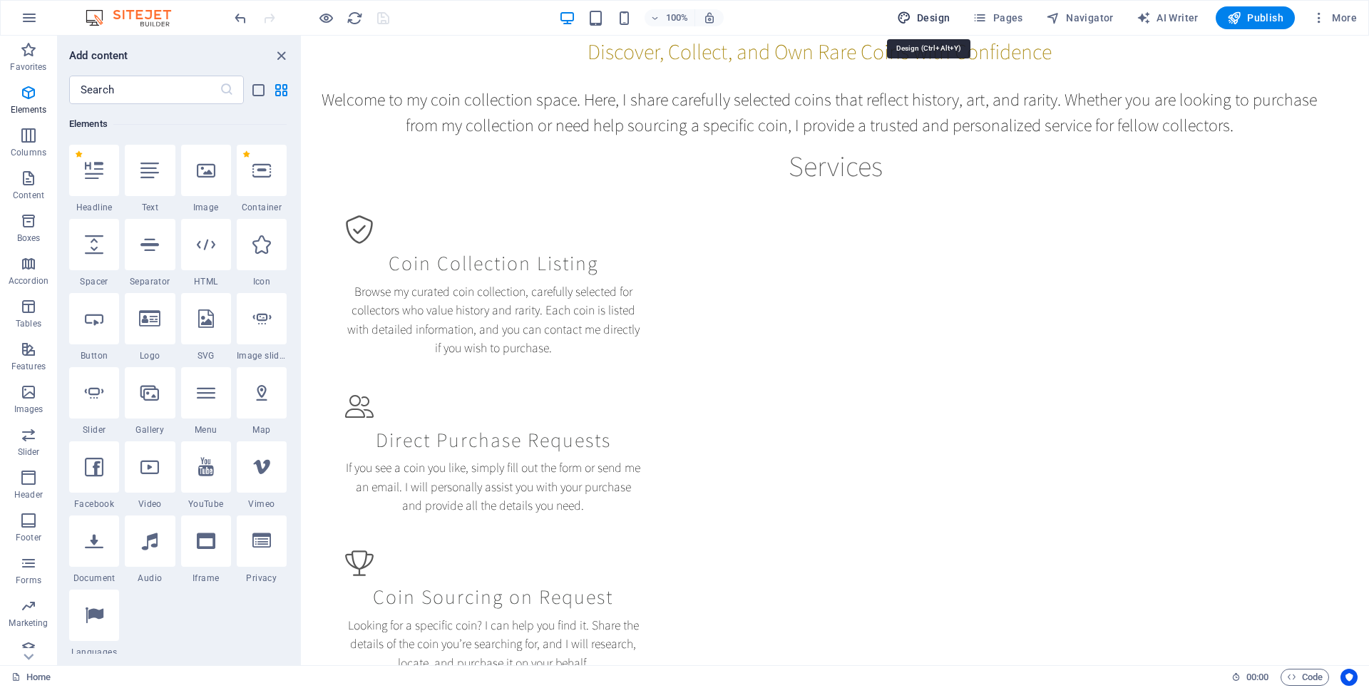
click at [920, 19] on span "Design" at bounding box center [923, 18] width 53 height 14
select select "rem"
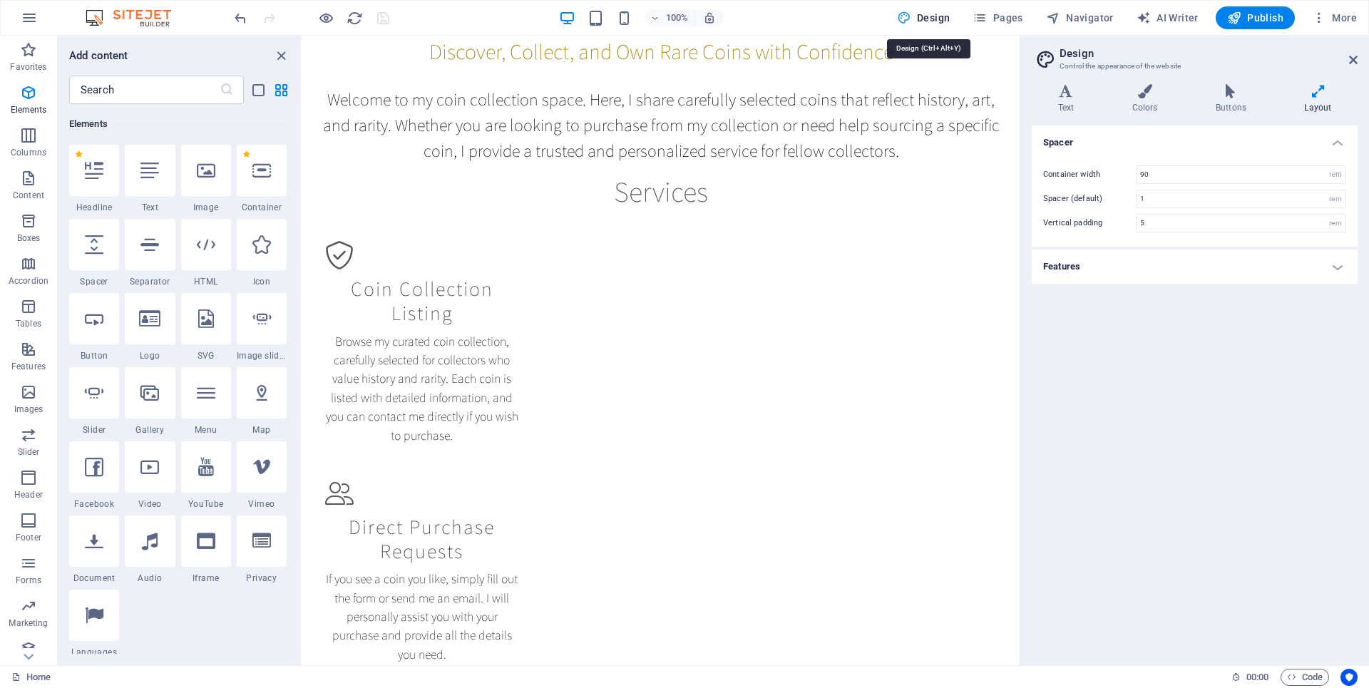
click at [925, 15] on span "Design" at bounding box center [923, 18] width 53 height 14
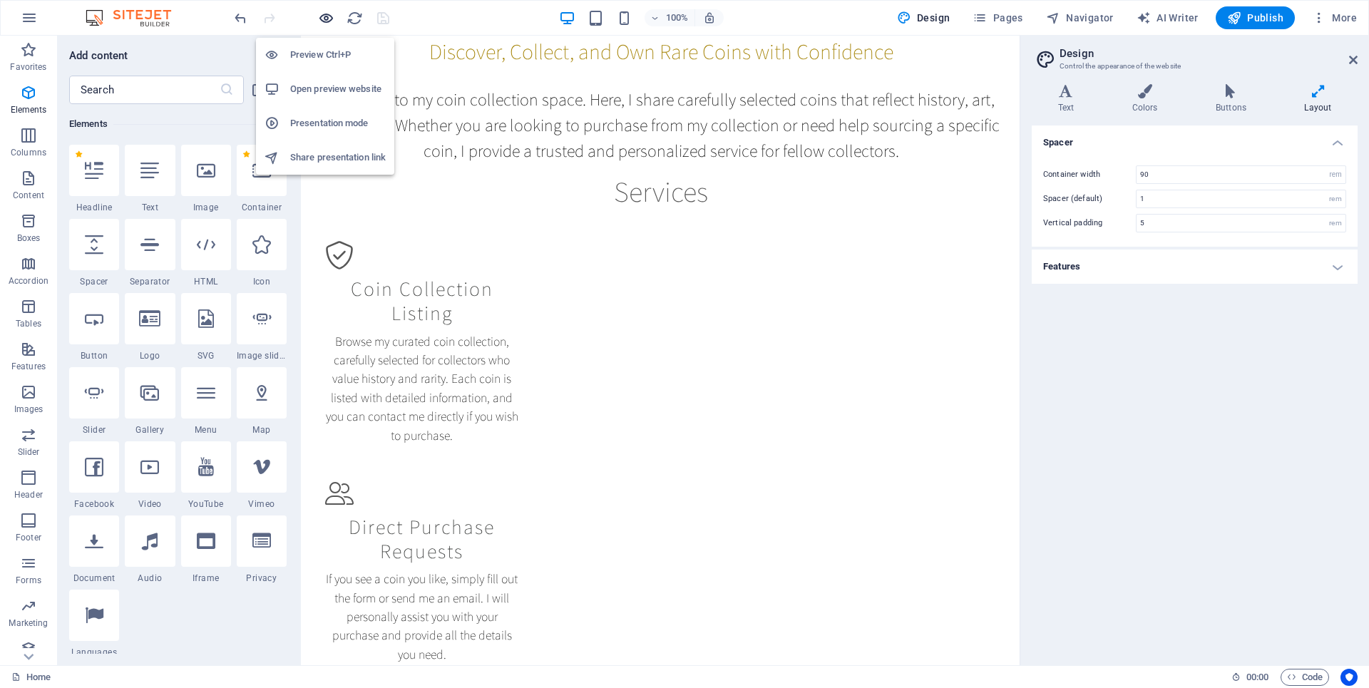
click at [324, 20] on icon "button" at bounding box center [326, 18] width 16 height 16
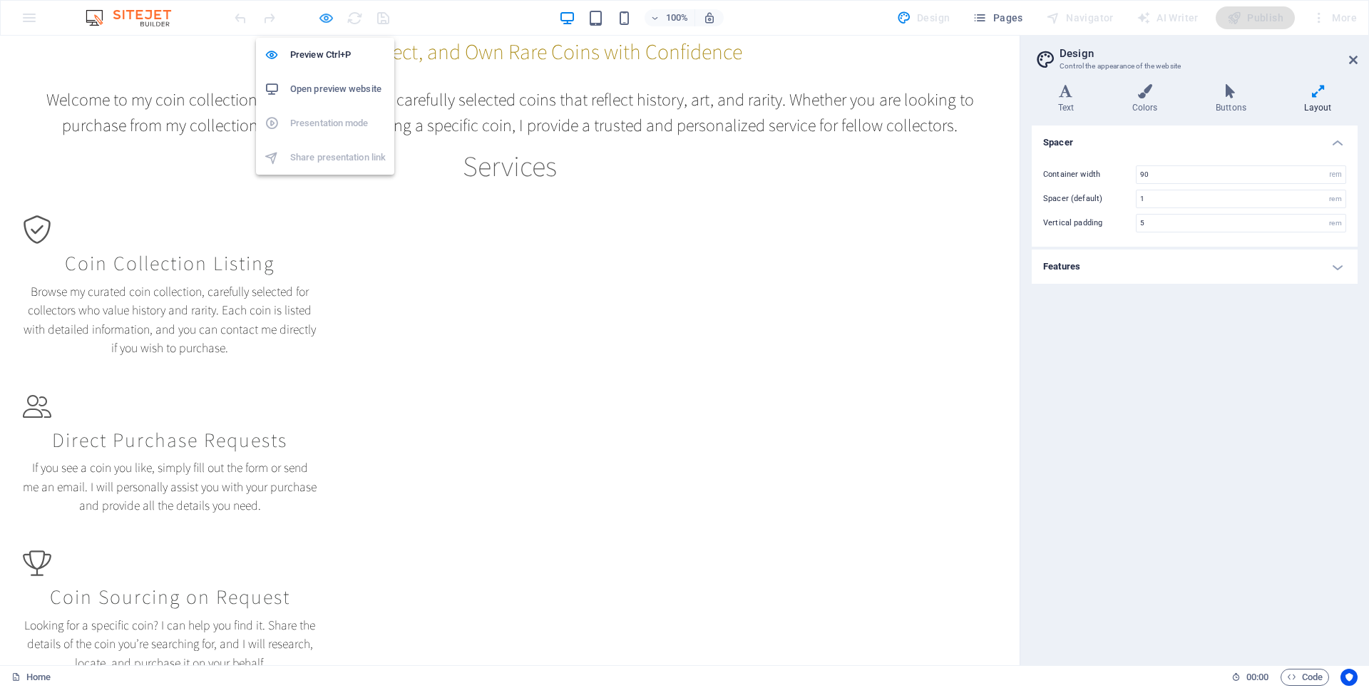
click at [318, 14] on icon "button" at bounding box center [326, 18] width 16 height 16
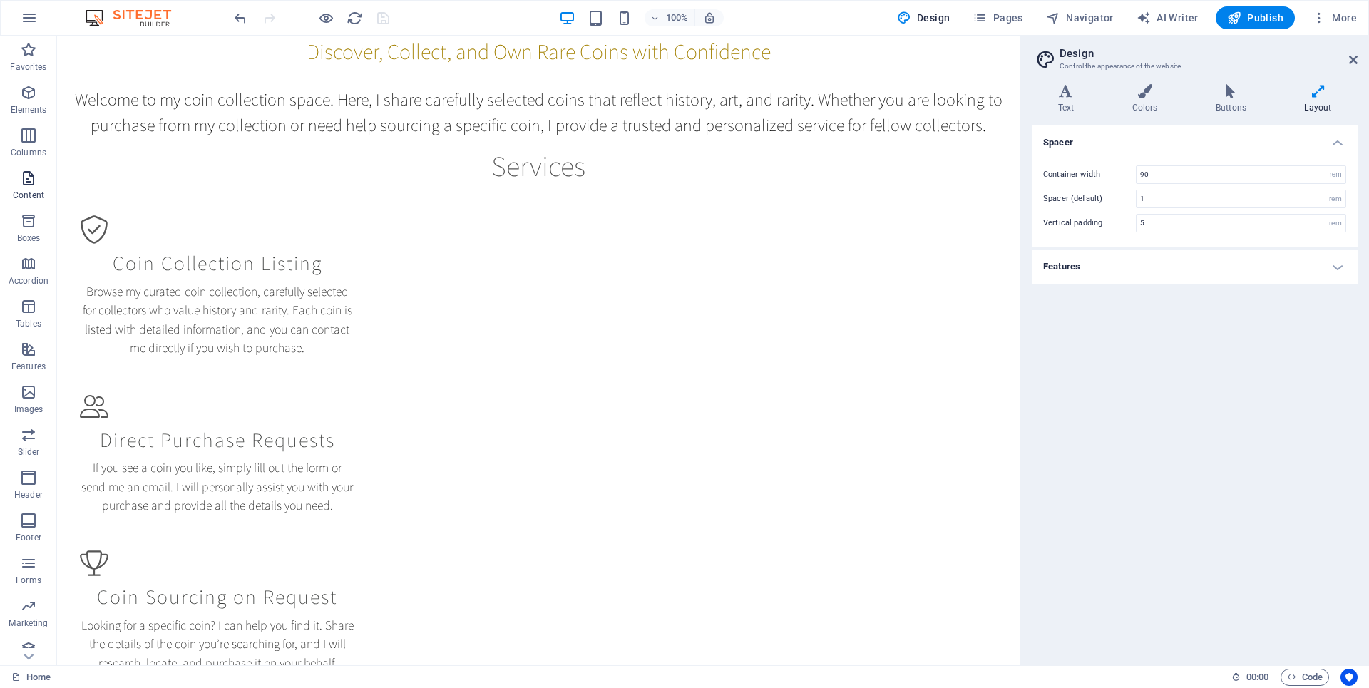
click at [31, 180] on icon "button" at bounding box center [28, 178] width 17 height 17
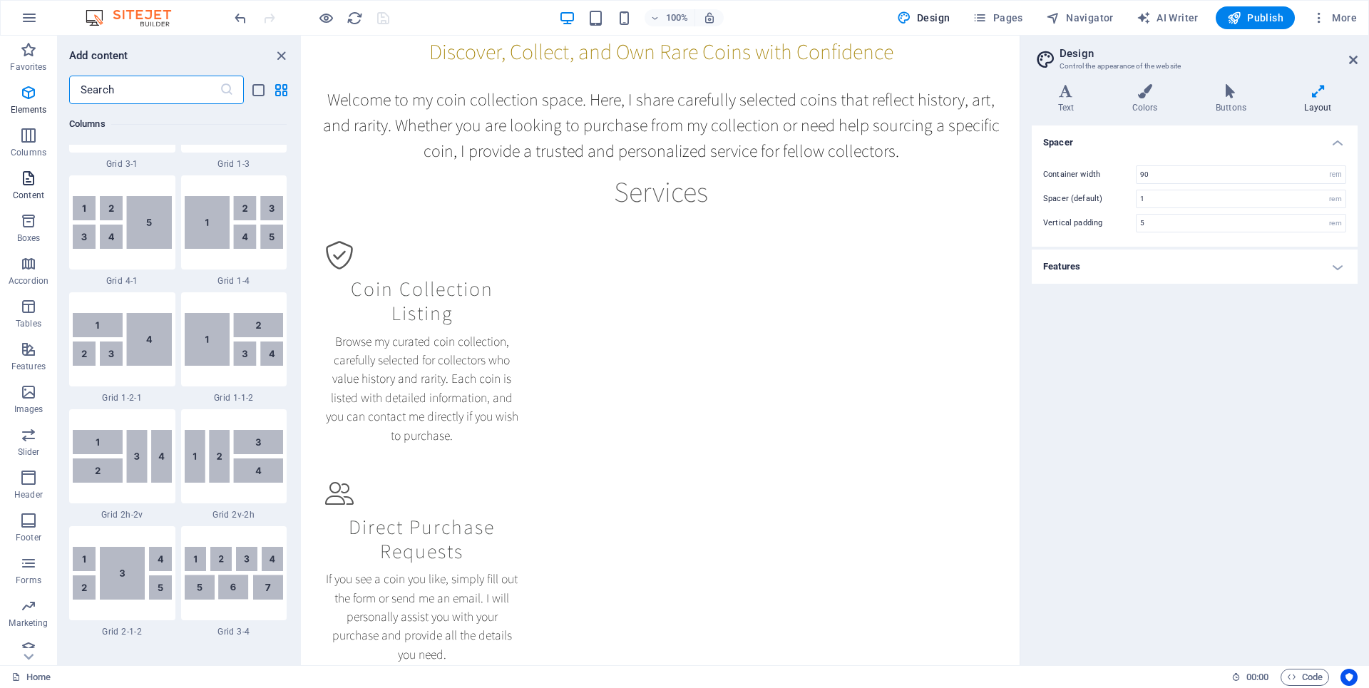
scroll to position [2611, 0]
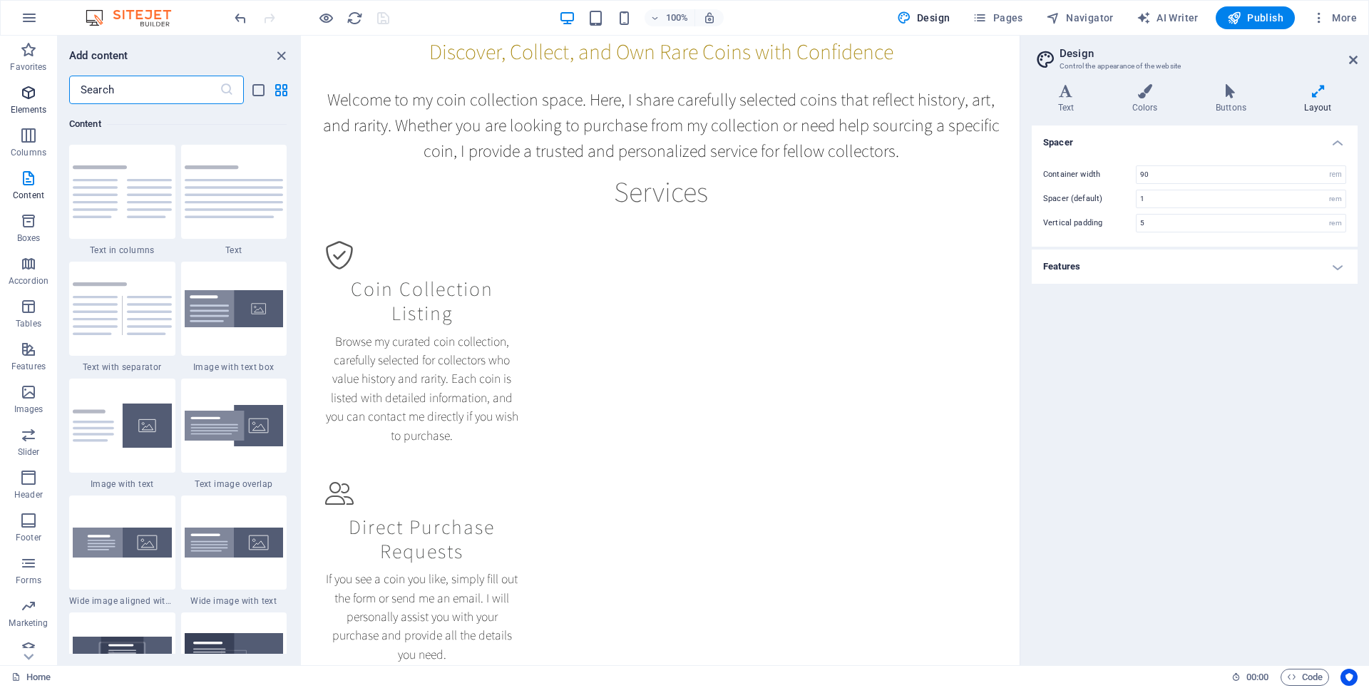
click at [28, 97] on icon "button" at bounding box center [28, 92] width 17 height 17
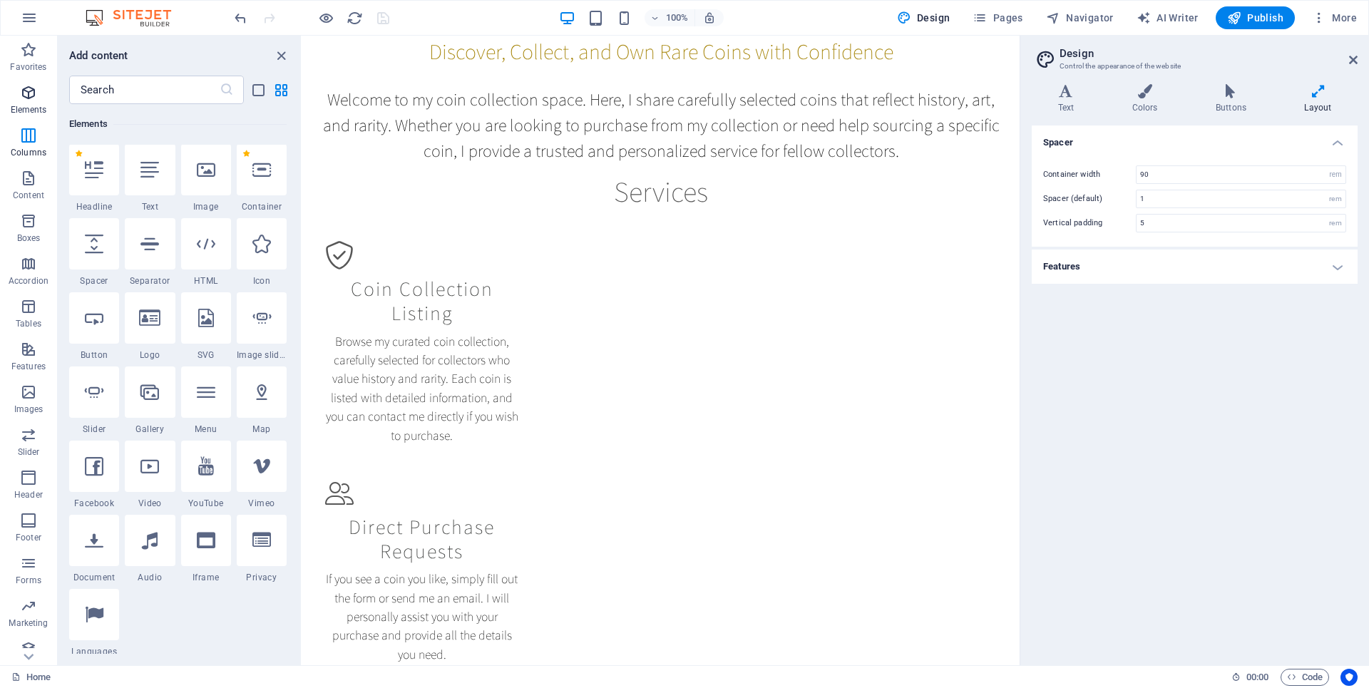
scroll to position [269, 0]
click at [660, 41] on div "+" at bounding box center [661, 42] width 28 height 13
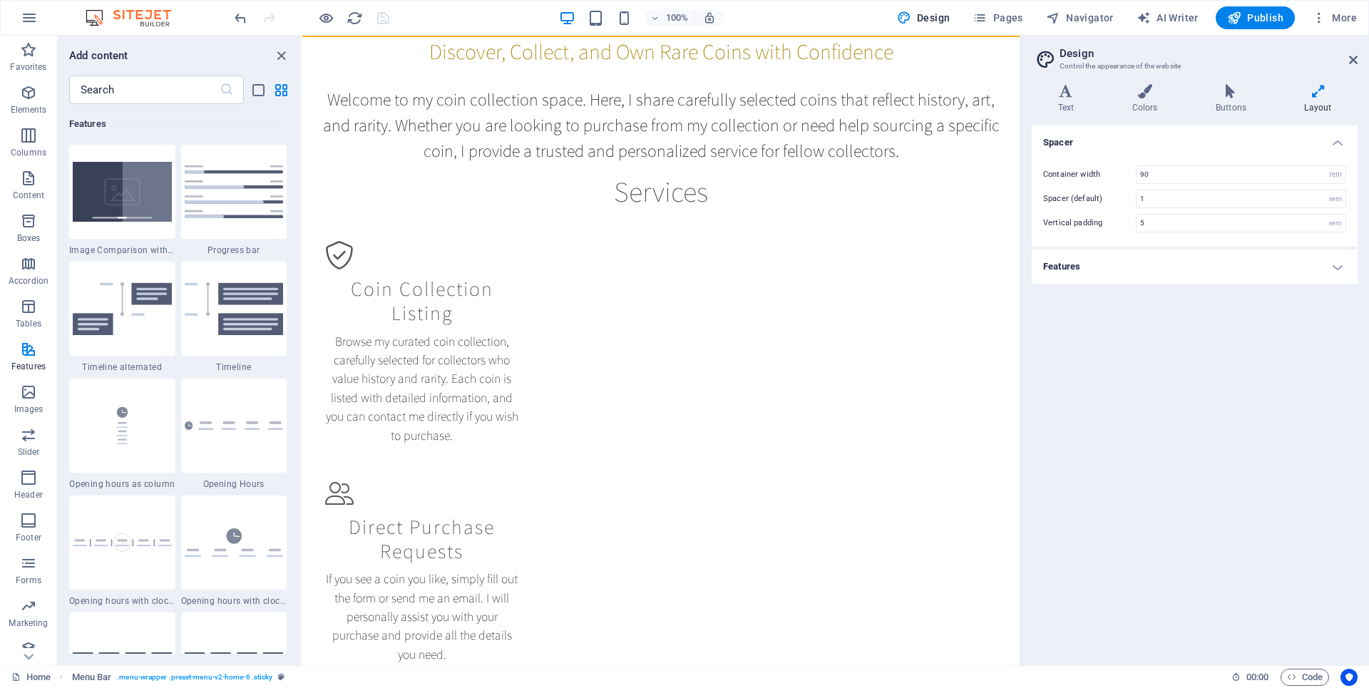
scroll to position [6058, 0]
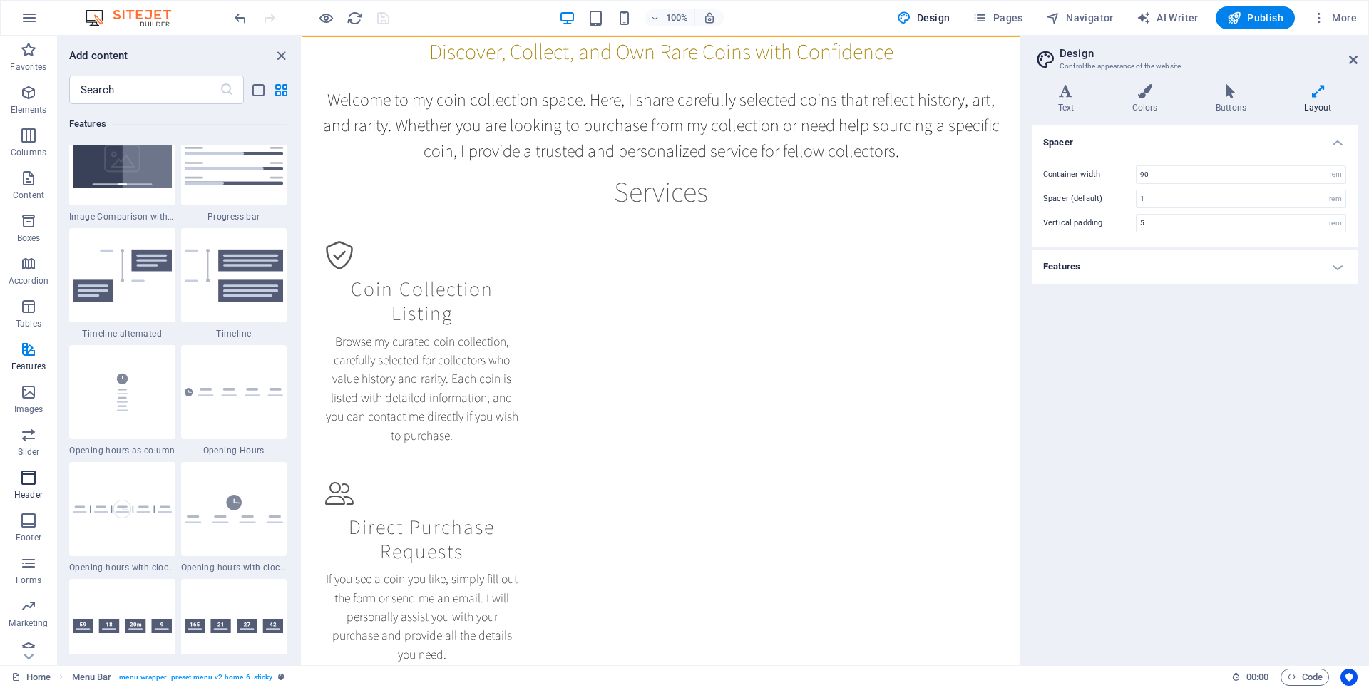
click at [30, 479] on icon "button" at bounding box center [28, 477] width 17 height 17
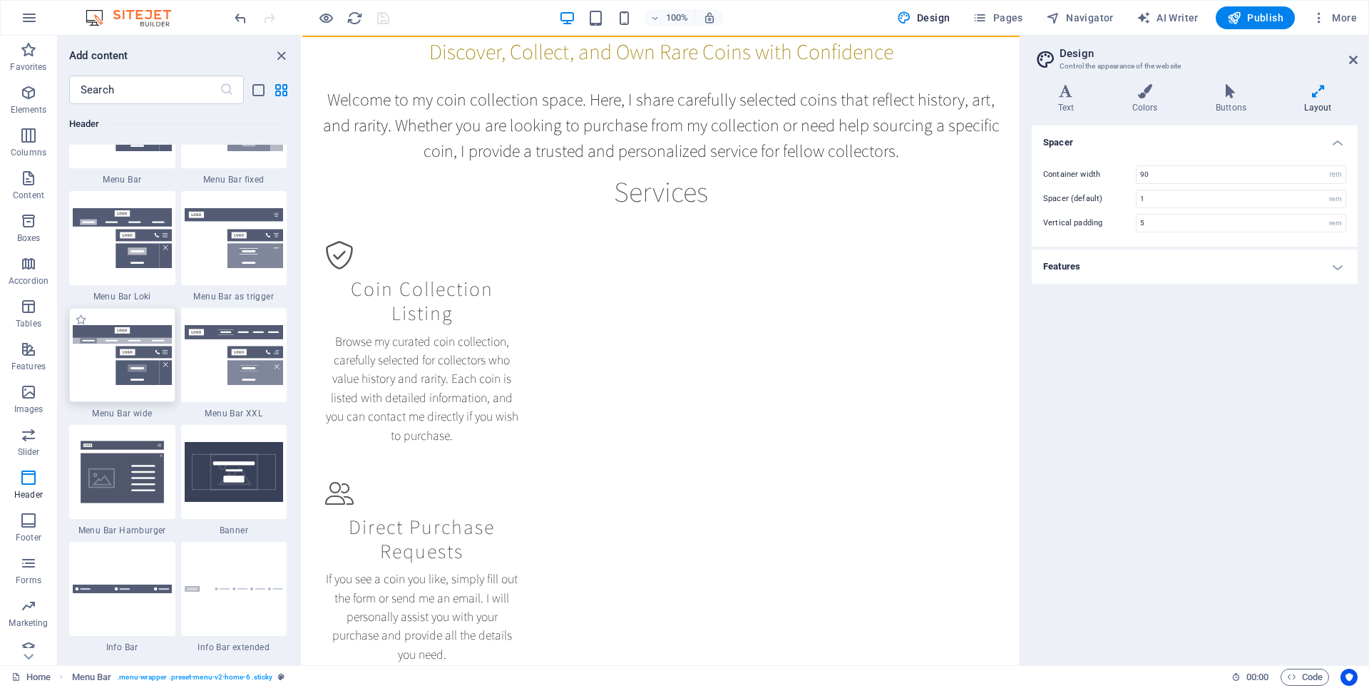
scroll to position [8869, 0]
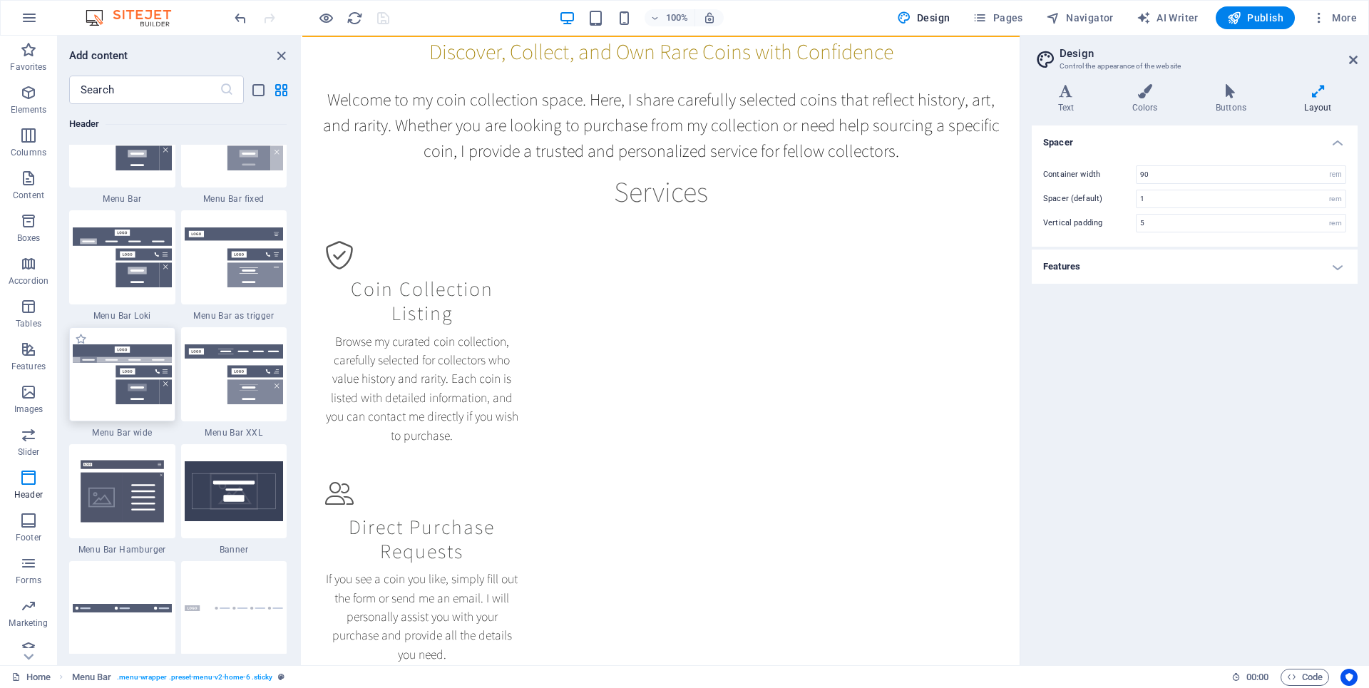
click at [135, 351] on img at bounding box center [122, 374] width 99 height 60
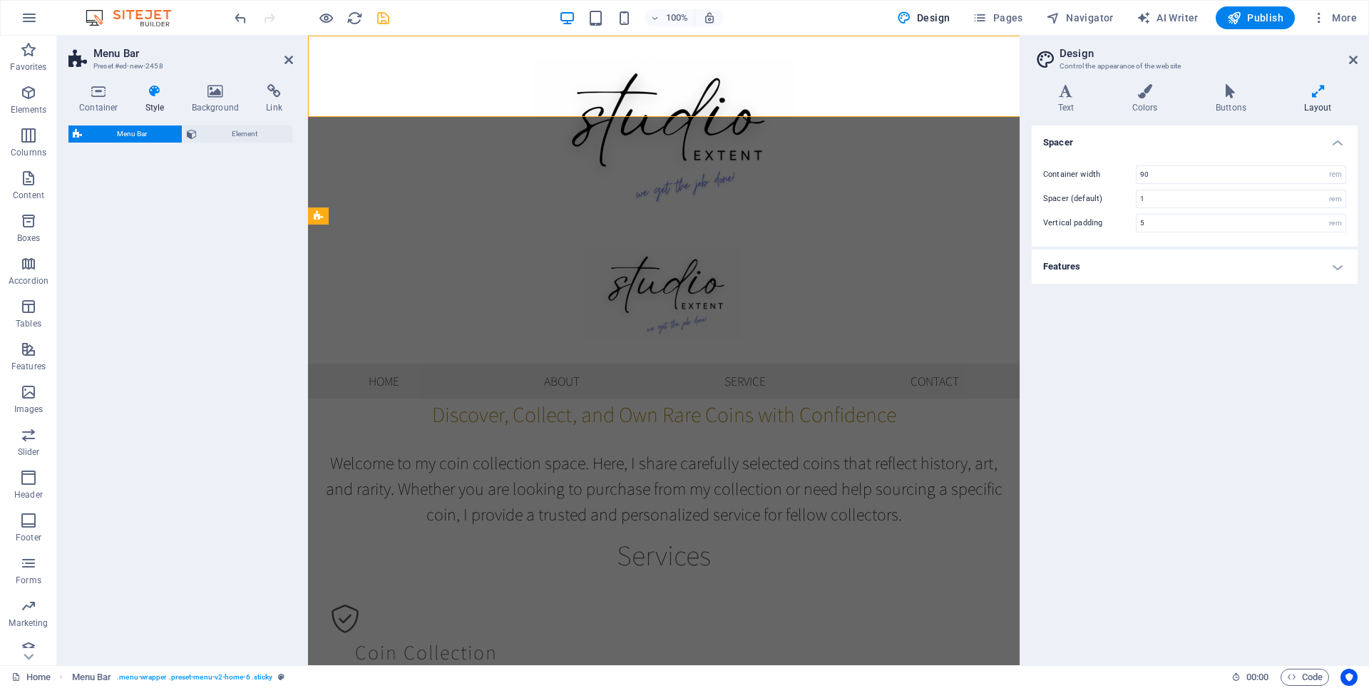
select select "rem"
select select "preset-menu-v2-wide"
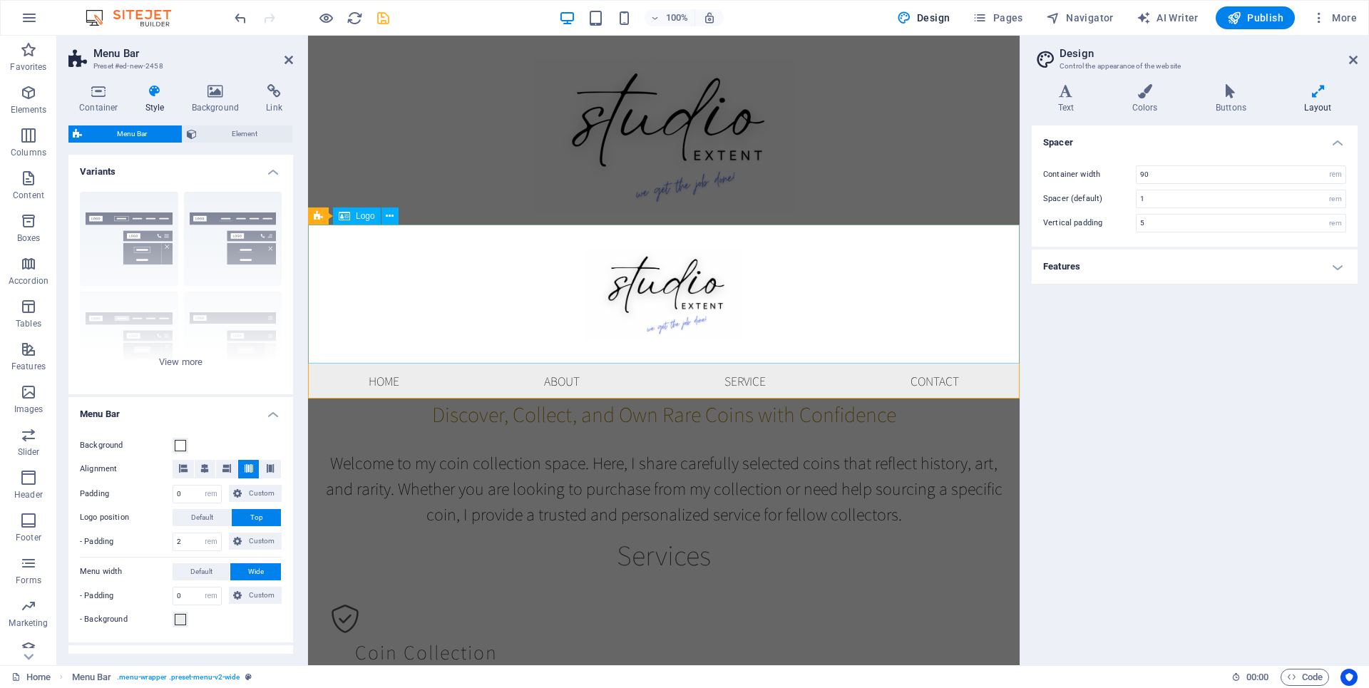
click at [552, 278] on div at bounding box center [663, 294] width 711 height 139
click at [384, 220] on button at bounding box center [389, 215] width 17 height 17
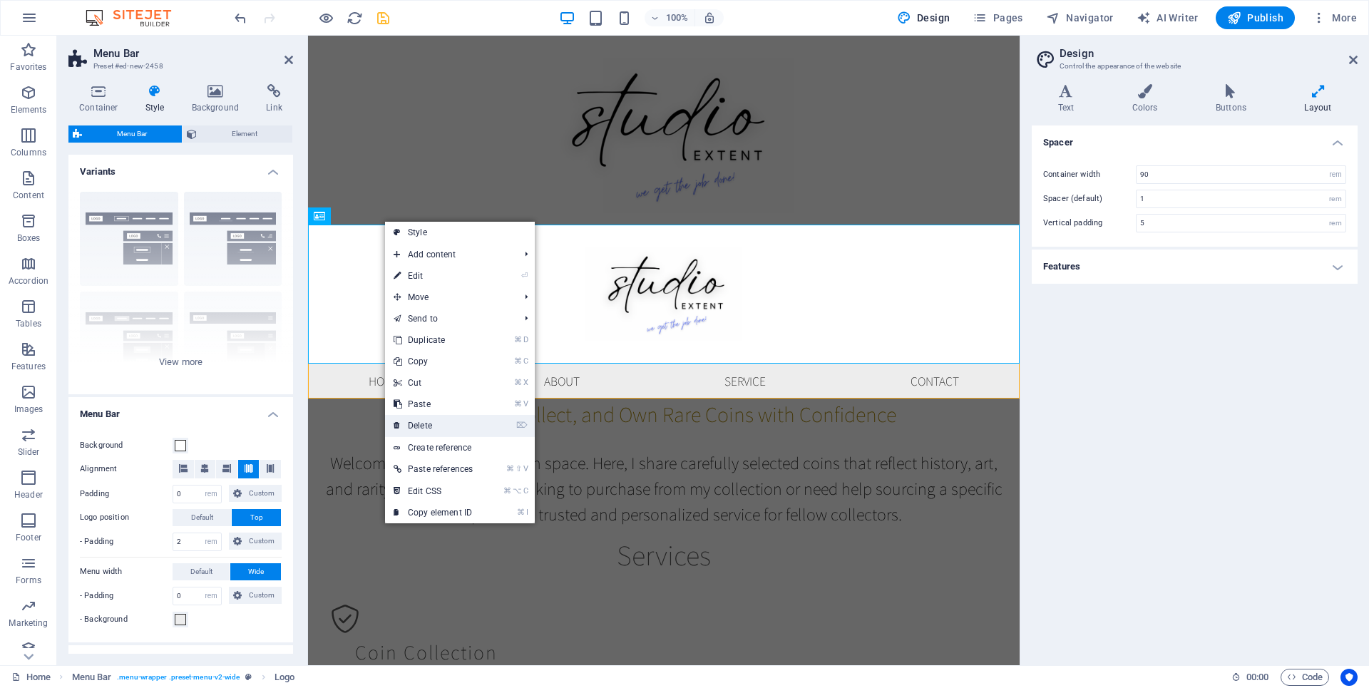
click at [423, 425] on link "⌦ Delete" at bounding box center [433, 425] width 96 height 21
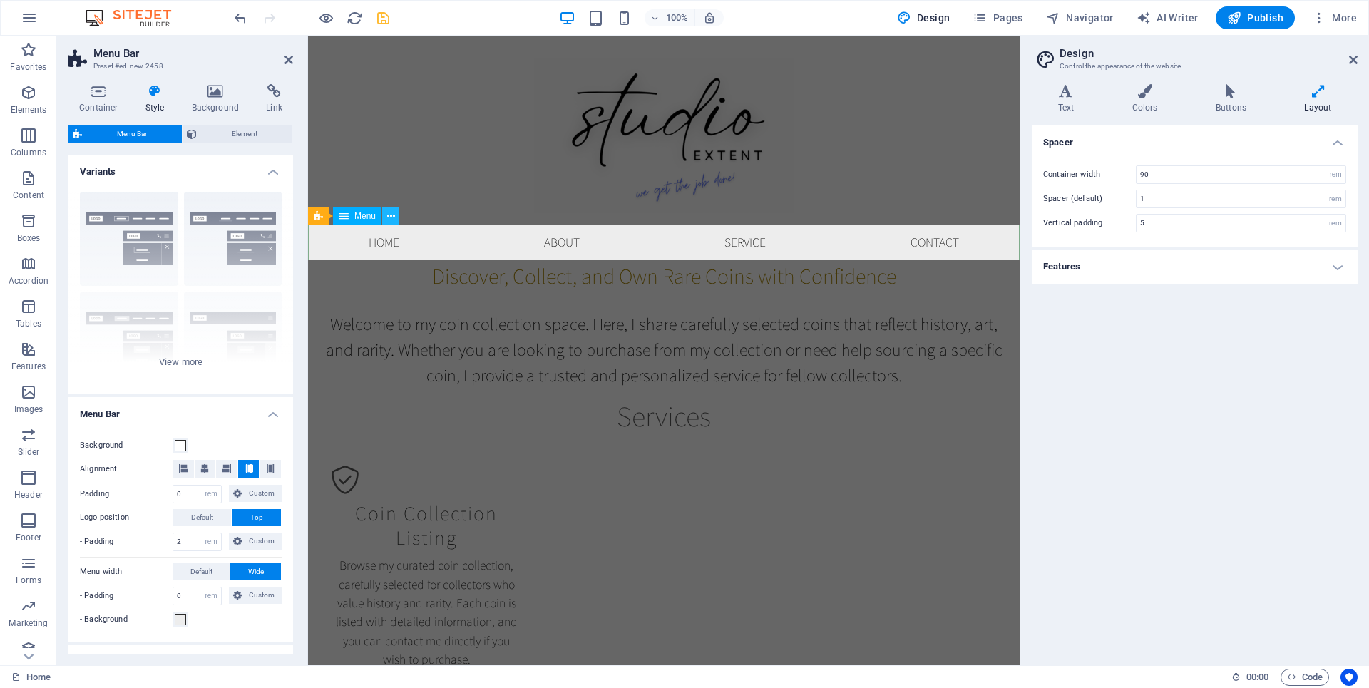
click at [389, 220] on icon at bounding box center [391, 216] width 8 height 15
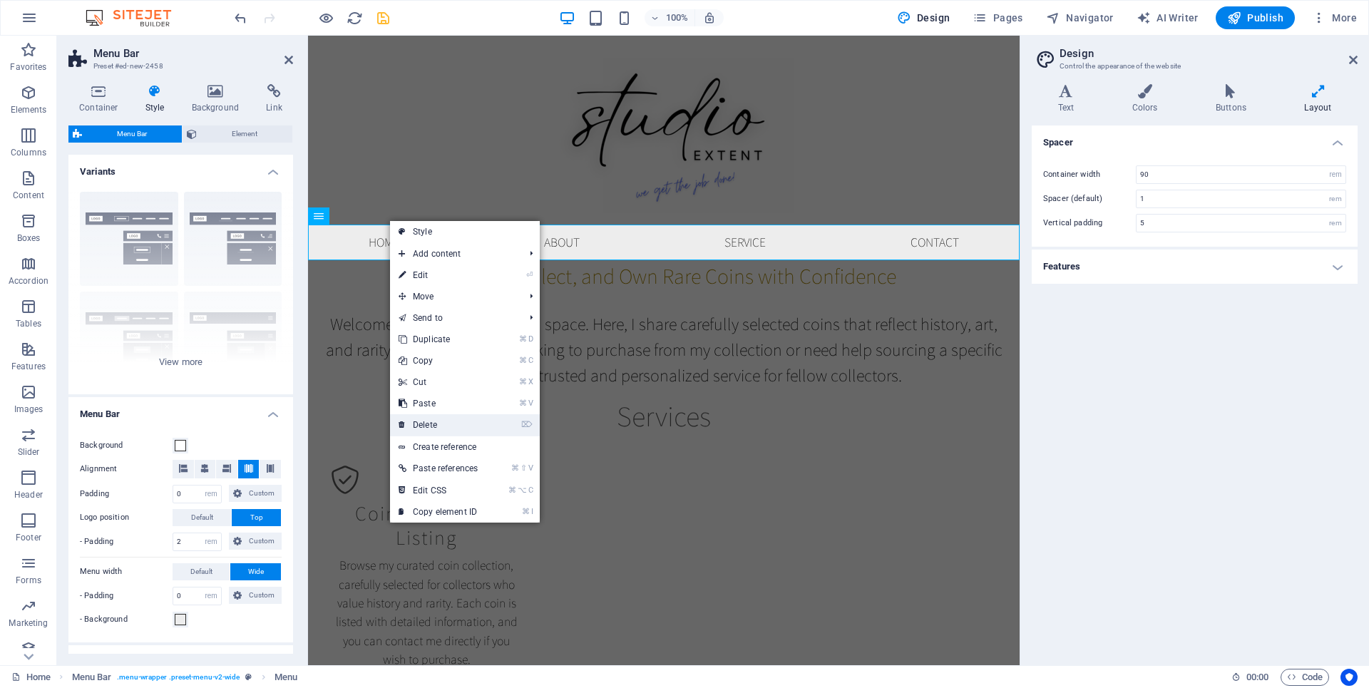
click at [427, 426] on link "⌦ Delete" at bounding box center [438, 424] width 96 height 21
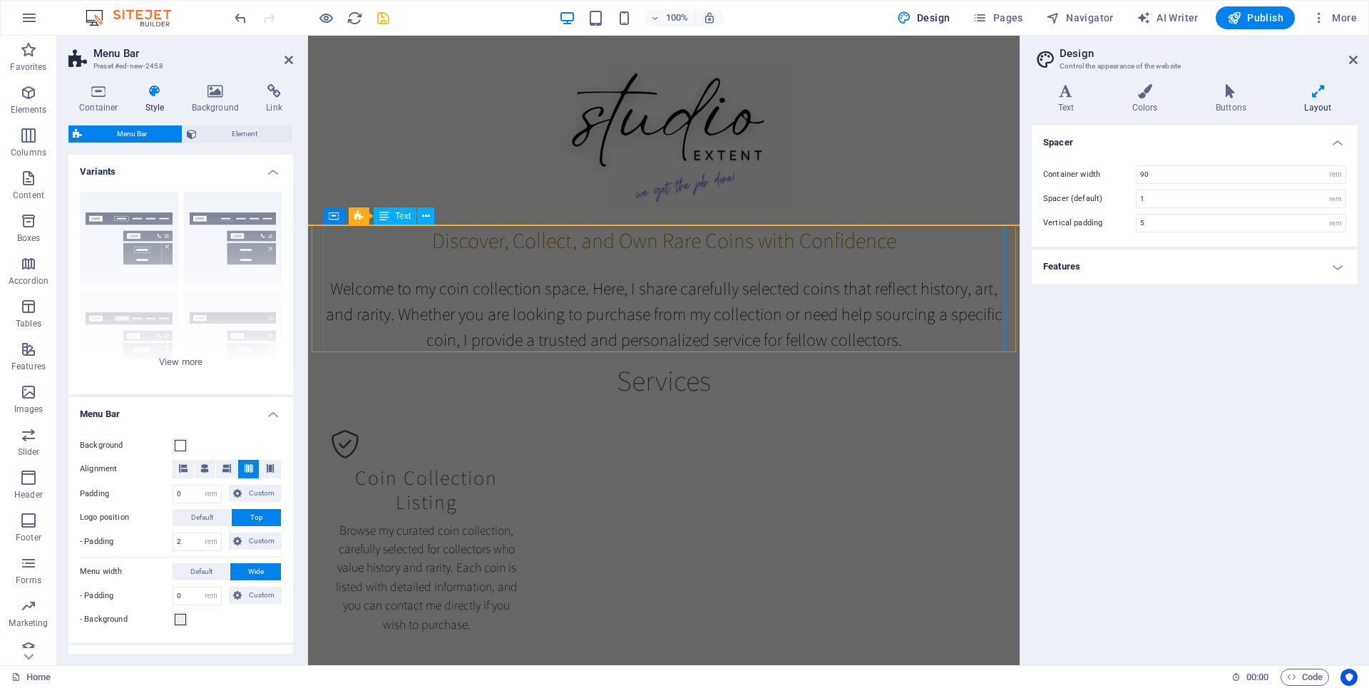
click at [652, 276] on div "Discover, Collect, and Own Rare Coins with Confidence Welcome to my coin collec…" at bounding box center [663, 289] width 681 height 128
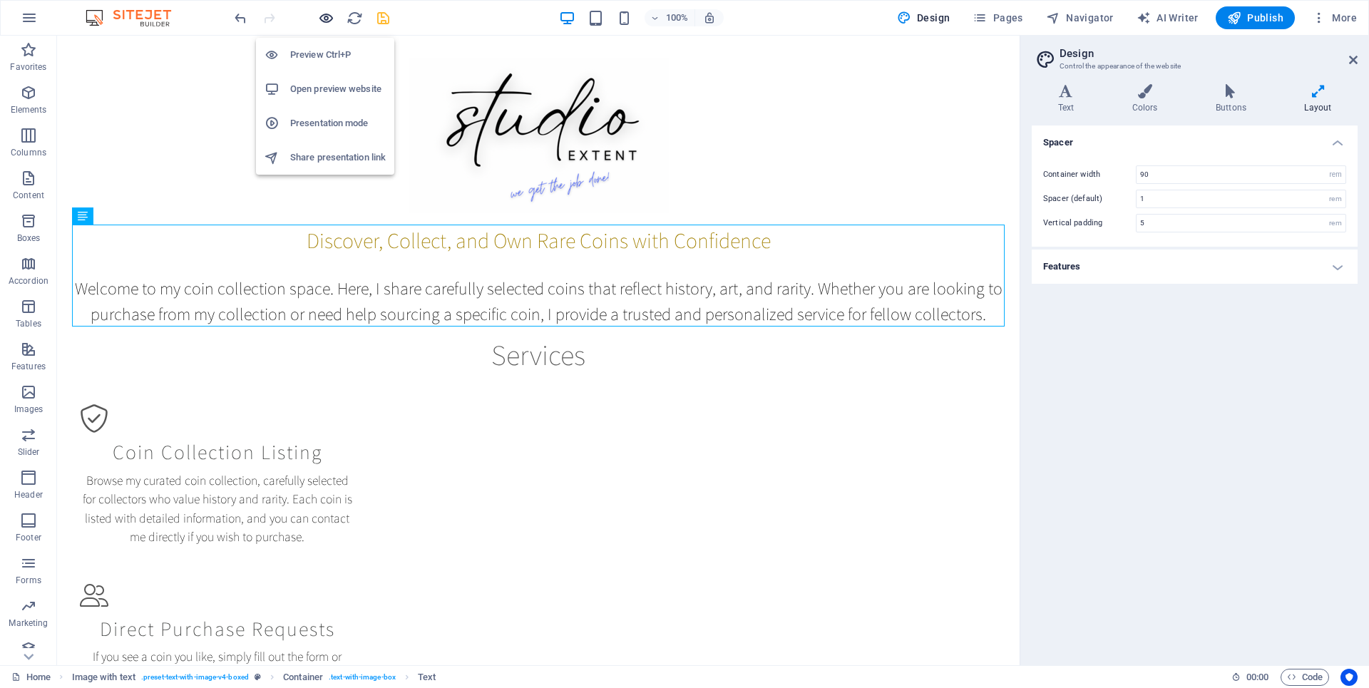
click at [325, 20] on icon "button" at bounding box center [326, 18] width 16 height 16
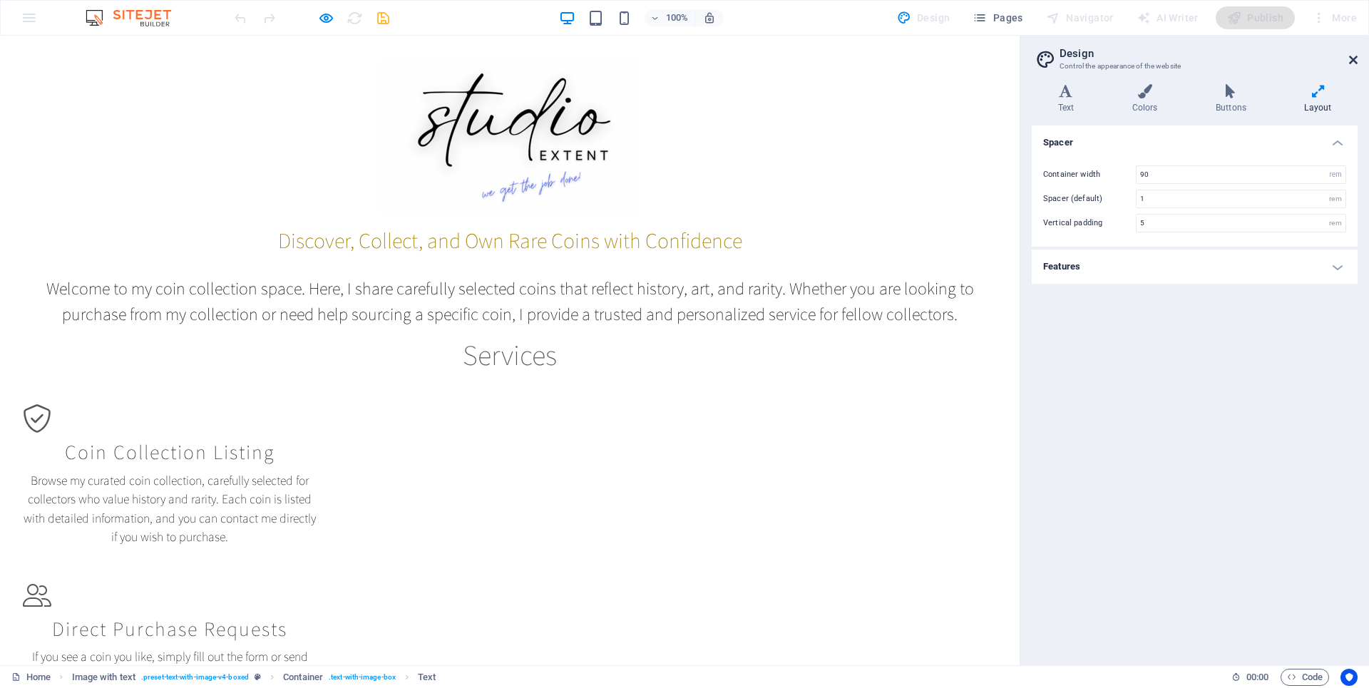
click at [1354, 58] on icon at bounding box center [1353, 59] width 9 height 11
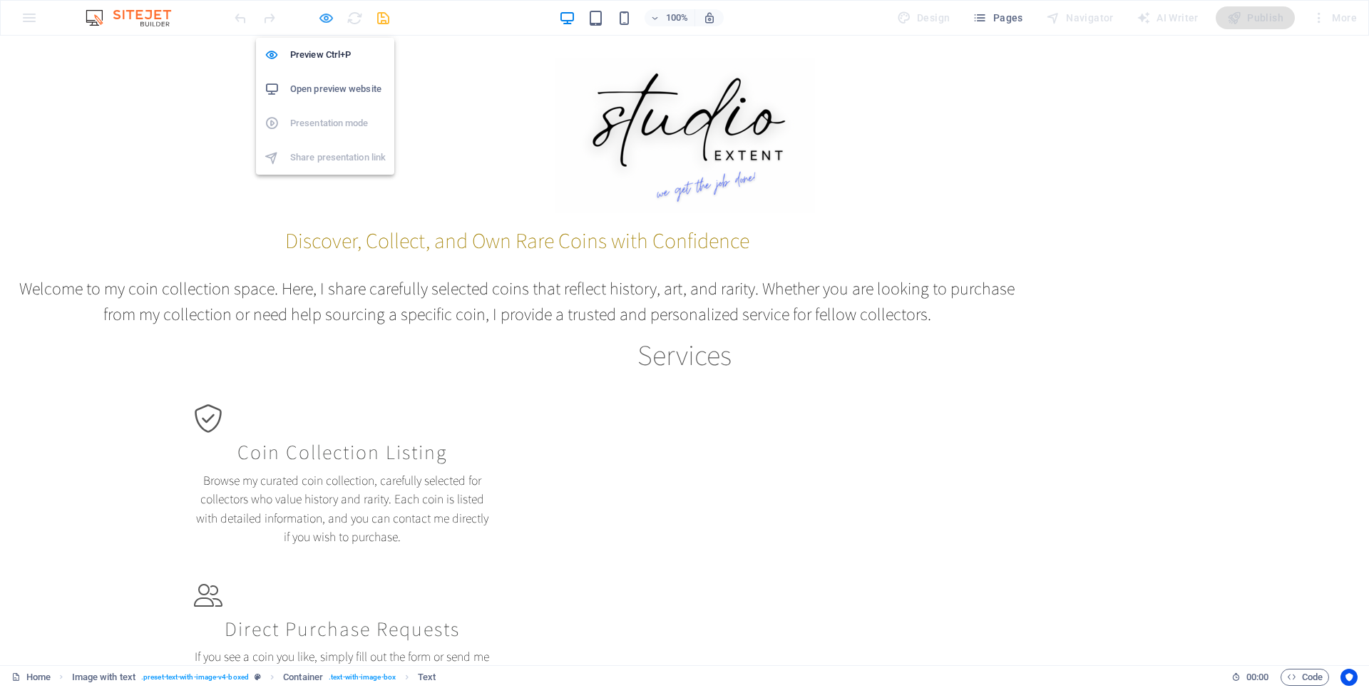
click at [323, 21] on icon "button" at bounding box center [326, 18] width 16 height 16
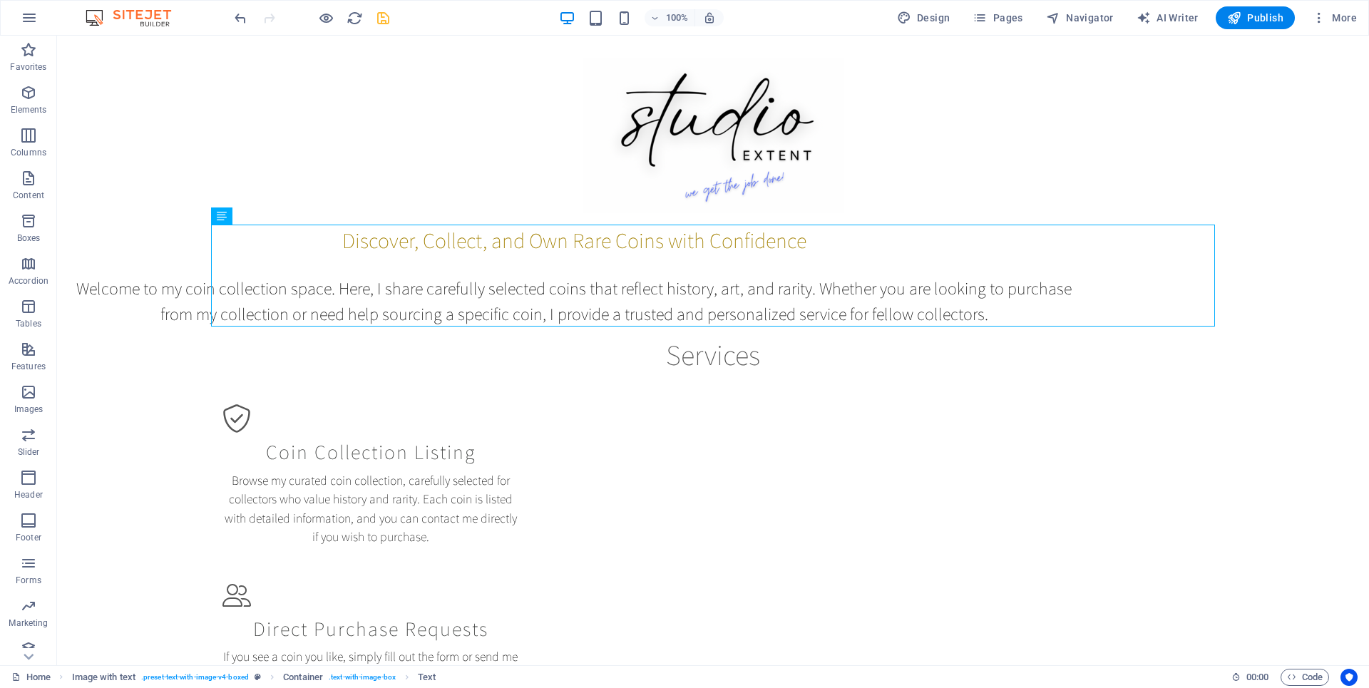
click at [389, 21] on icon "save" at bounding box center [383, 18] width 16 height 16
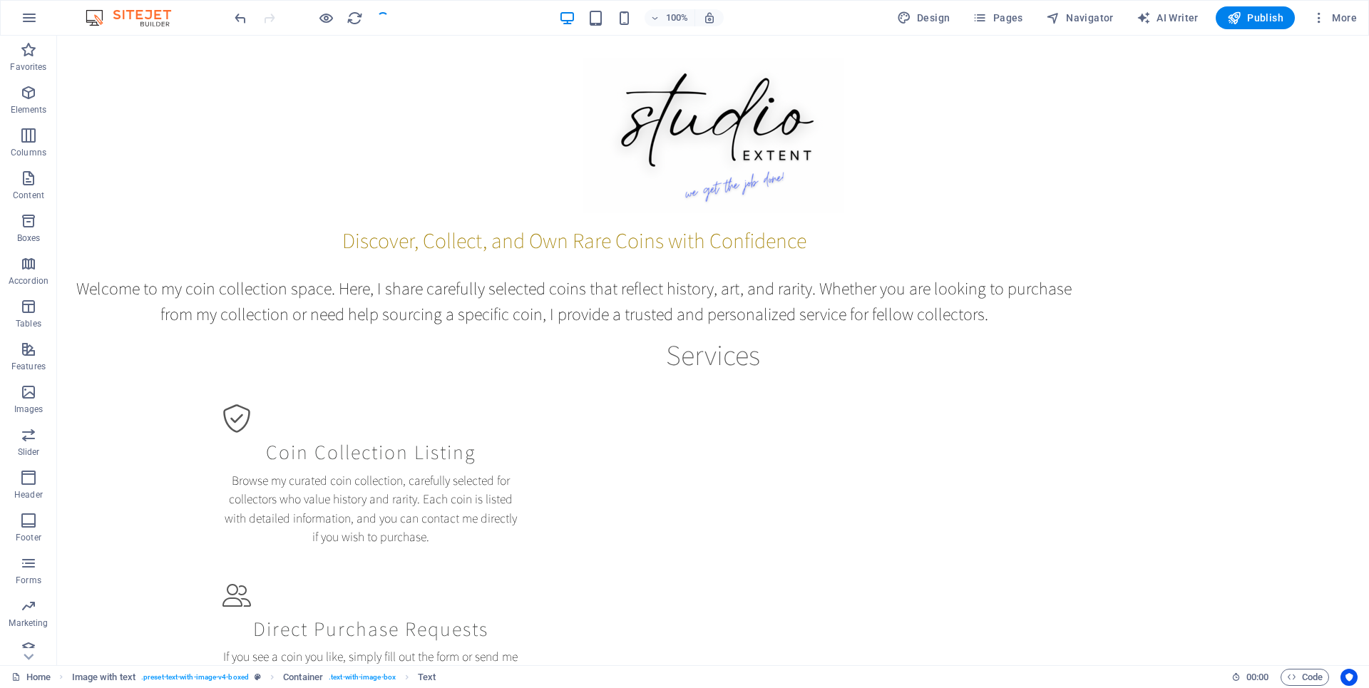
checkbox input "false"
click at [1262, 24] on span "Publish" at bounding box center [1255, 18] width 56 height 14
